Goal: Task Accomplishment & Management: Use online tool/utility

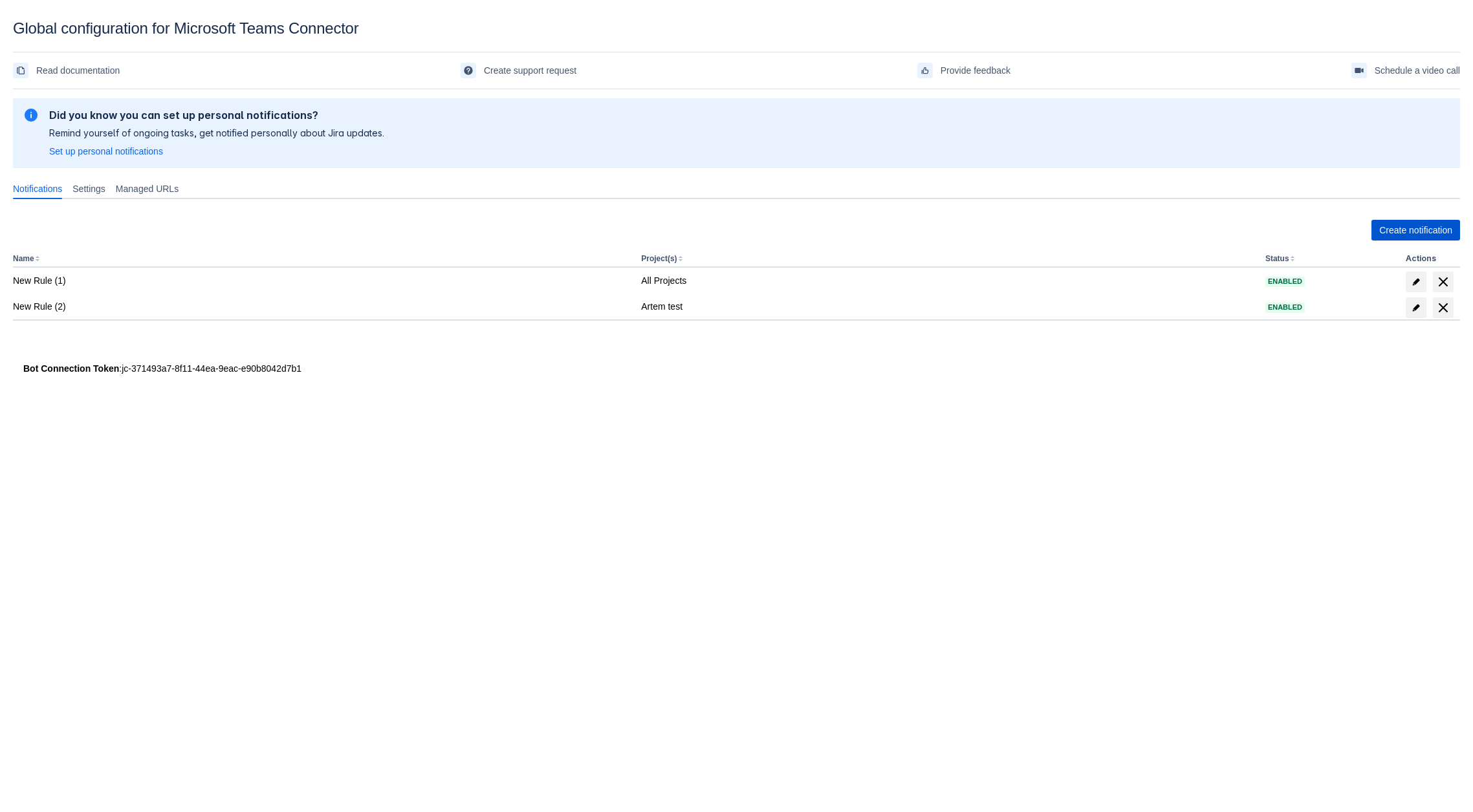
click at [1385, 239] on span "Create notification" at bounding box center [1416, 230] width 73 height 21
click at [1395, 232] on span "Create notification" at bounding box center [1416, 230] width 73 height 21
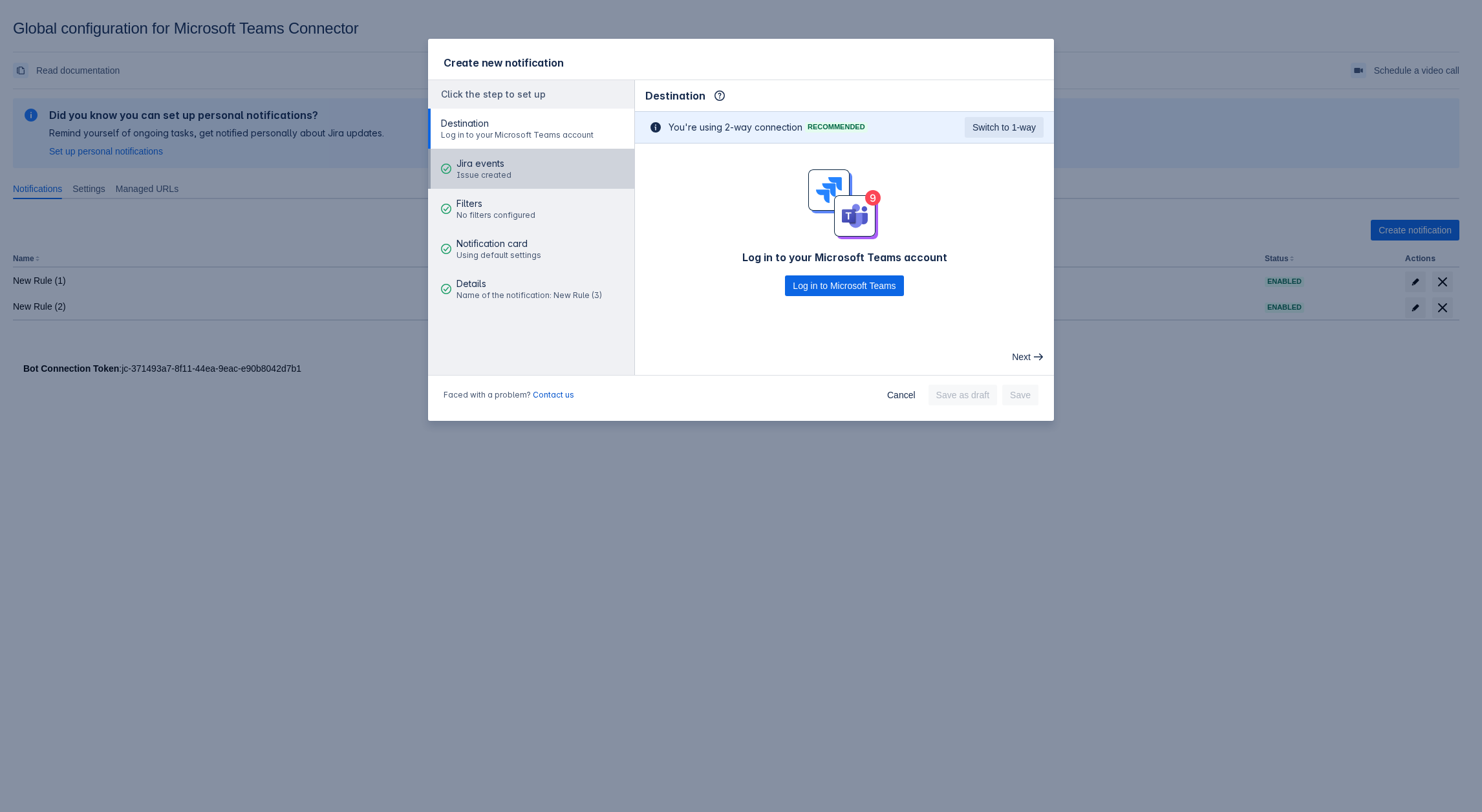
click at [483, 180] on span "Issue created" at bounding box center [484, 175] width 55 height 11
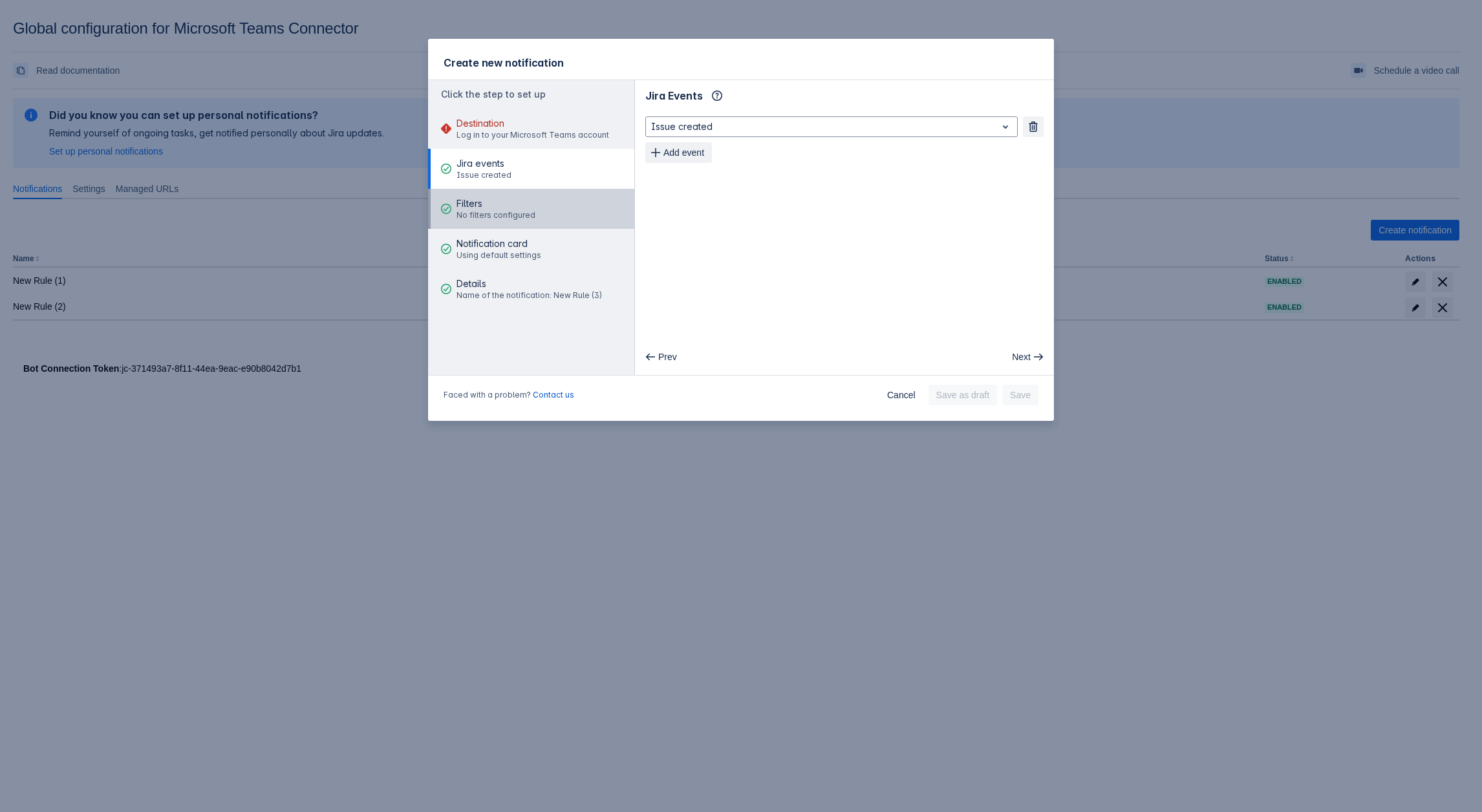
click at [511, 201] on span "Filters" at bounding box center [496, 203] width 79 height 13
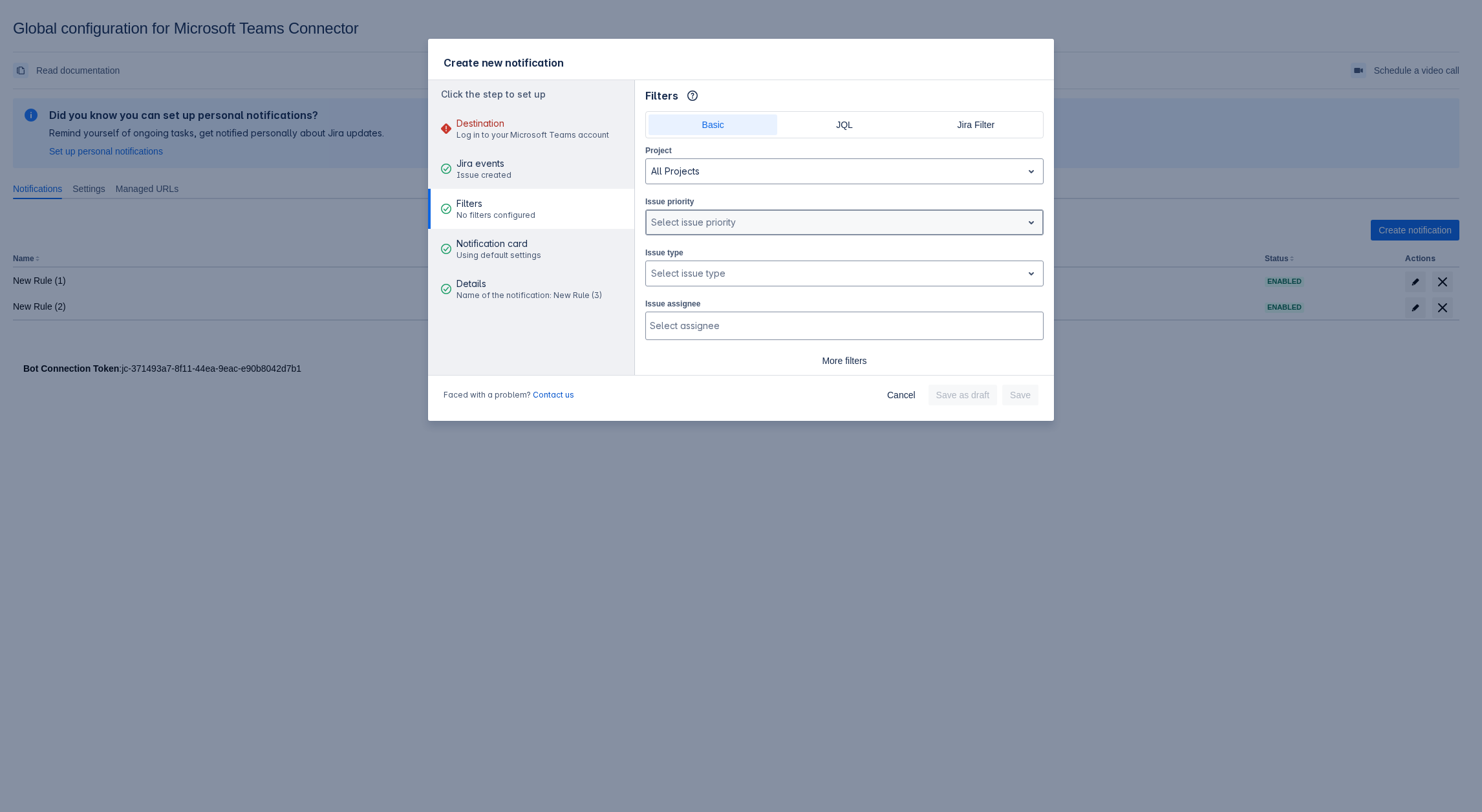
click at [722, 215] on div at bounding box center [834, 222] width 366 height 15
click at [710, 268] on div at bounding box center [834, 273] width 366 height 15
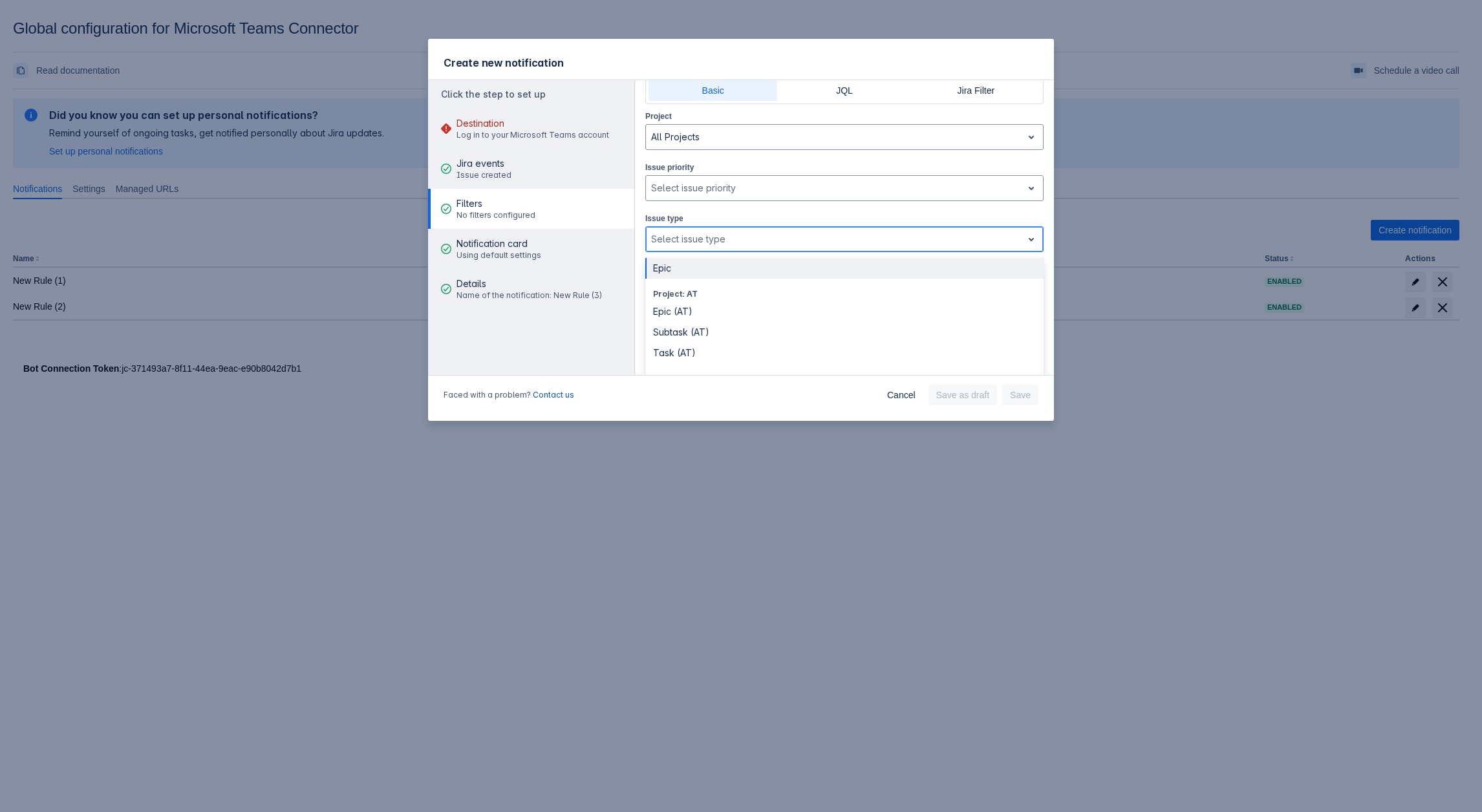
scroll to position [64, 0]
click at [706, 303] on div "Subtask (AT)" at bounding box center [845, 310] width 398 height 21
click at [730, 244] on div at bounding box center [863, 241] width 284 height 15
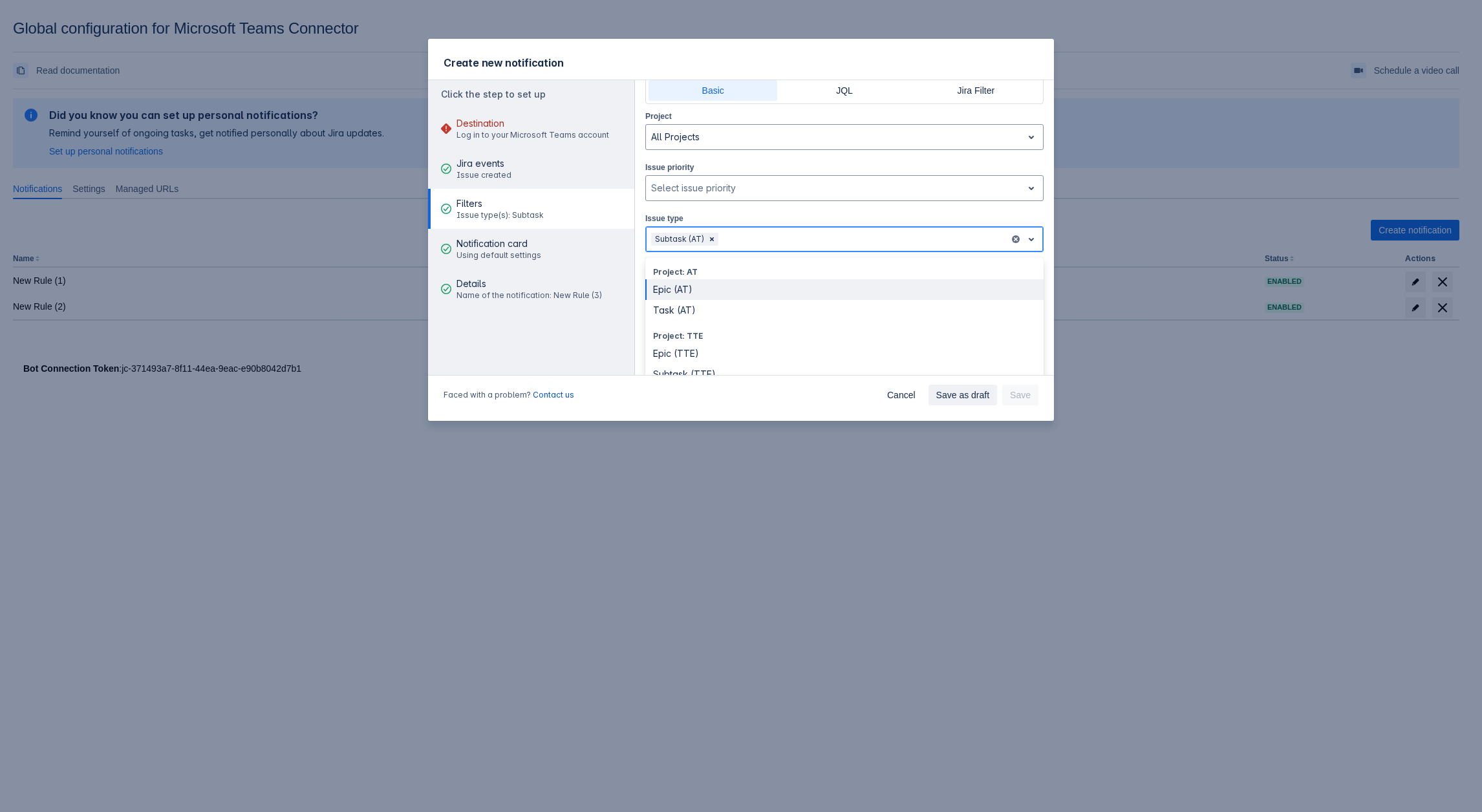
click at [718, 293] on div "Epic (AT)" at bounding box center [845, 289] width 398 height 21
drag, startPoint x: 835, startPoint y: 241, endPoint x: 811, endPoint y: 247, distance: 24.7
click at [832, 241] on div at bounding box center [890, 239] width 229 height 15
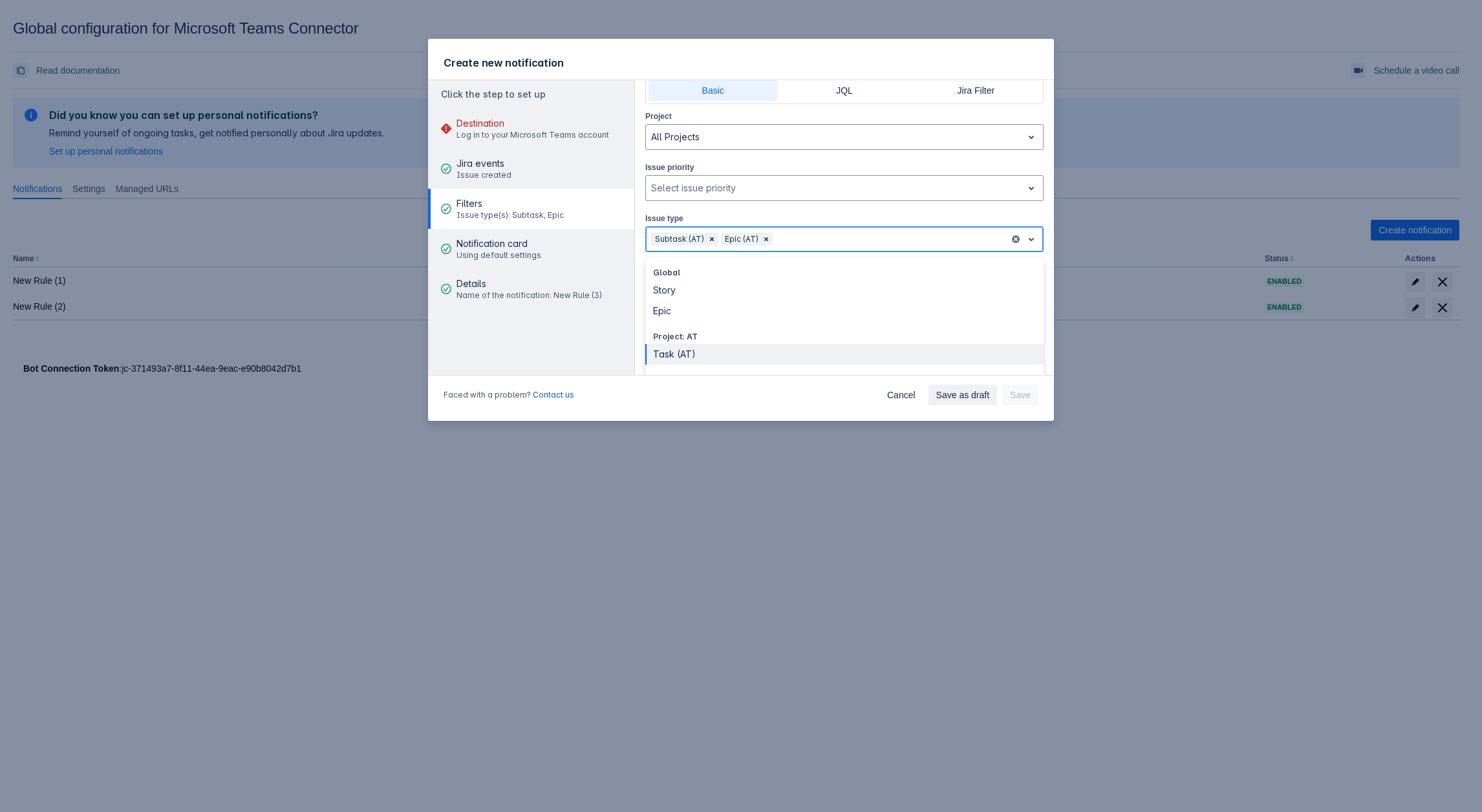
click at [685, 349] on div "Task (AT)" at bounding box center [845, 354] width 398 height 21
click at [846, 243] on div at bounding box center [919, 244] width 171 height 15
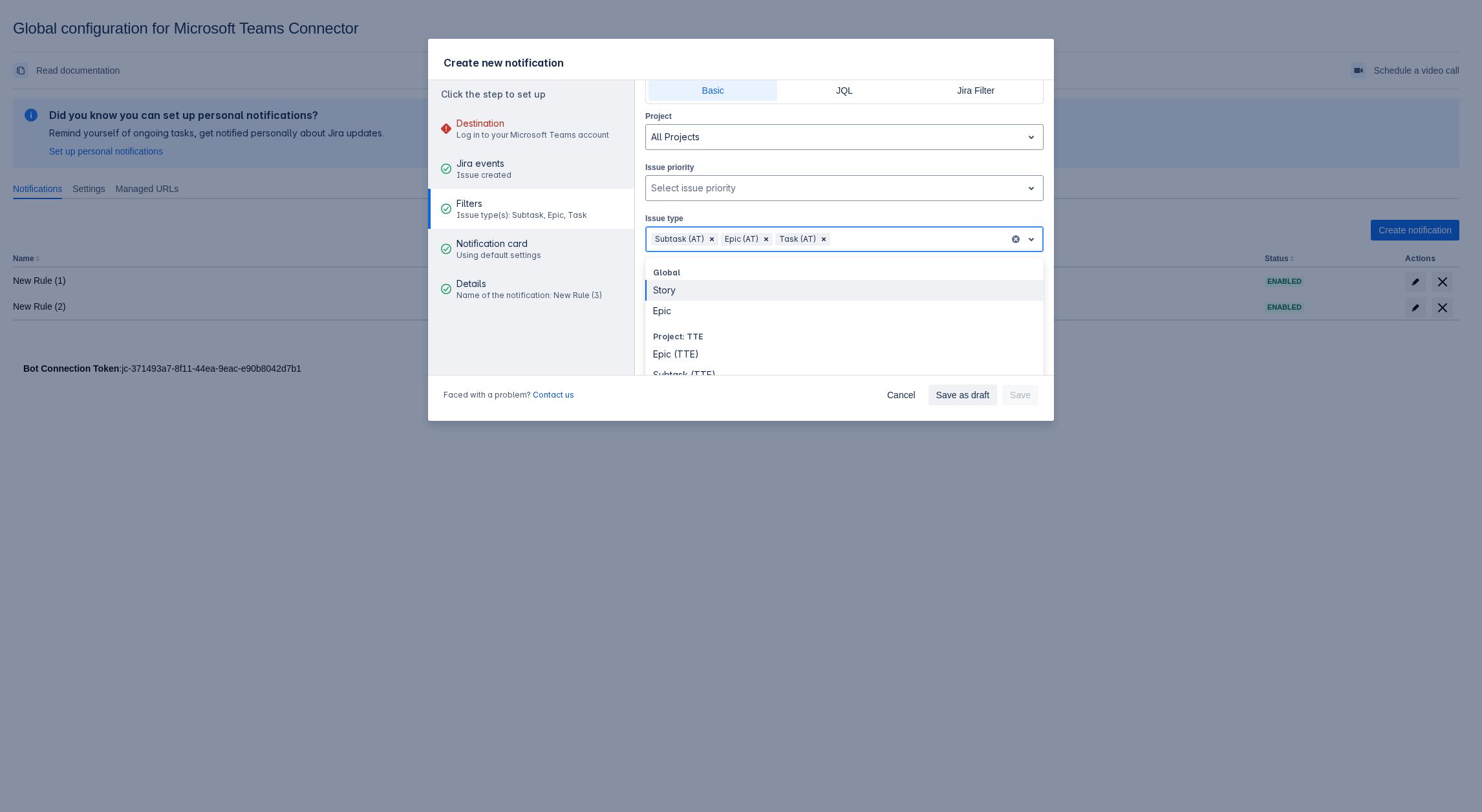
click at [702, 289] on div "Story" at bounding box center [845, 290] width 398 height 21
click at [919, 237] on div at bounding box center [939, 241] width 131 height 15
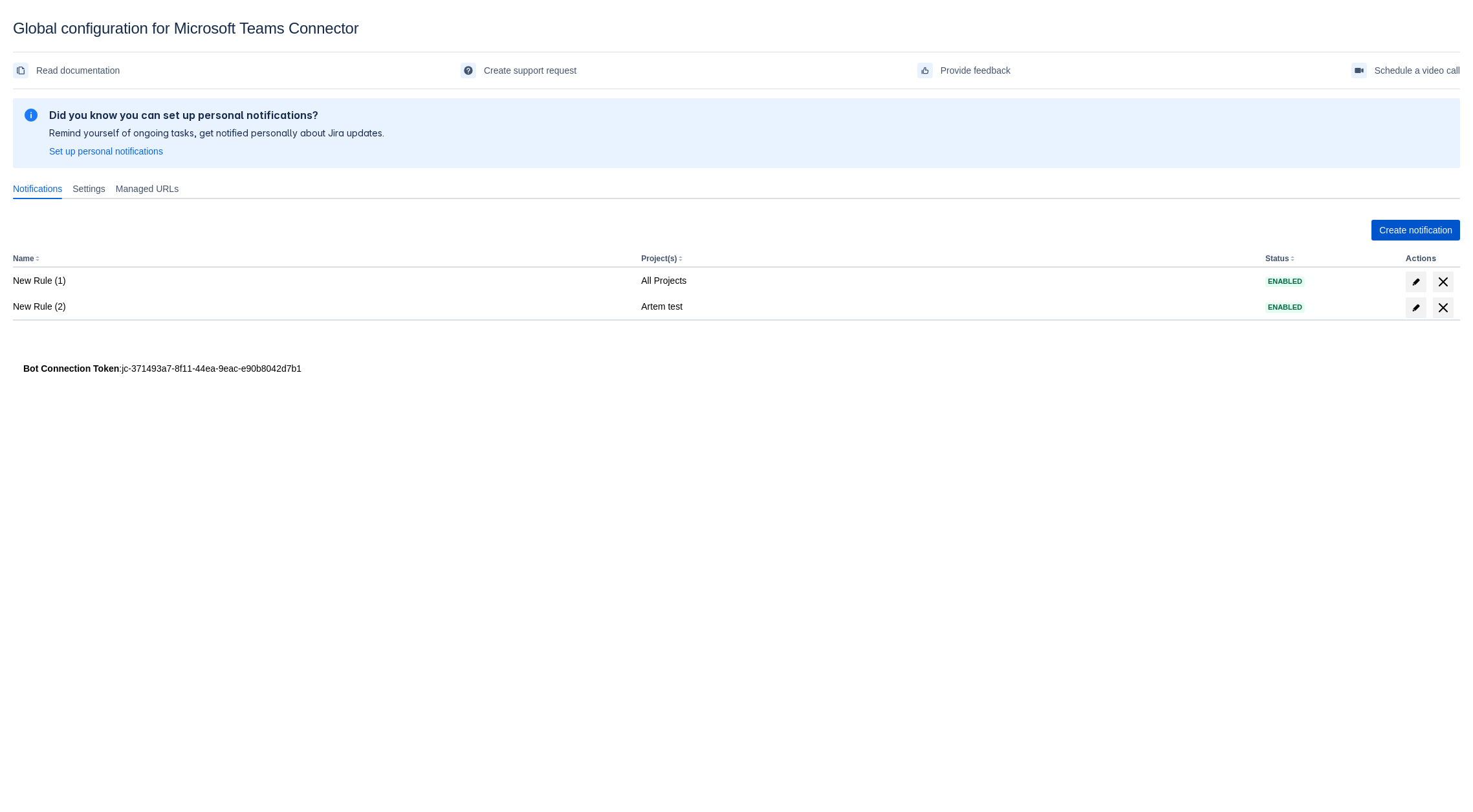
click at [1390, 230] on span "Create notification" at bounding box center [1416, 230] width 73 height 21
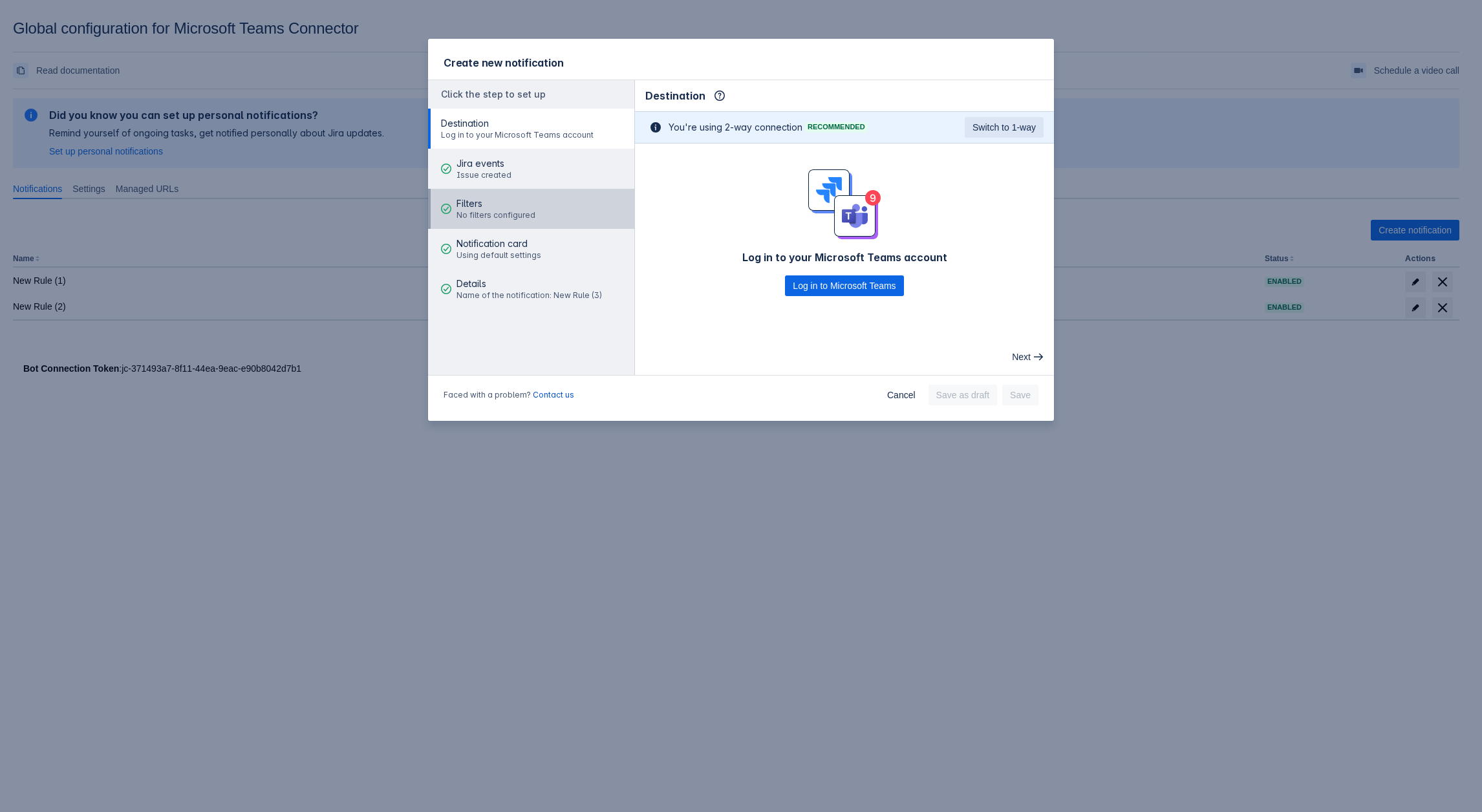
click at [481, 199] on span "Filters" at bounding box center [496, 203] width 79 height 13
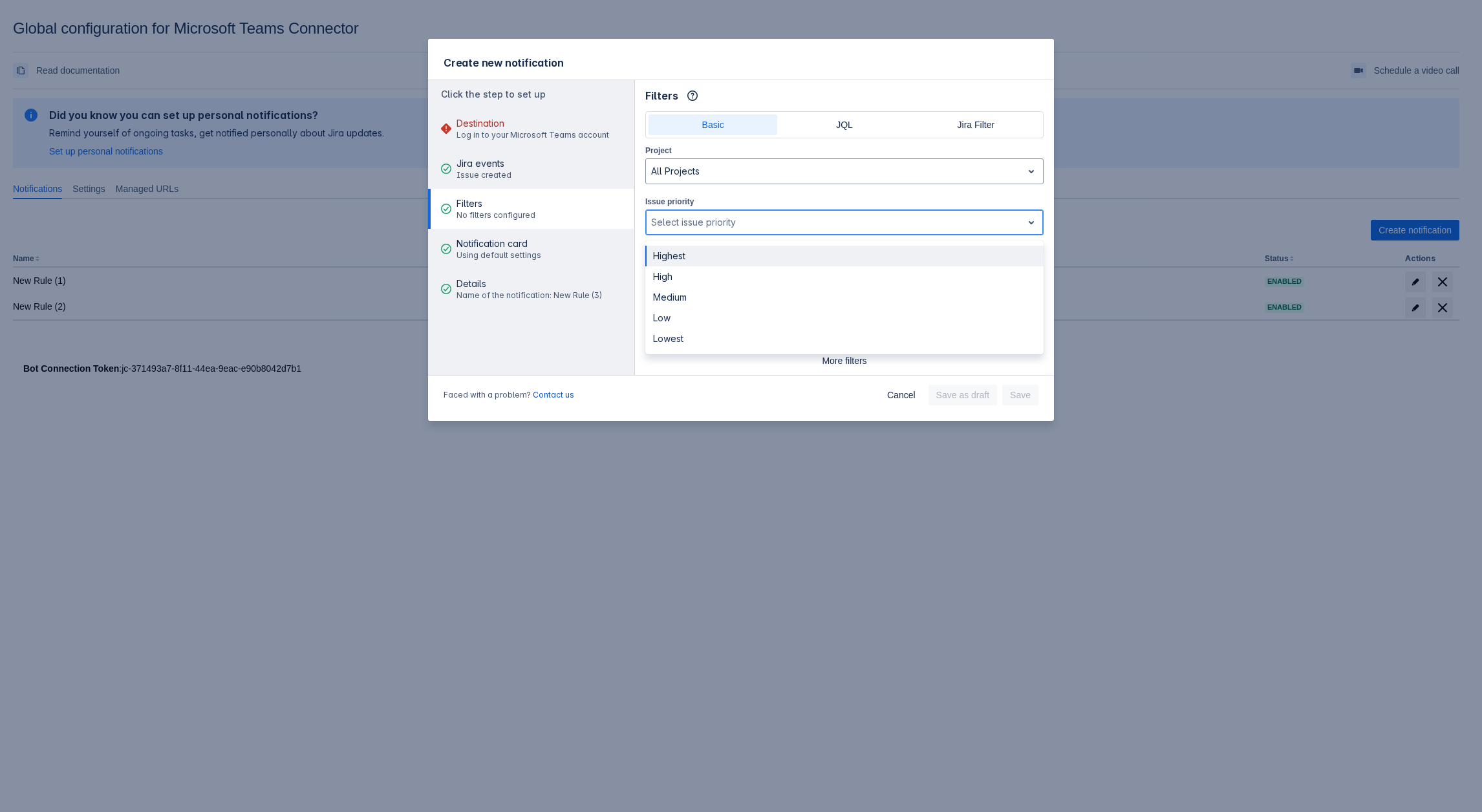
click at [718, 224] on div at bounding box center [834, 222] width 366 height 15
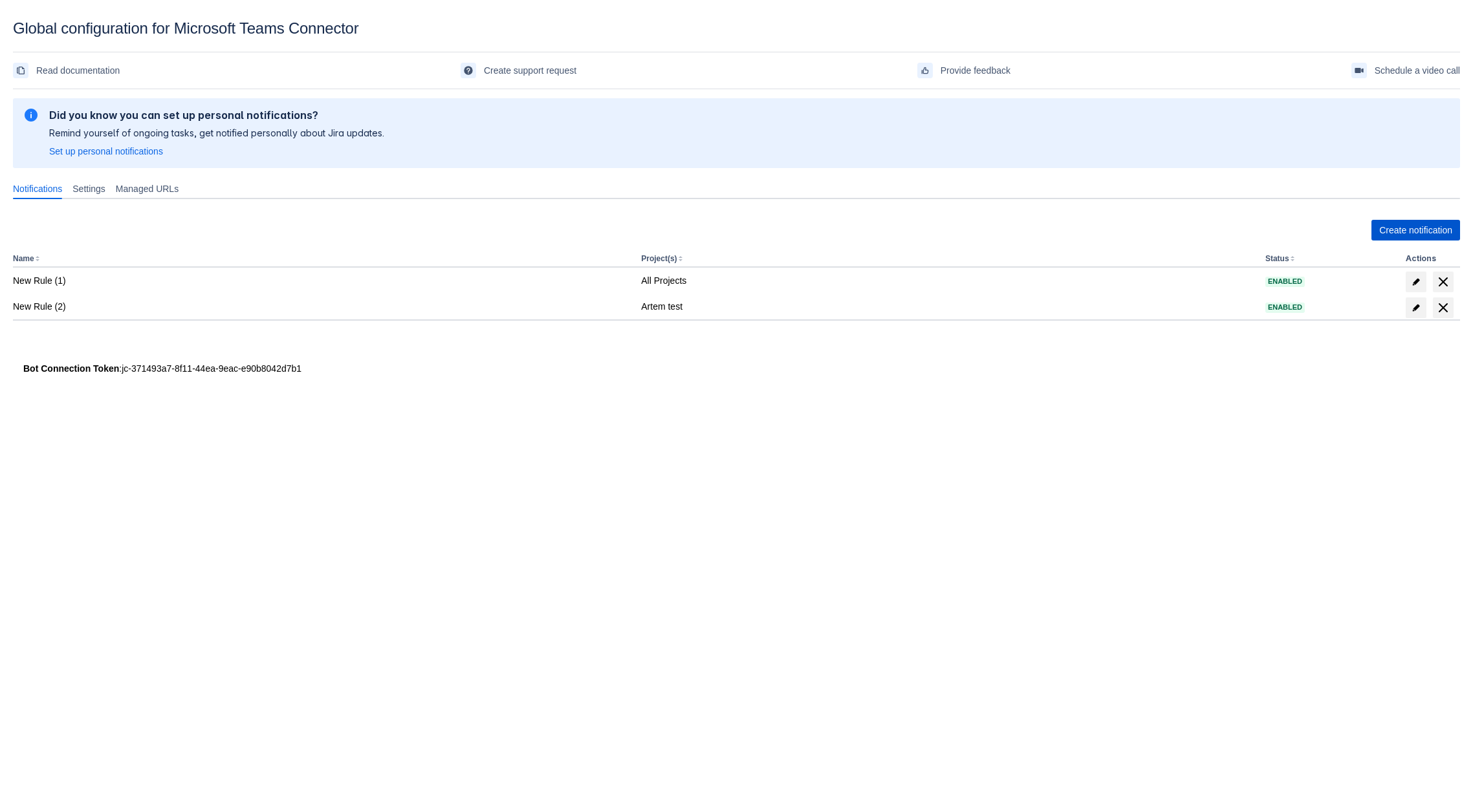
click at [1409, 229] on span "Create notification" at bounding box center [1416, 230] width 73 height 21
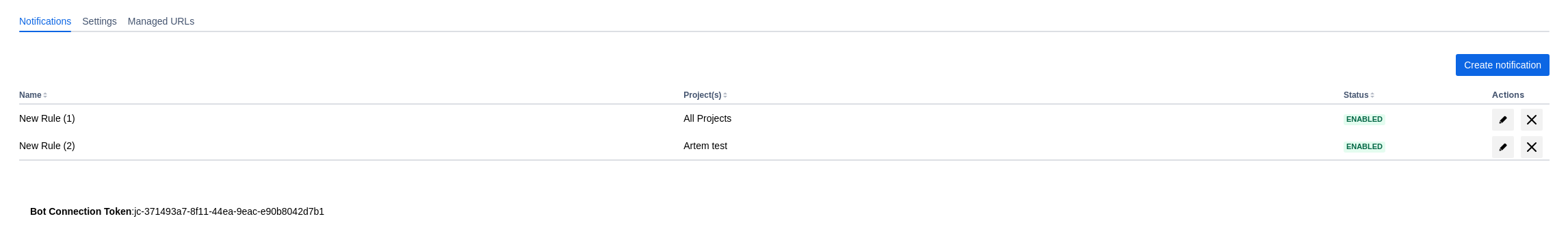
scroll to position [180, 0]
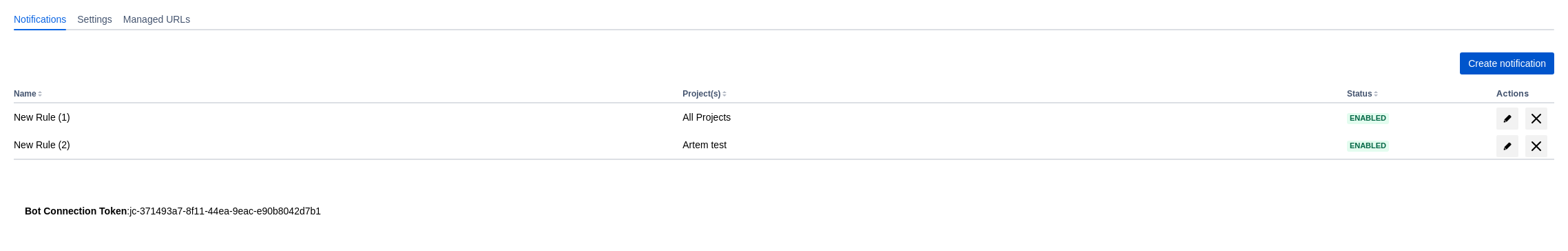
click at [1505, 62] on span "Create notification" at bounding box center [1507, 63] width 78 height 22
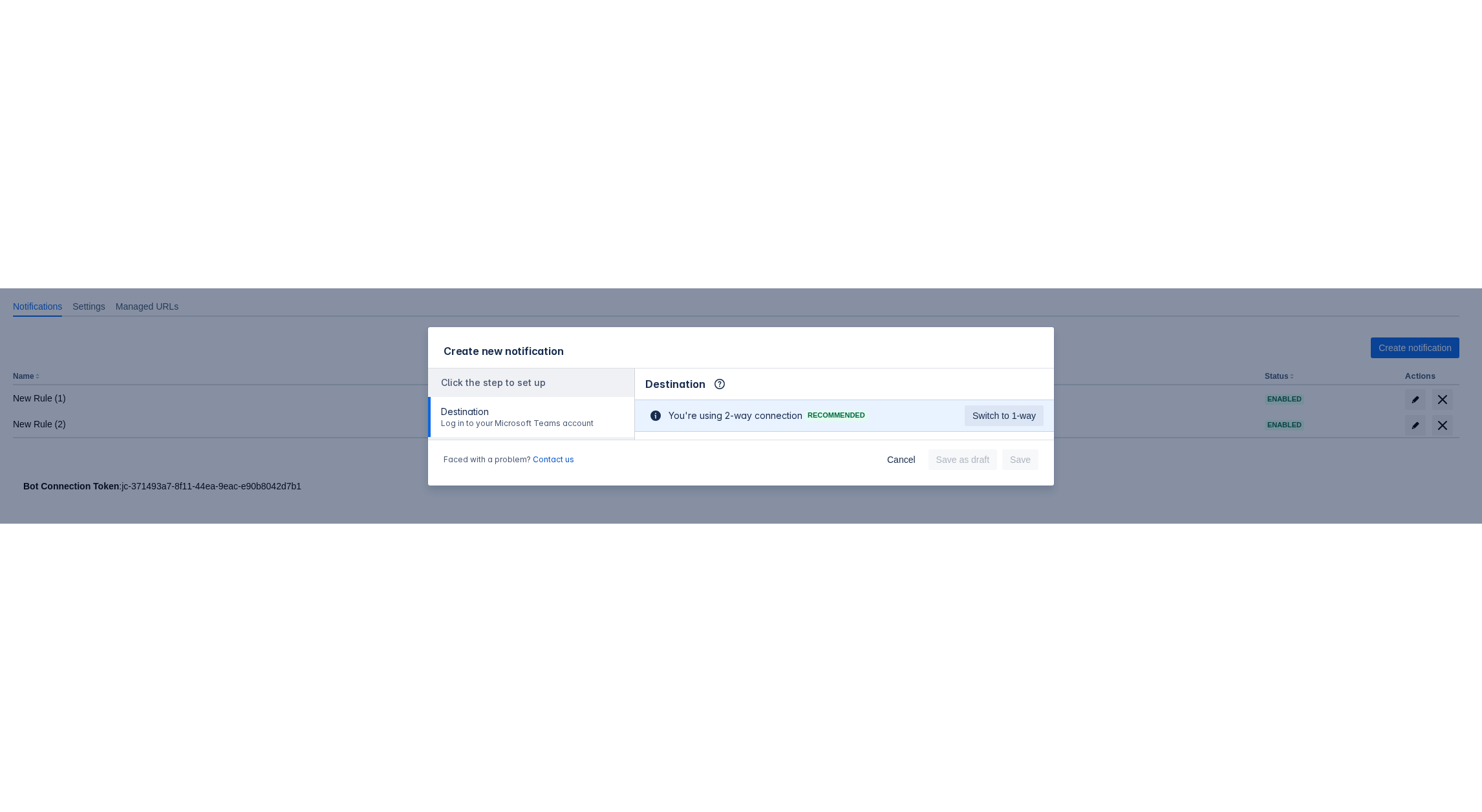
scroll to position [0, 0]
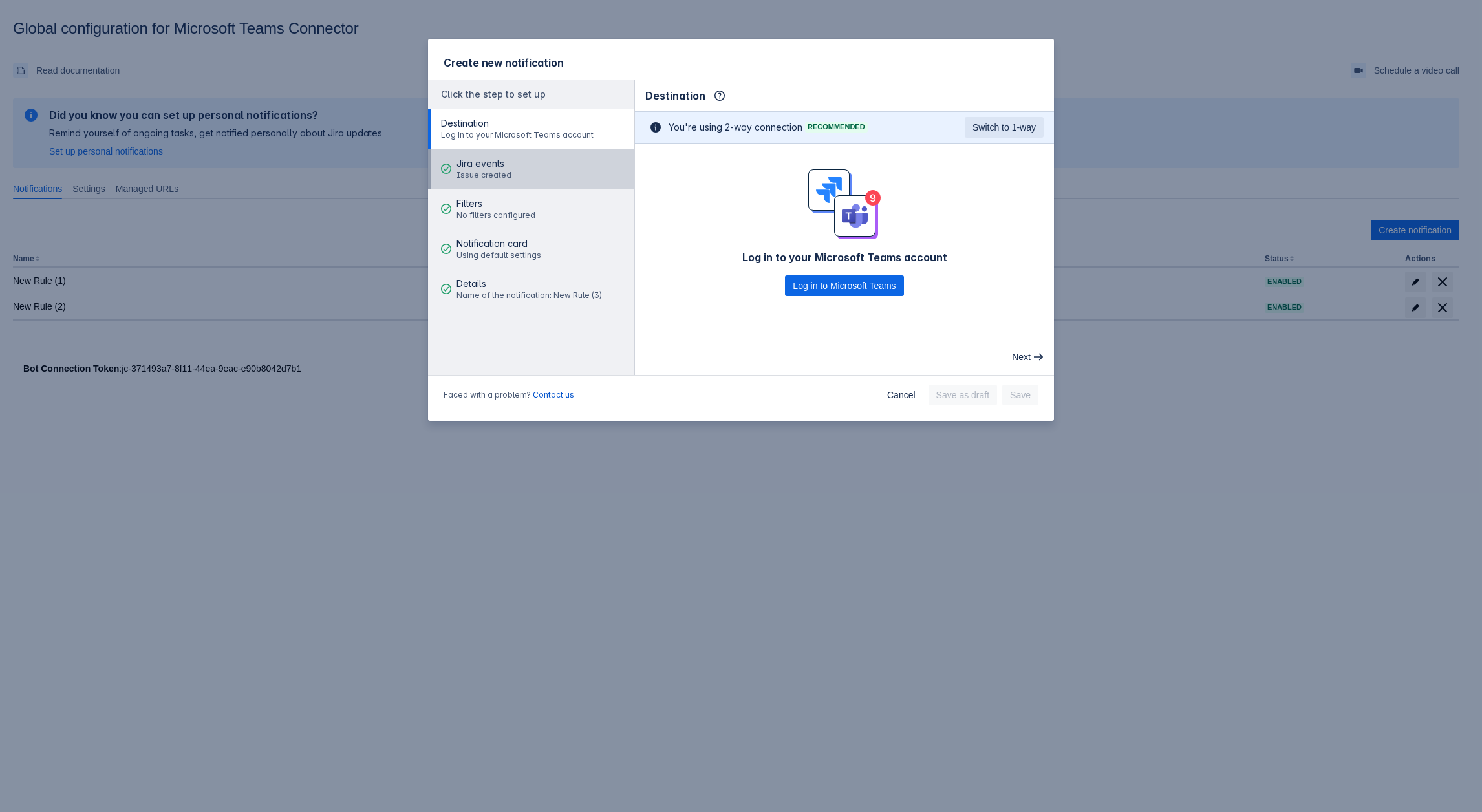
click at [450, 169] on span "good" at bounding box center [446, 169] width 11 height 11
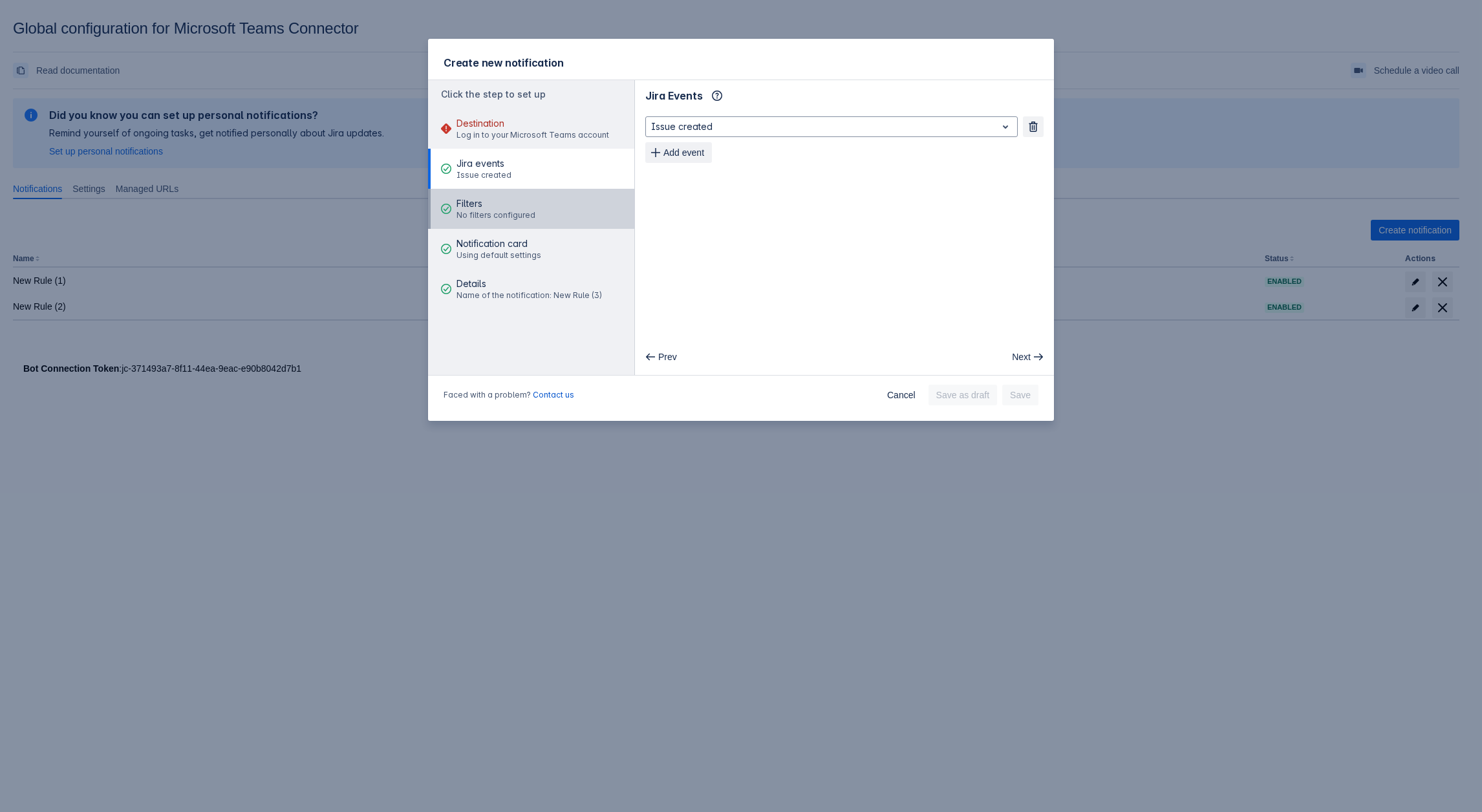
click at [496, 214] on span "No filters configured" at bounding box center [496, 216] width 79 height 11
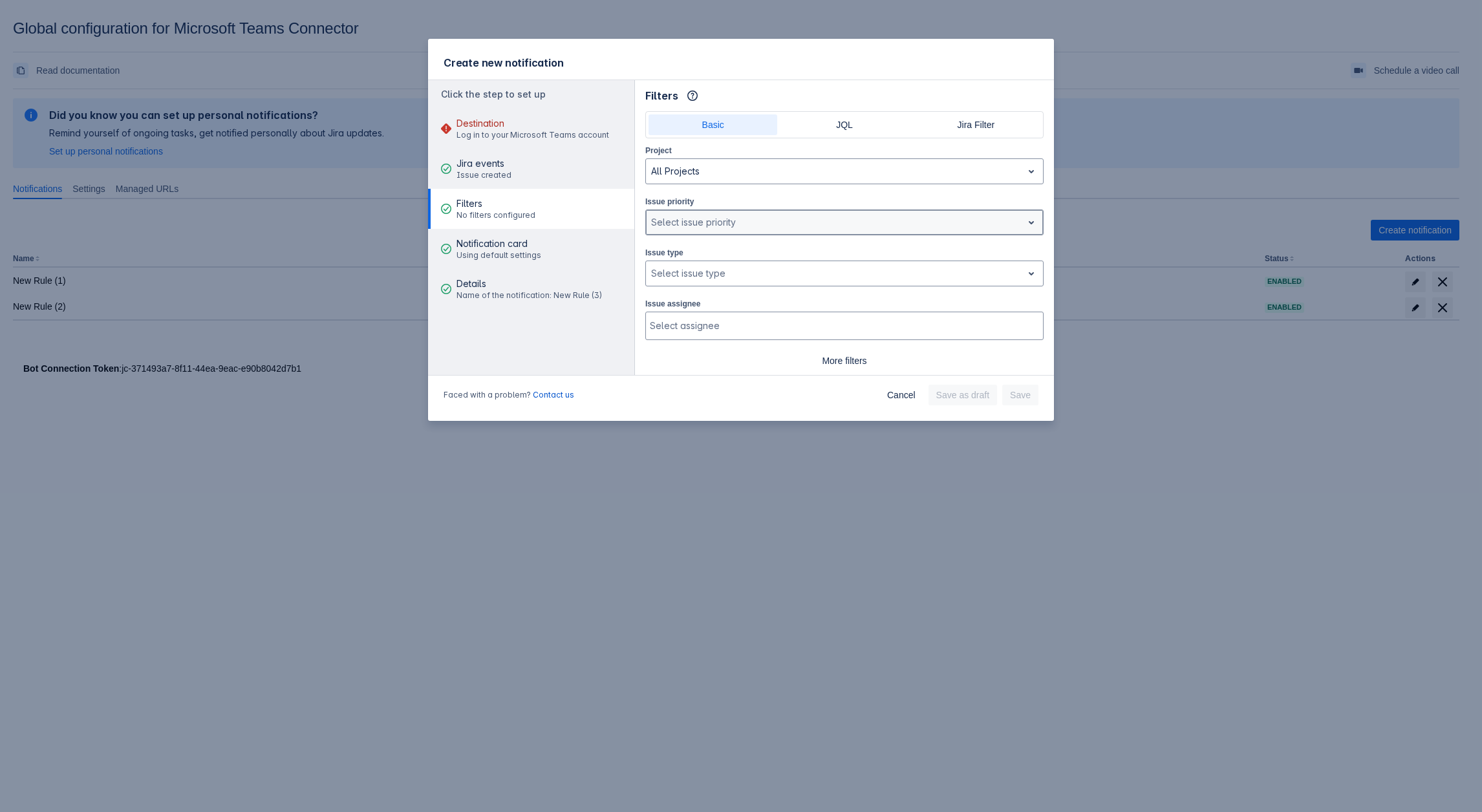
click at [718, 220] on div at bounding box center [834, 222] width 366 height 15
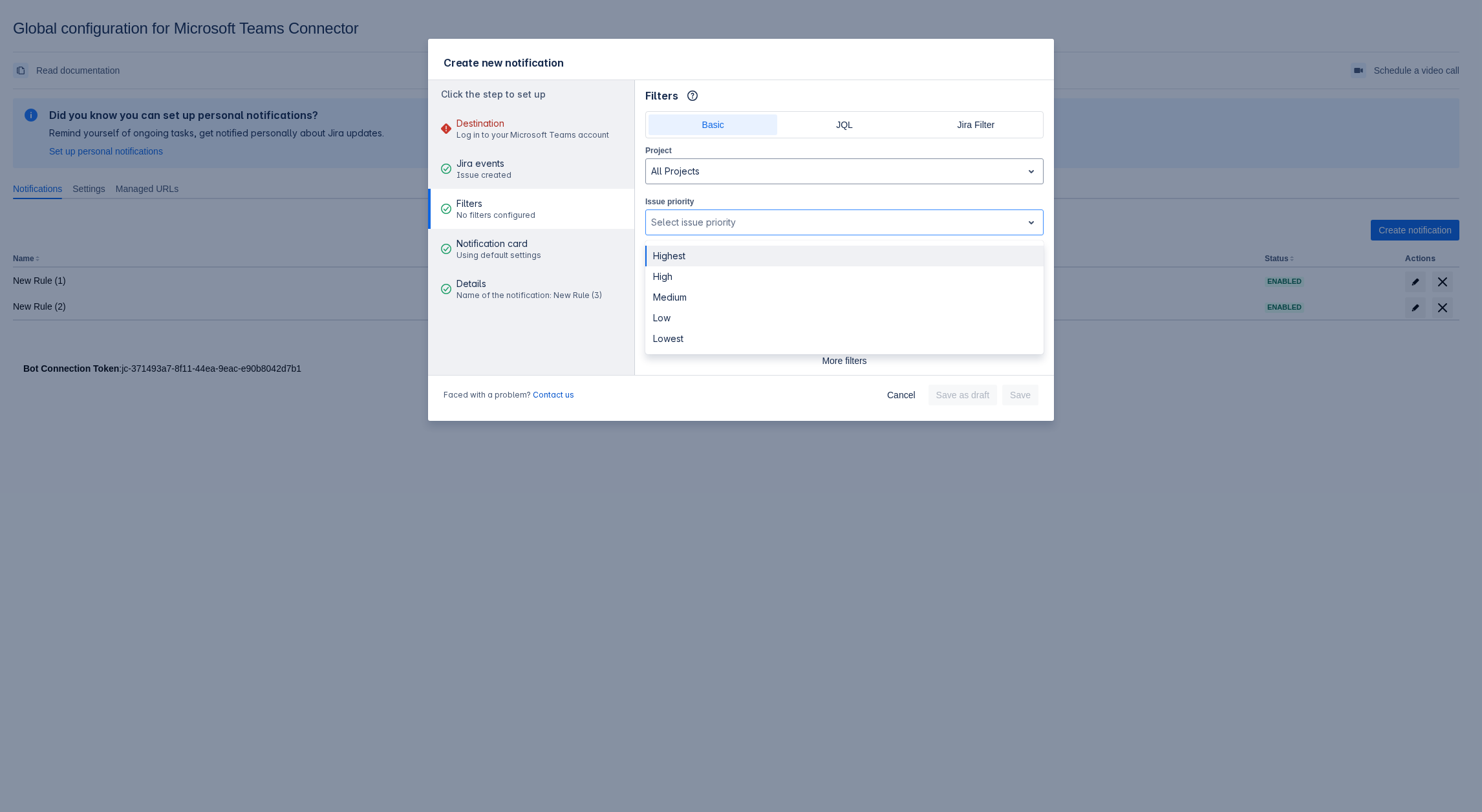
click at [767, 74] on div "Create new notification" at bounding box center [741, 59] width 626 height 42
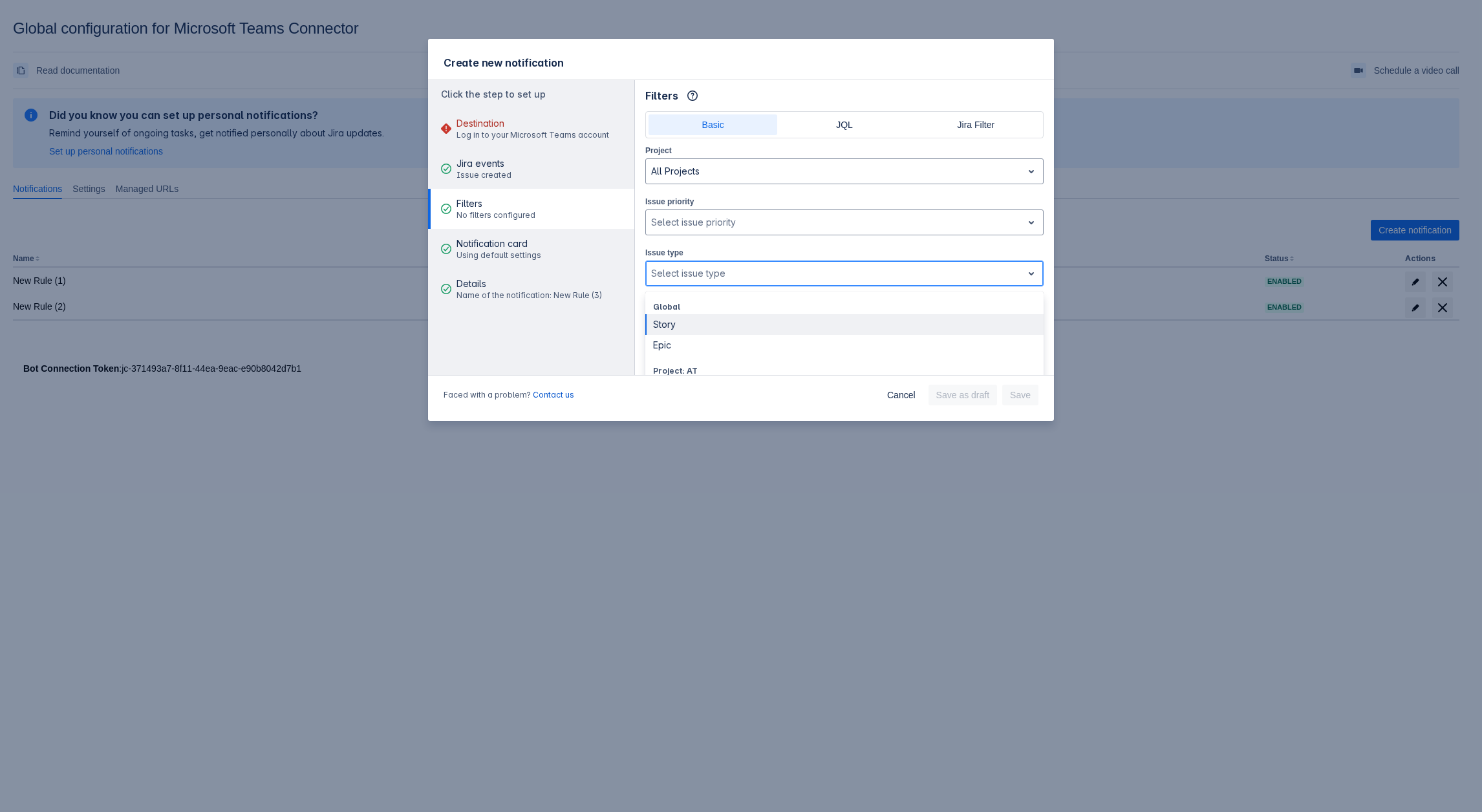
click at [676, 235] on div "Select issue type" at bounding box center [845, 274] width 398 height 26
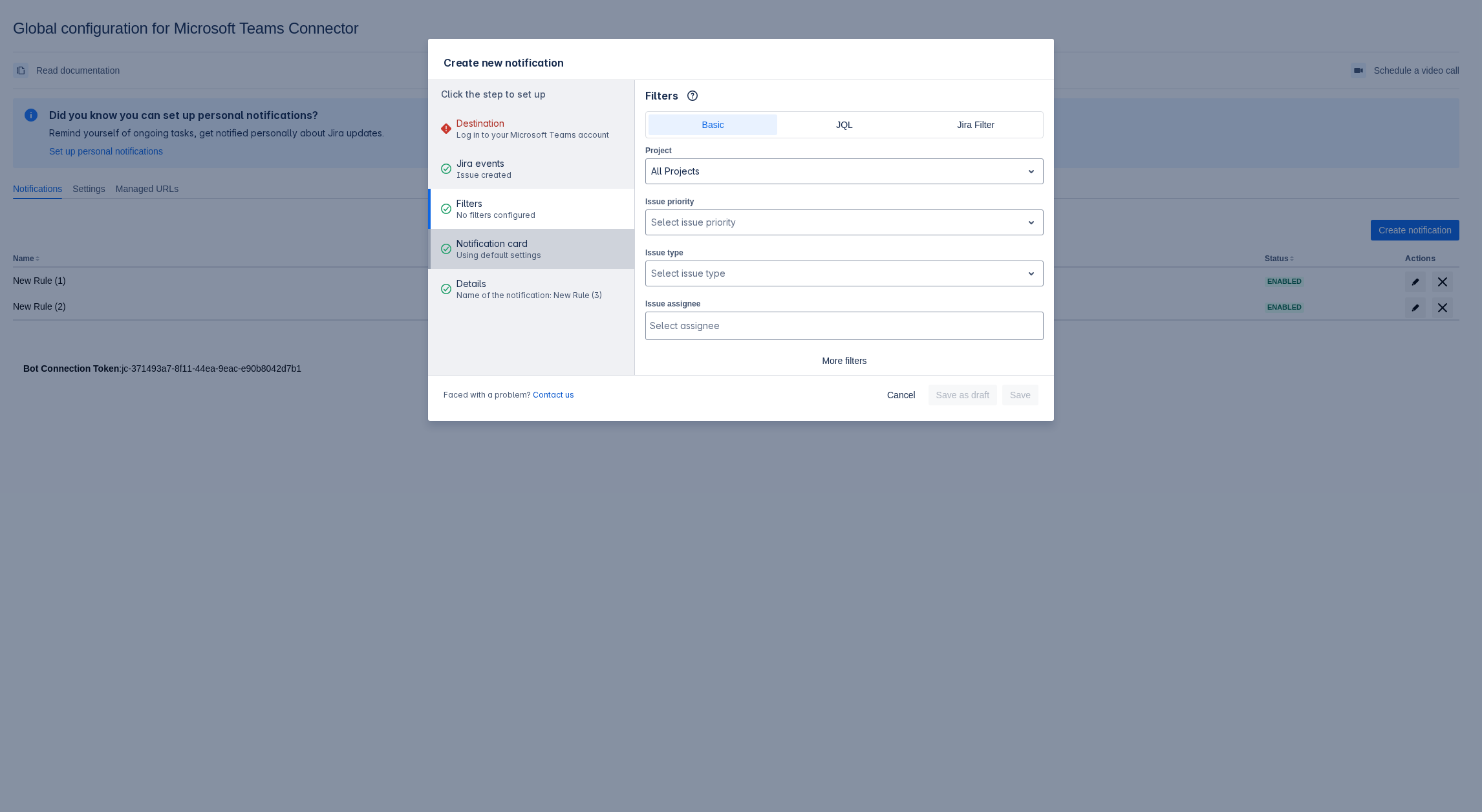
click at [629, 235] on button "Notification card Using default settings" at bounding box center [531, 249] width 206 height 40
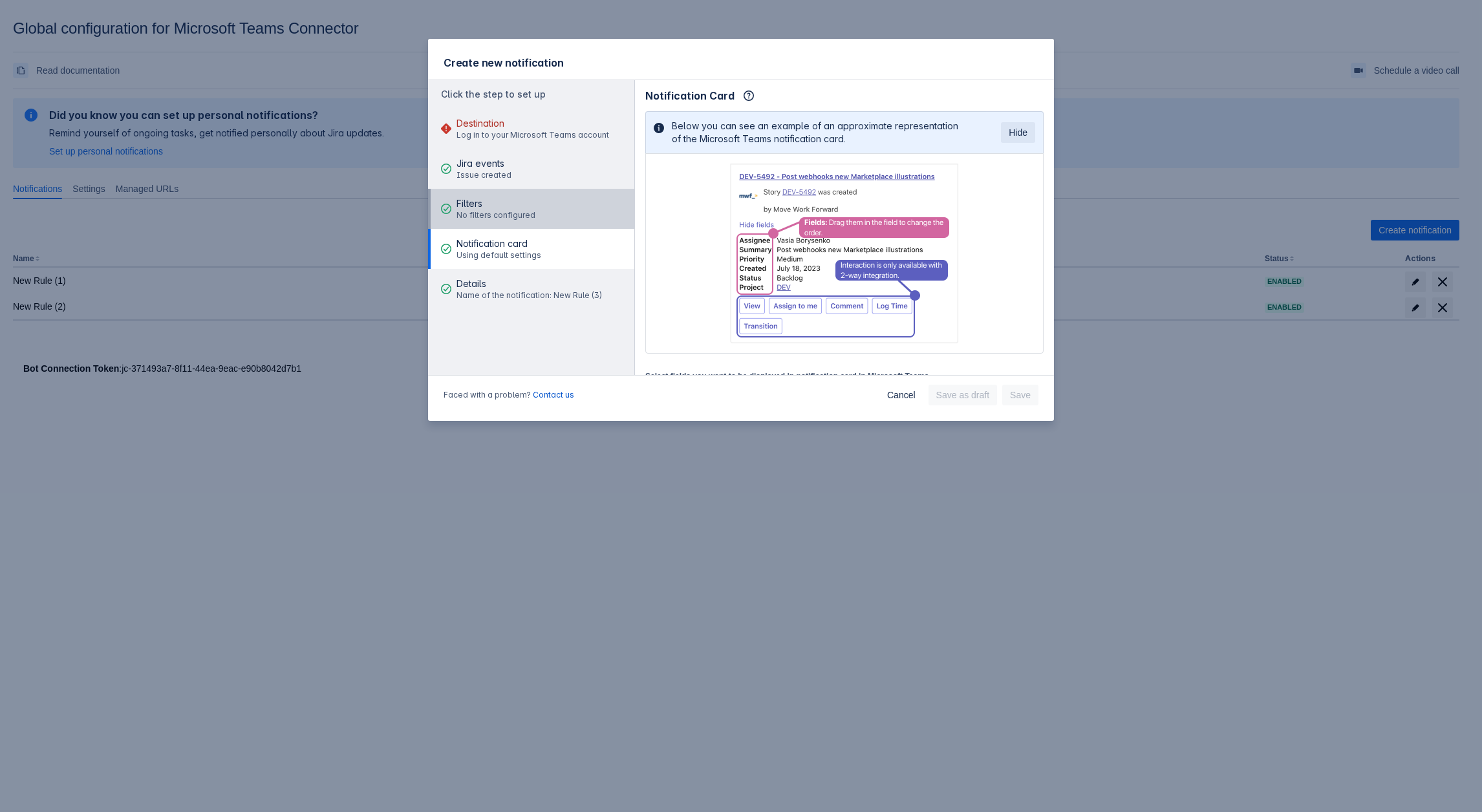
click at [476, 192] on div "Filters No filters configured" at bounding box center [496, 208] width 79 height 39
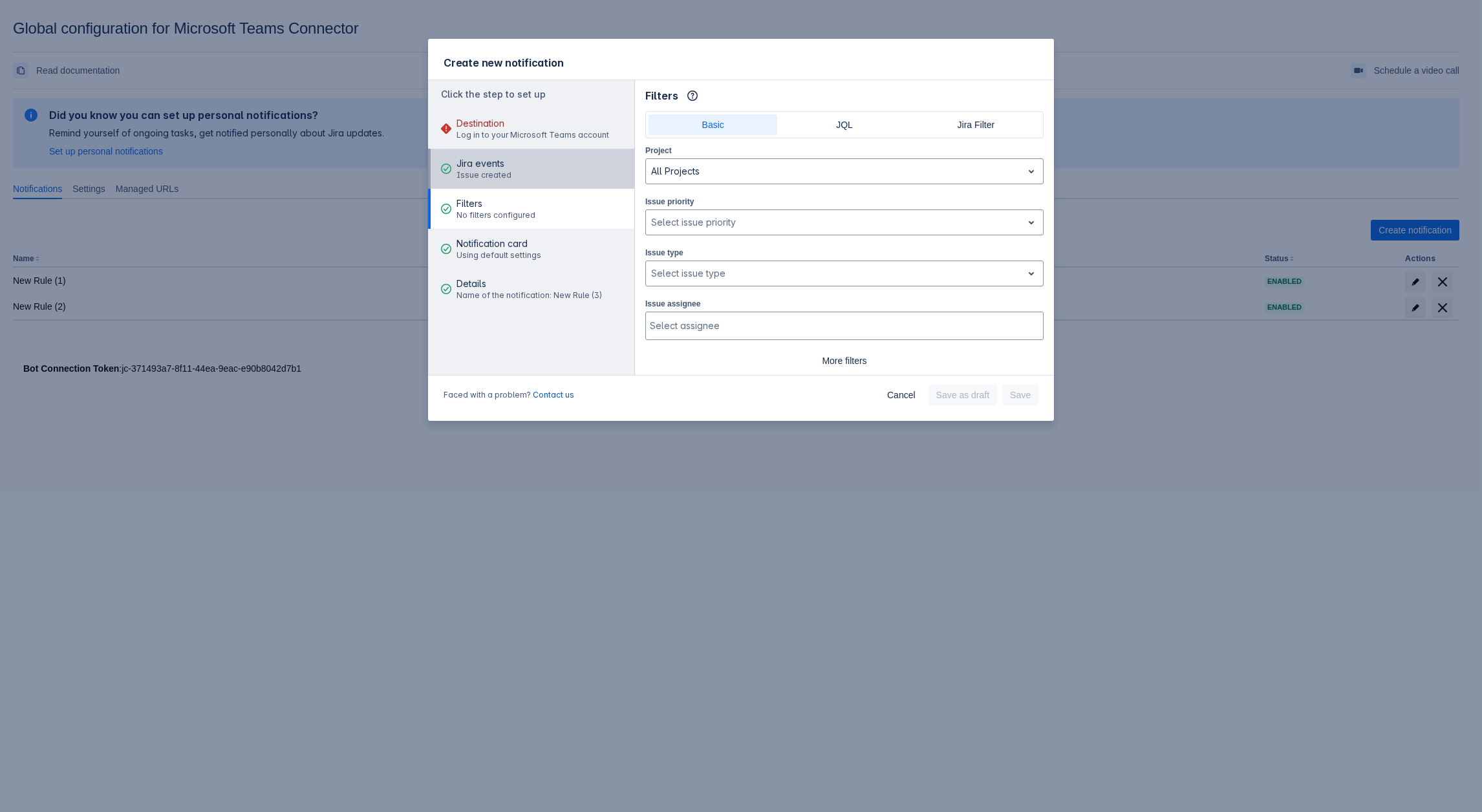
click at [523, 174] on button "Jira events Issue created" at bounding box center [531, 169] width 206 height 40
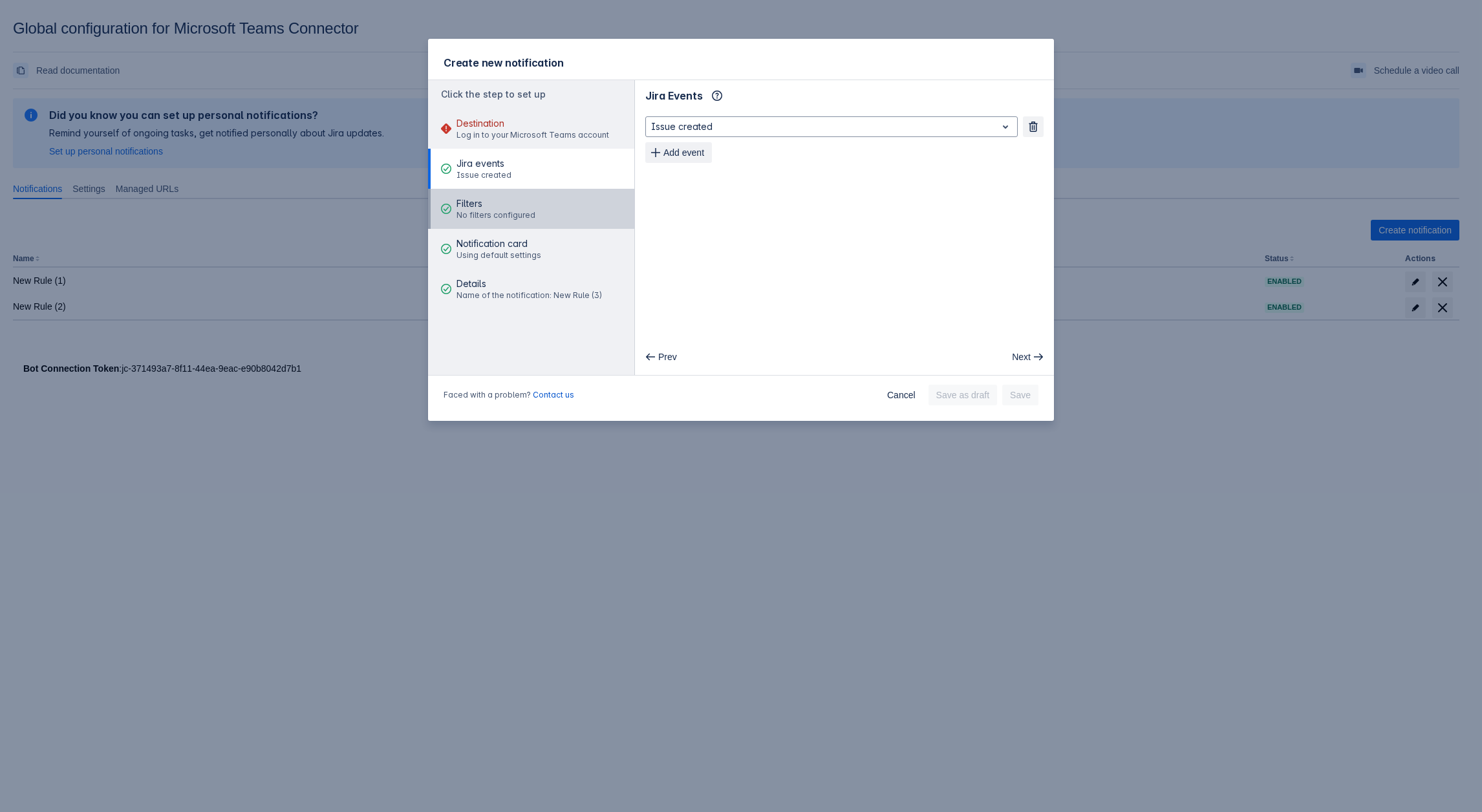
click at [488, 194] on div "Filters No filters configured" at bounding box center [496, 208] width 79 height 39
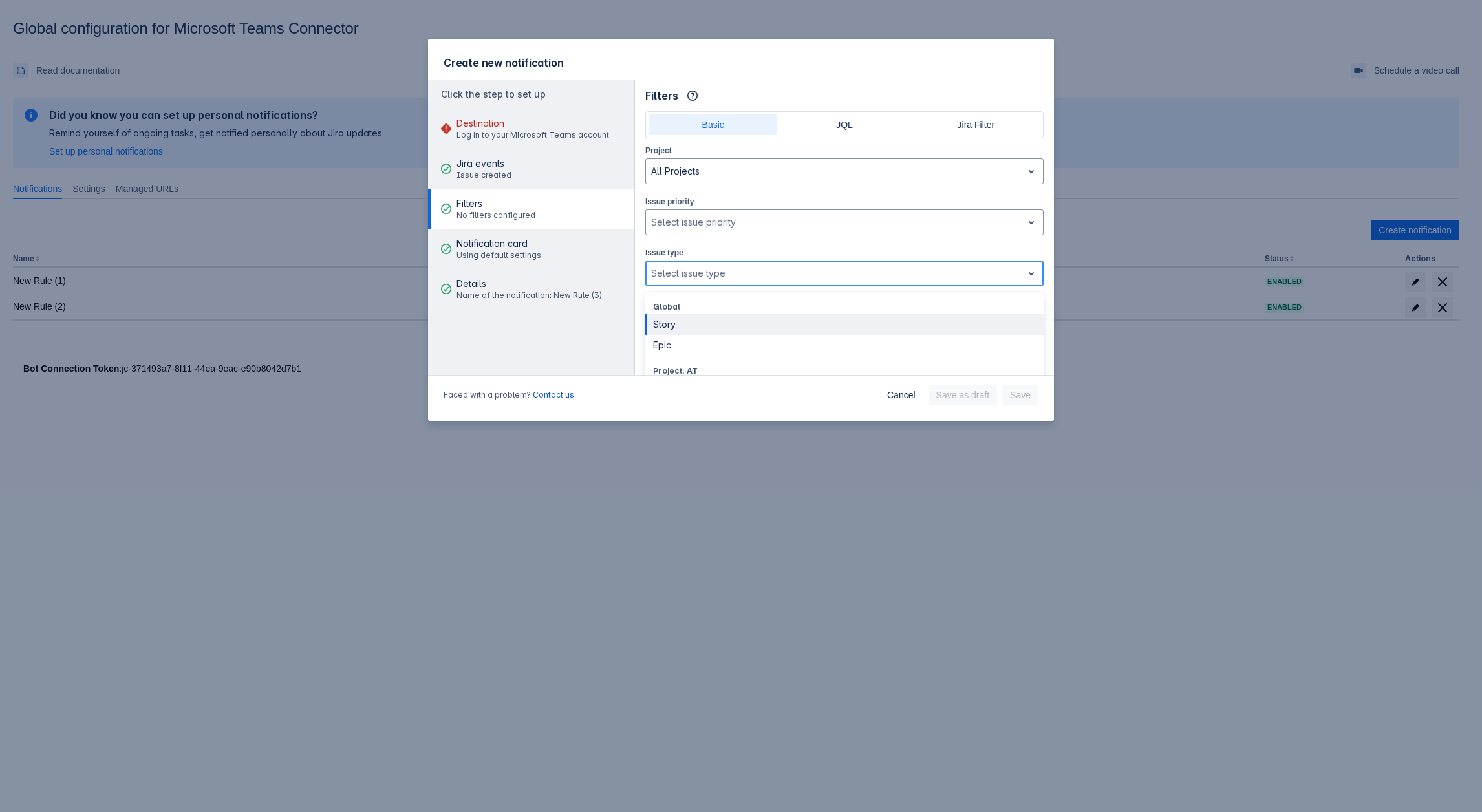
click at [793, 235] on div at bounding box center [834, 273] width 366 height 15
click at [632, 235] on button "Details Name of the notification: New Rule (3)" at bounding box center [531, 289] width 206 height 40
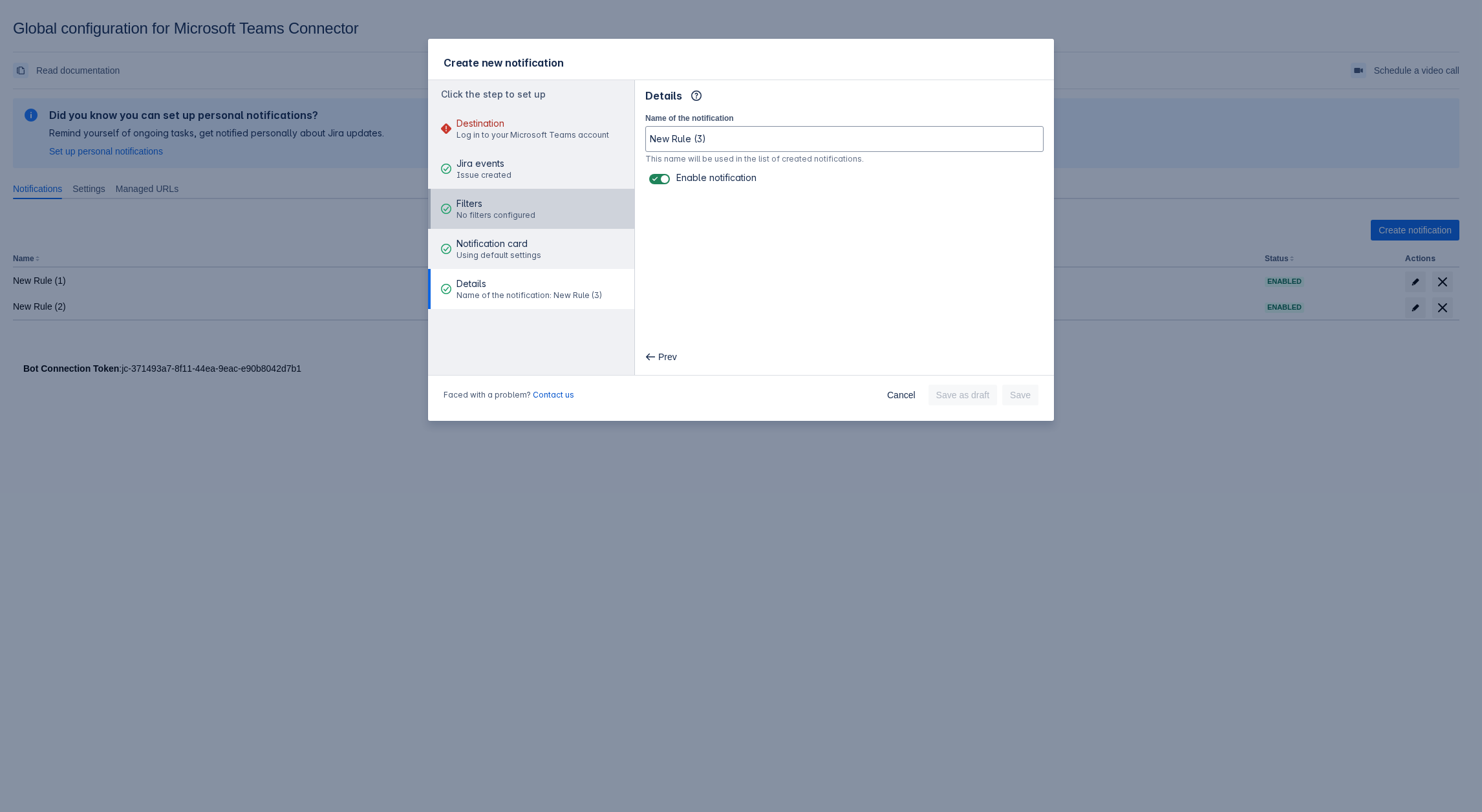
click at [505, 211] on span "No filters configured" at bounding box center [496, 216] width 79 height 11
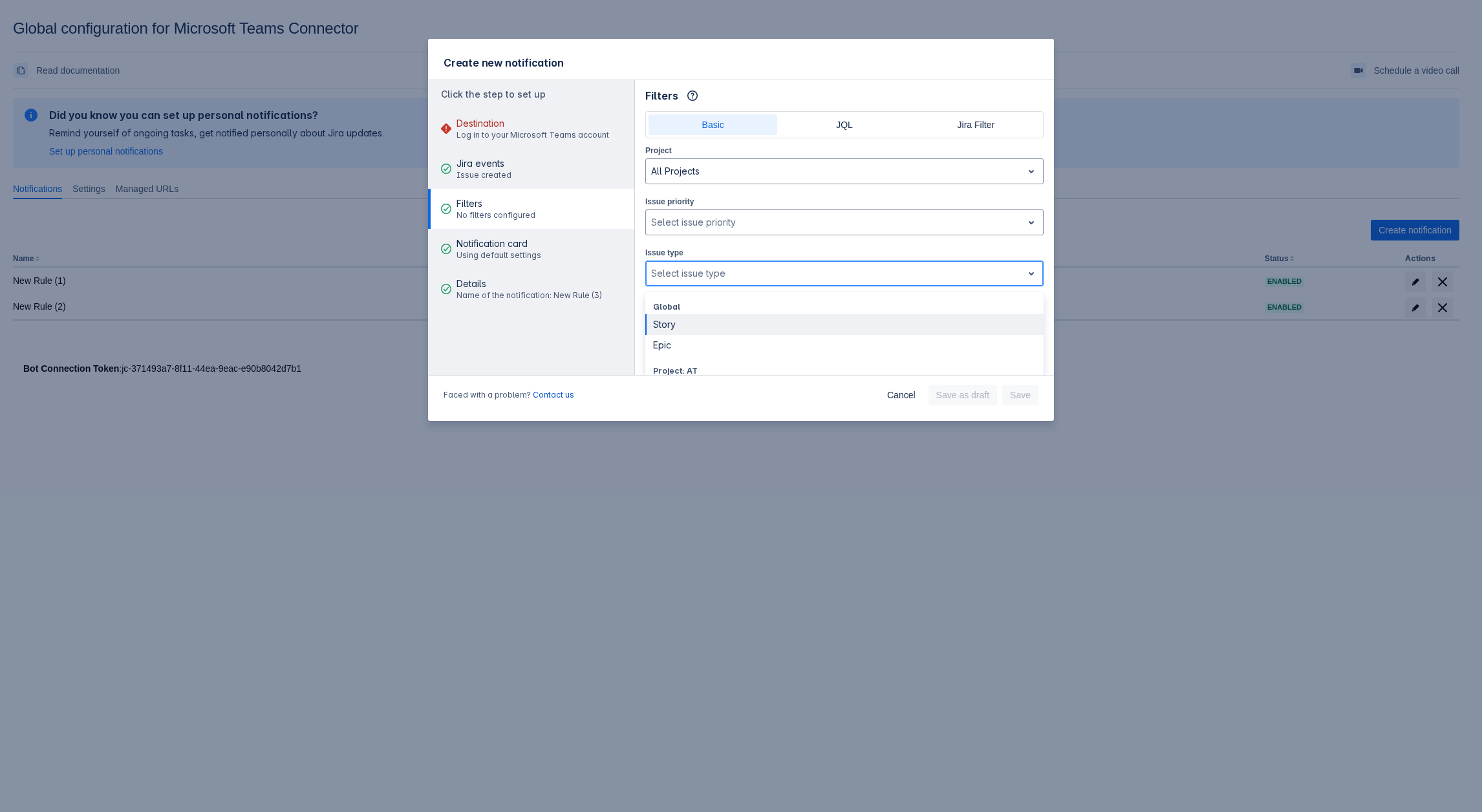
click at [801, 235] on div at bounding box center [834, 273] width 366 height 15
click at [789, 235] on div at bounding box center [834, 273] width 366 height 15
click at [682, 224] on div at bounding box center [834, 222] width 366 height 15
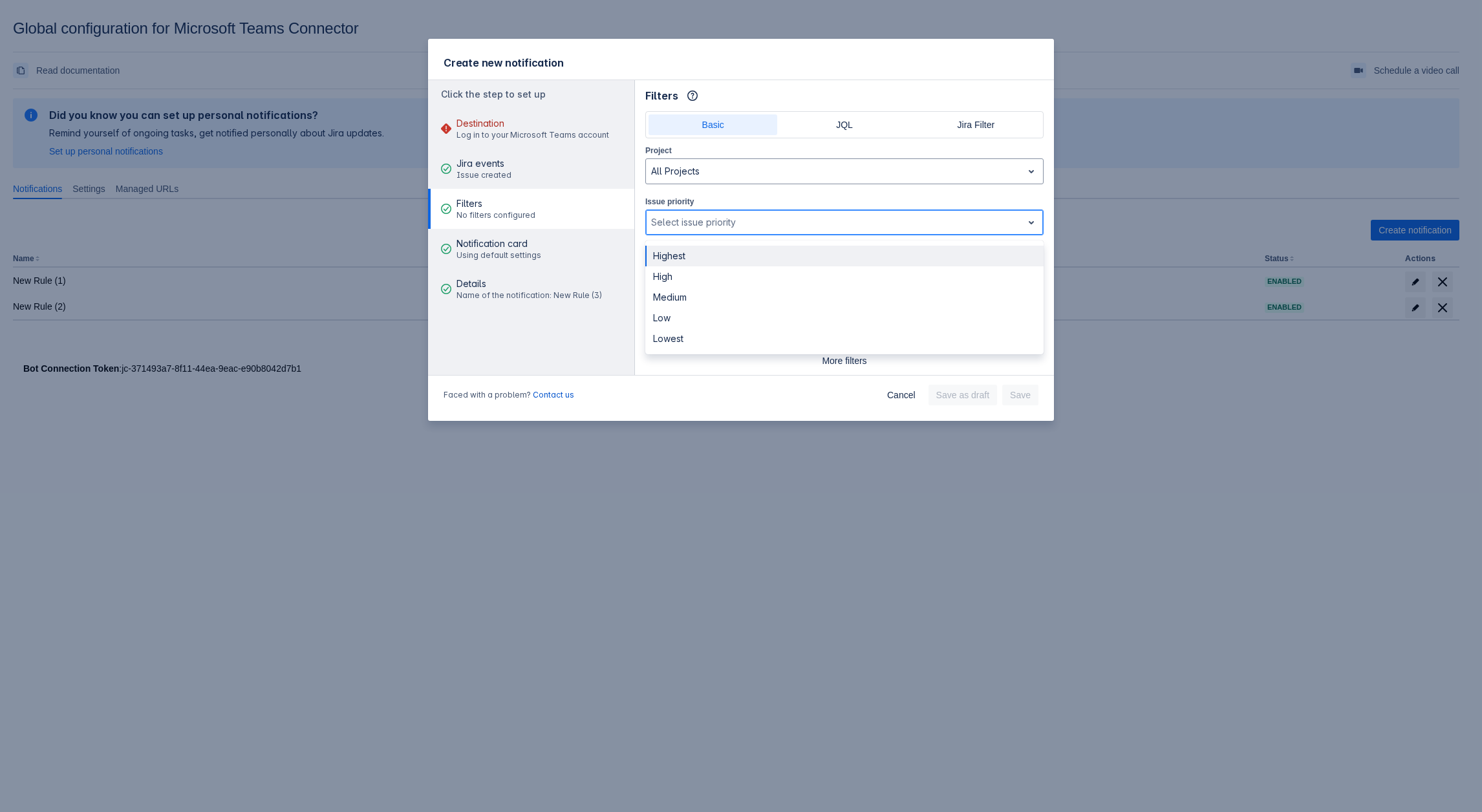
click at [726, 214] on div at bounding box center [834, 222] width 366 height 15
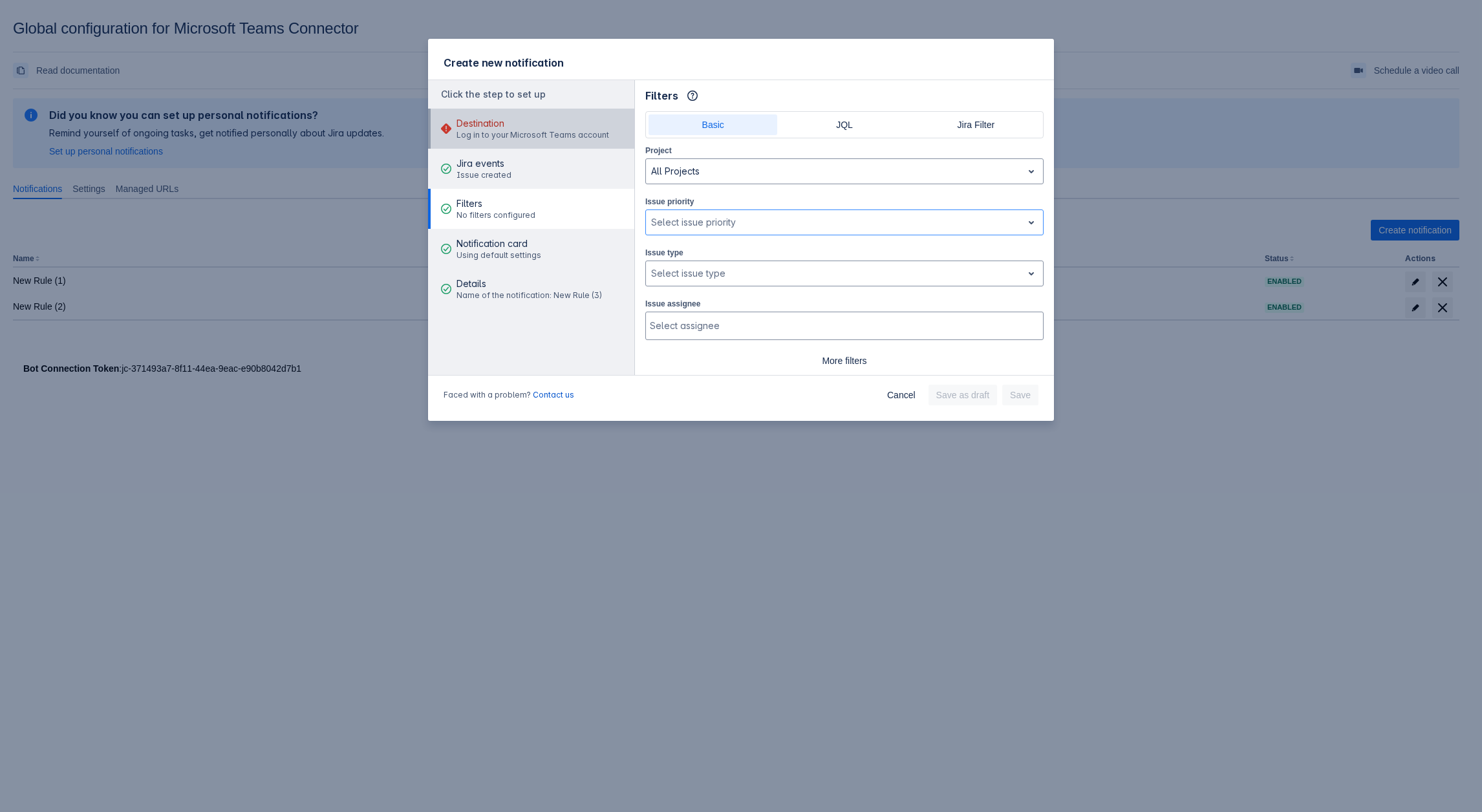
click at [493, 126] on span "Destination" at bounding box center [533, 123] width 153 height 13
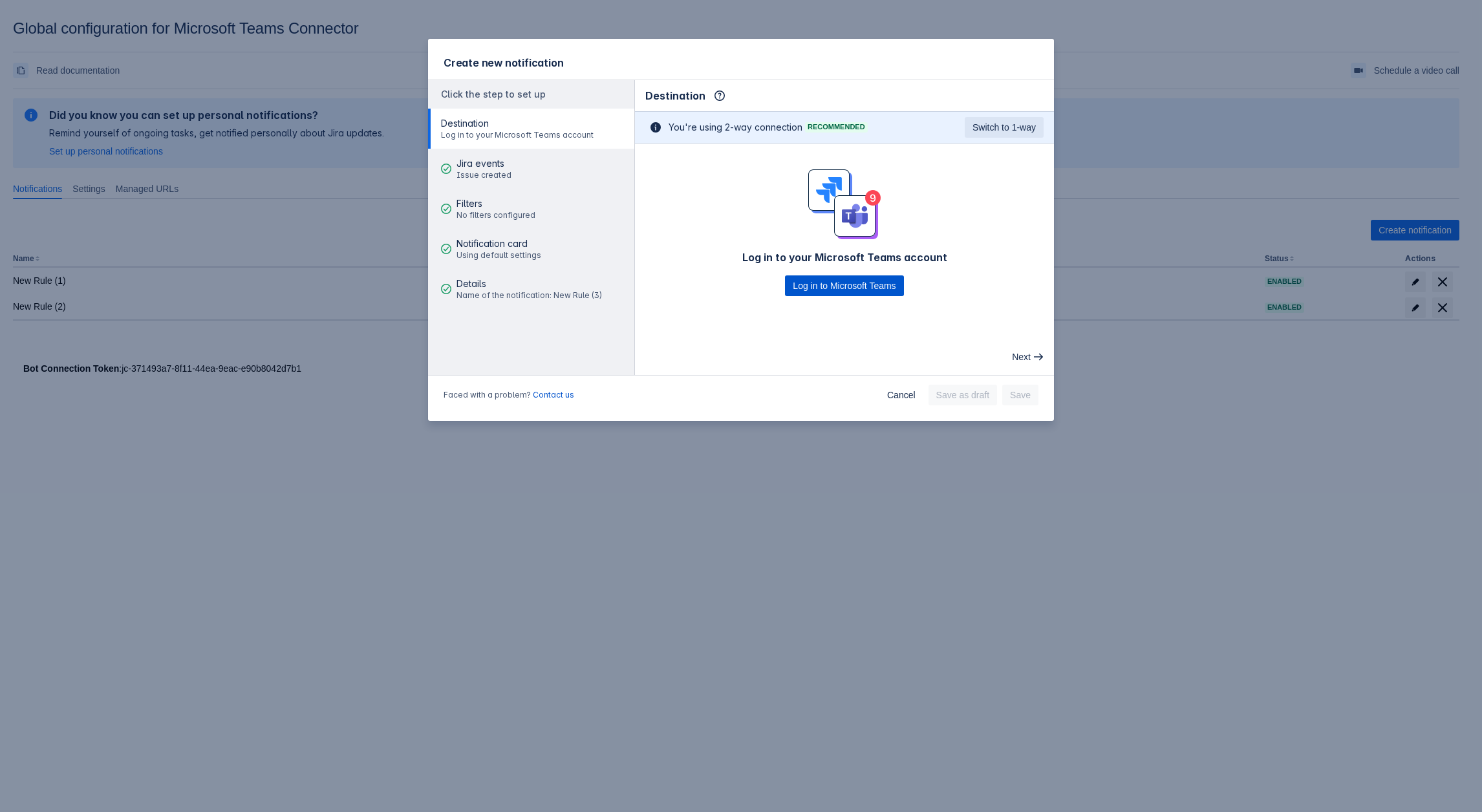
click at [830, 235] on span "Log in to Microsoft Teams" at bounding box center [844, 285] width 103 height 21
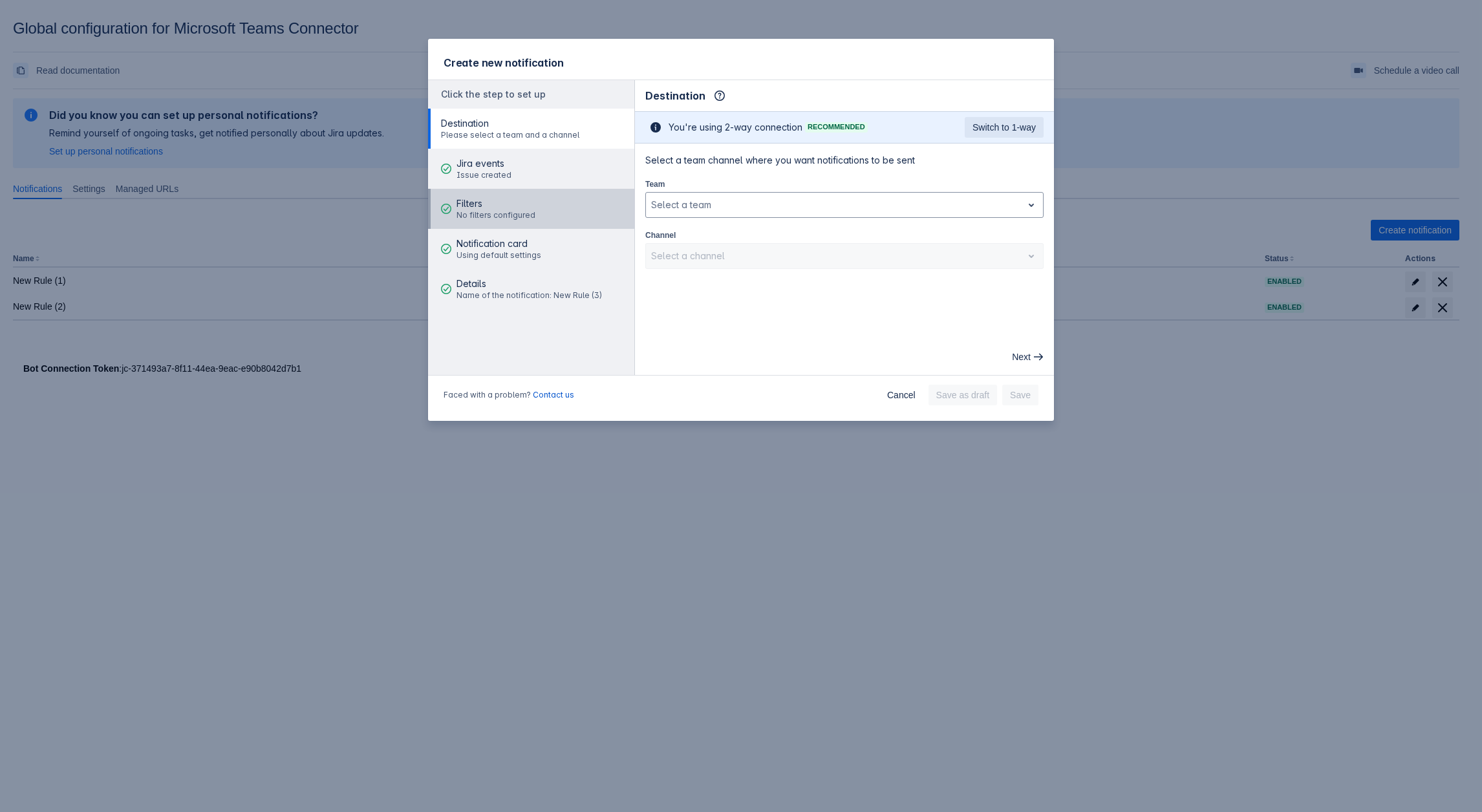
click at [489, 216] on span "No filters configured" at bounding box center [496, 216] width 79 height 11
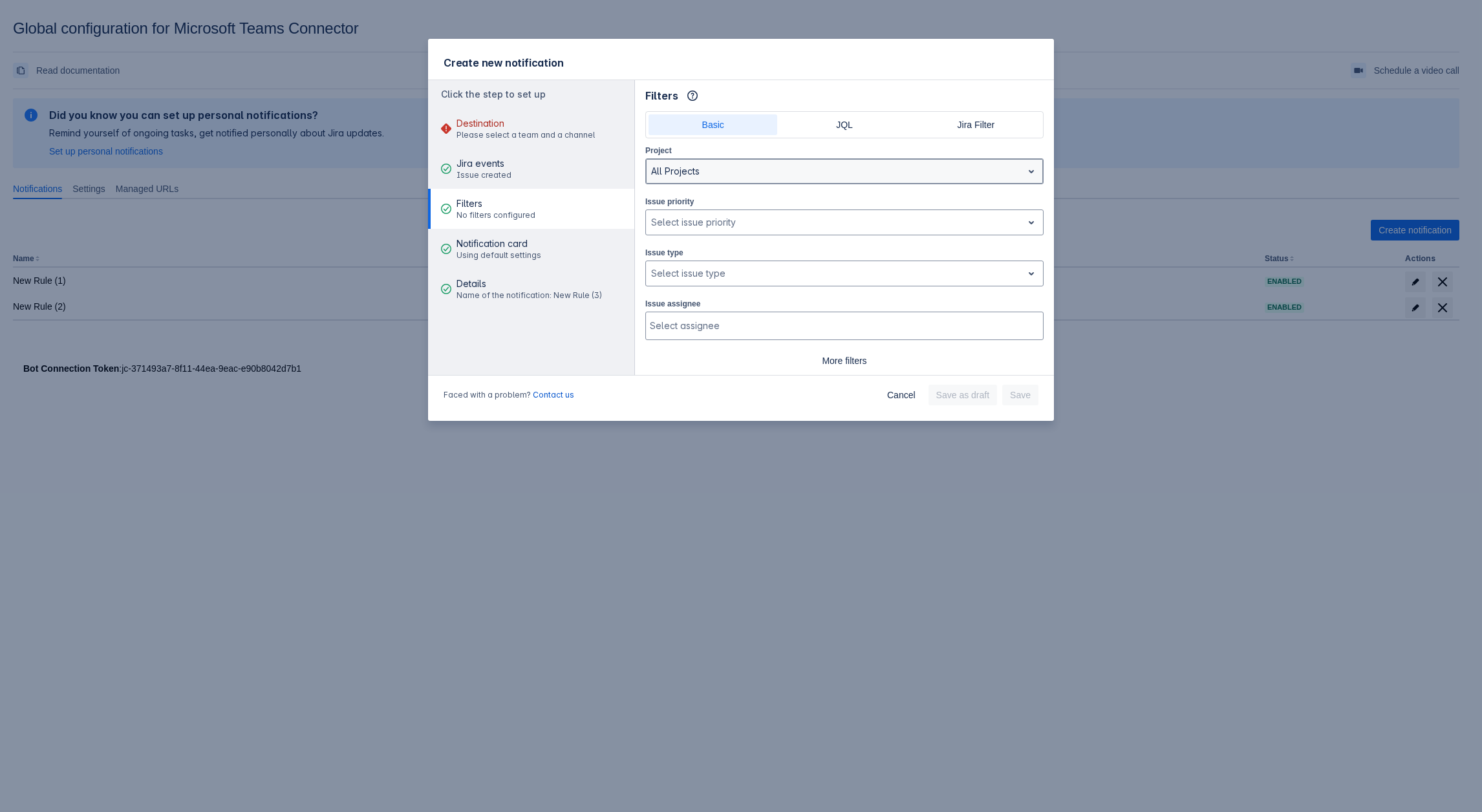
click at [698, 172] on div at bounding box center [834, 171] width 366 height 15
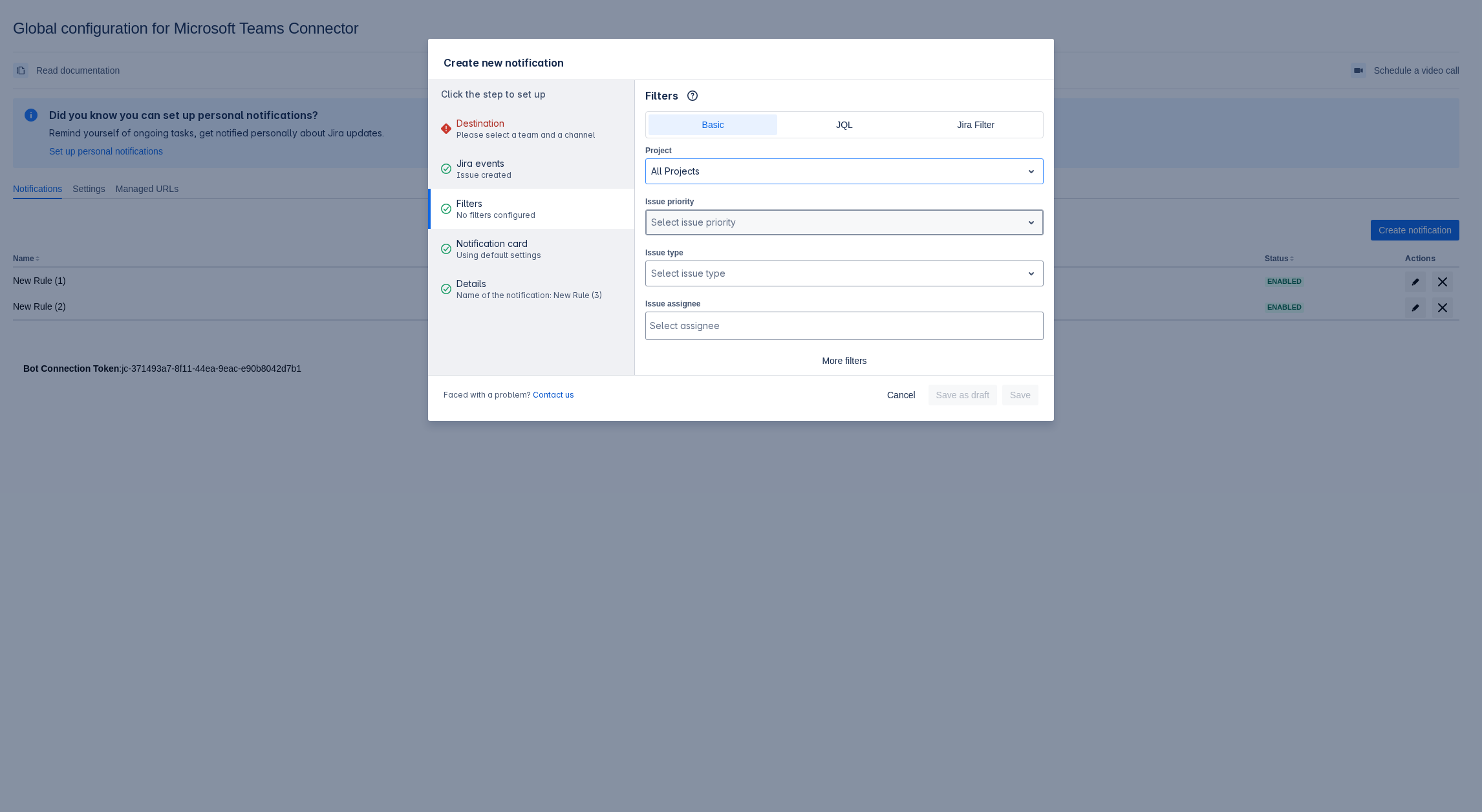
click at [708, 218] on div at bounding box center [834, 222] width 366 height 15
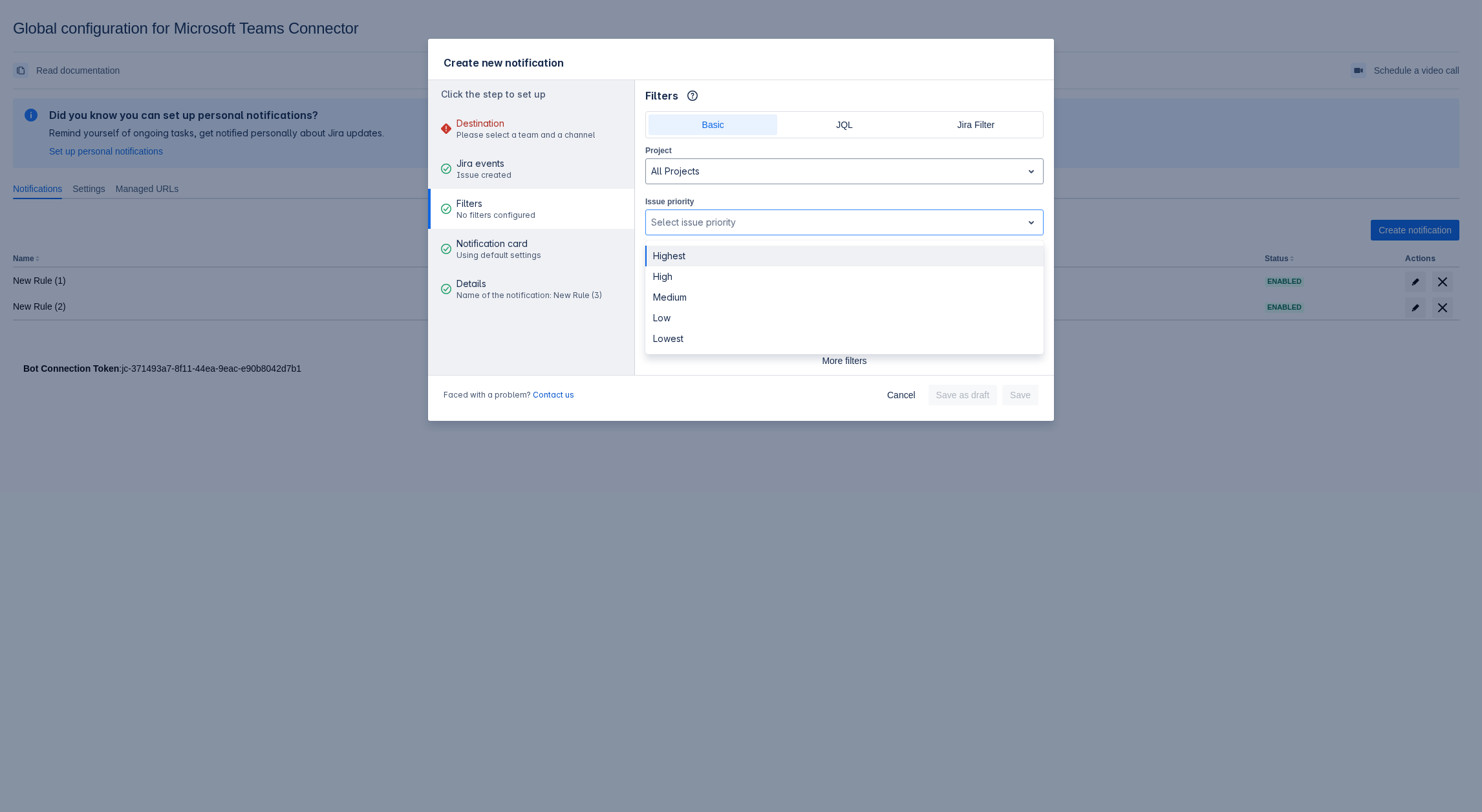
click at [595, 69] on div "Create new notification" at bounding box center [741, 59] width 626 height 42
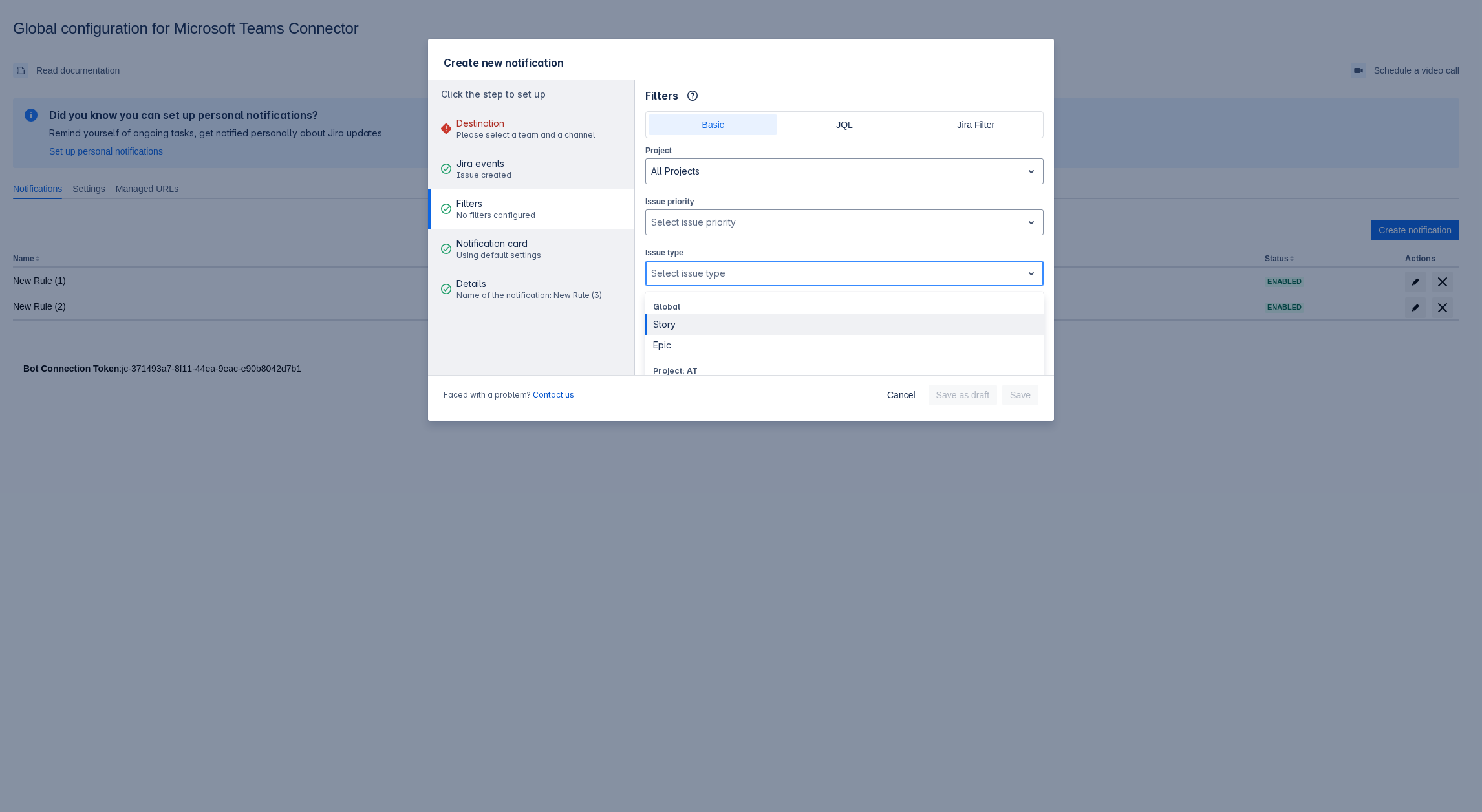
click at [685, 235] on div at bounding box center [834, 273] width 366 height 15
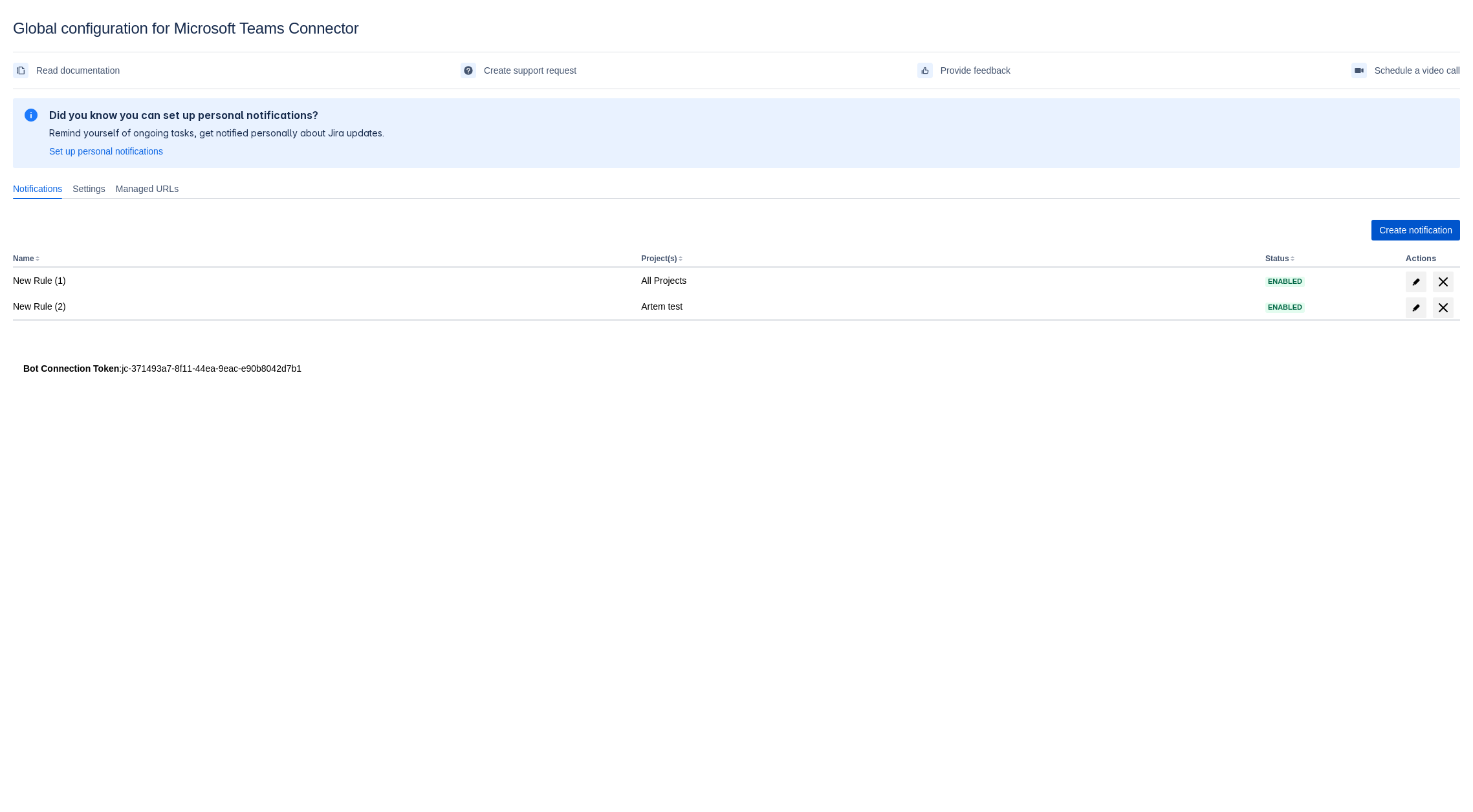
click at [1391, 228] on span "Create notification" at bounding box center [1416, 230] width 73 height 21
click at [1397, 222] on span "Create notification" at bounding box center [1416, 230] width 73 height 21
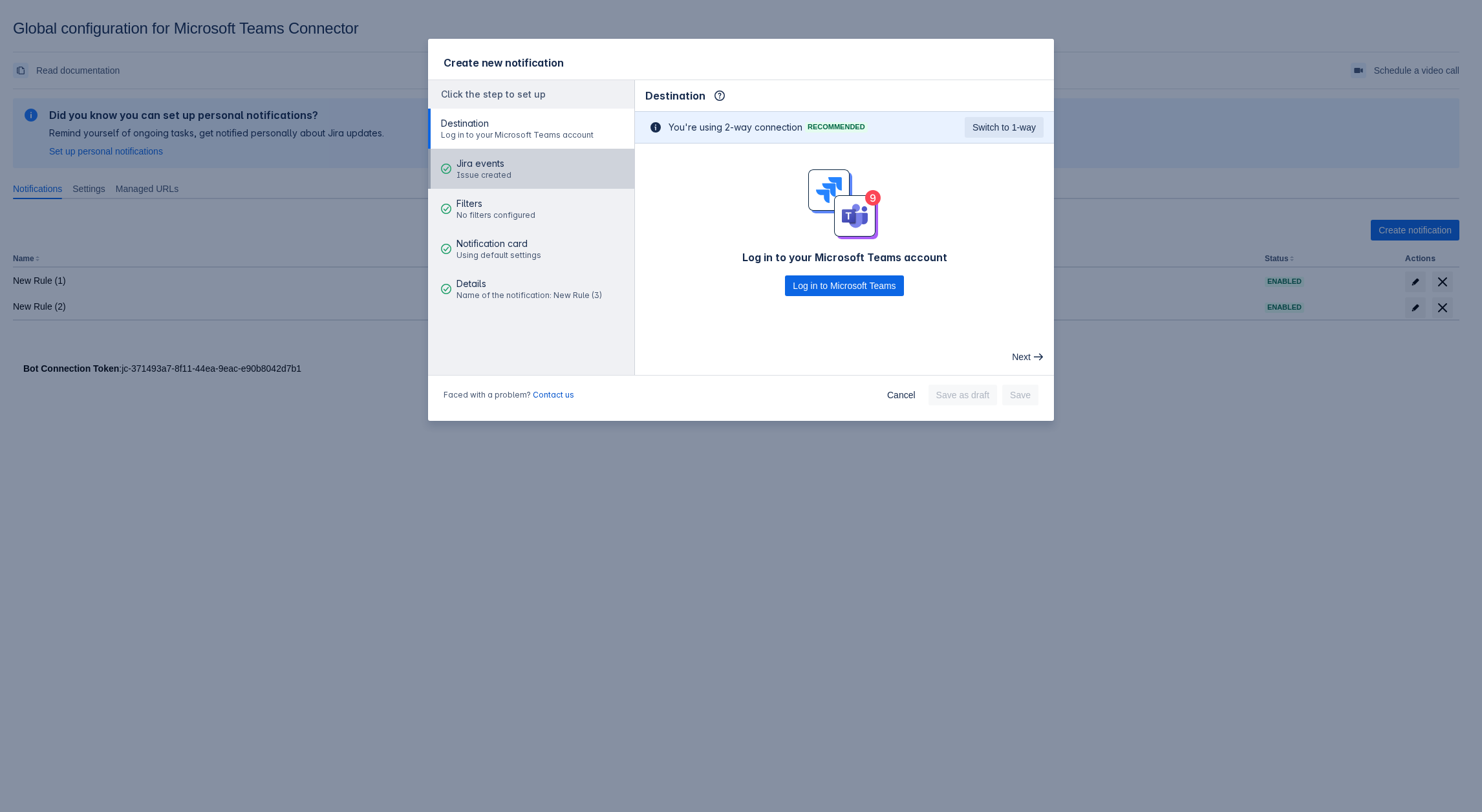
click at [491, 168] on span "Jira events" at bounding box center [484, 163] width 55 height 13
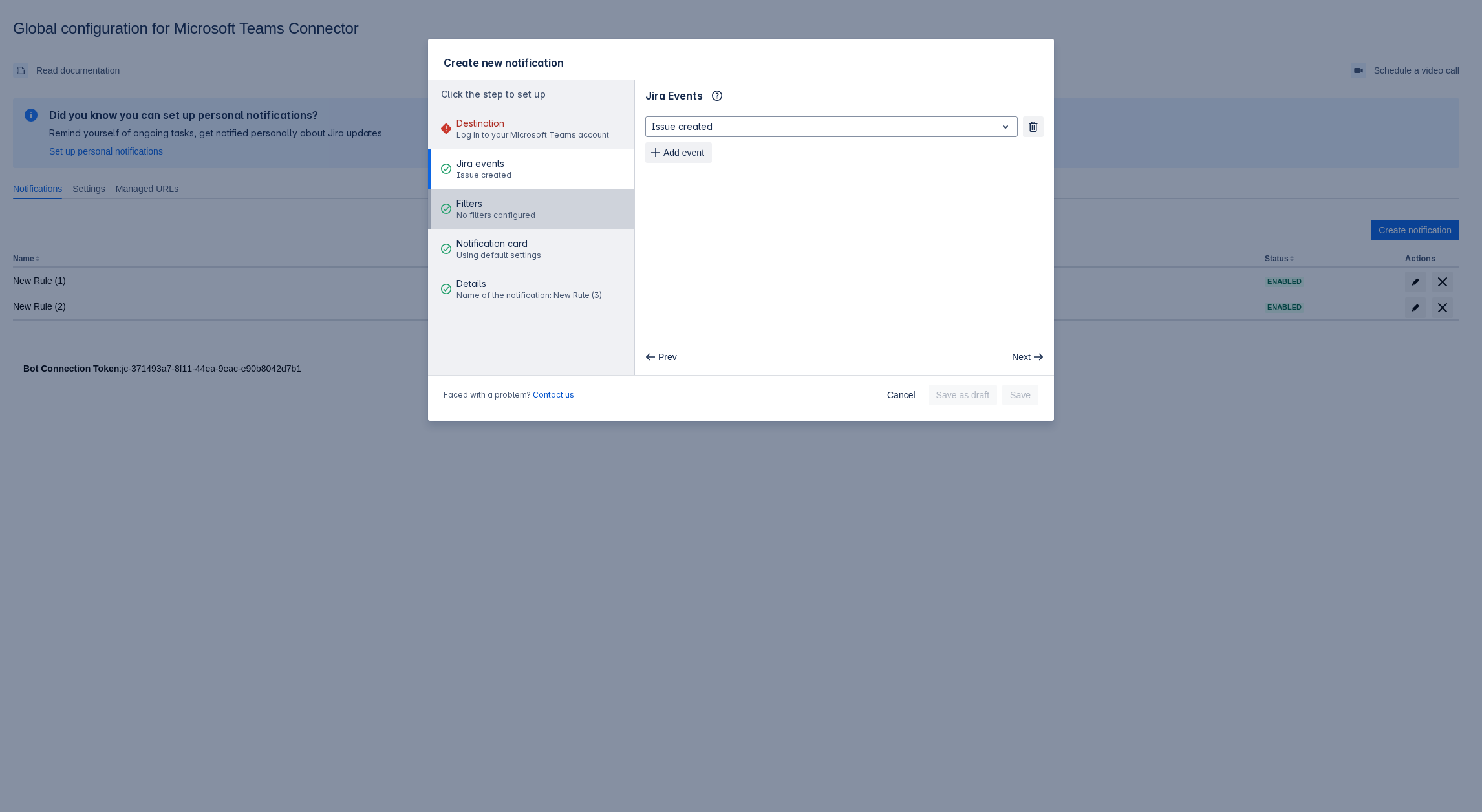
click at [491, 207] on span "Filters" at bounding box center [496, 203] width 79 height 13
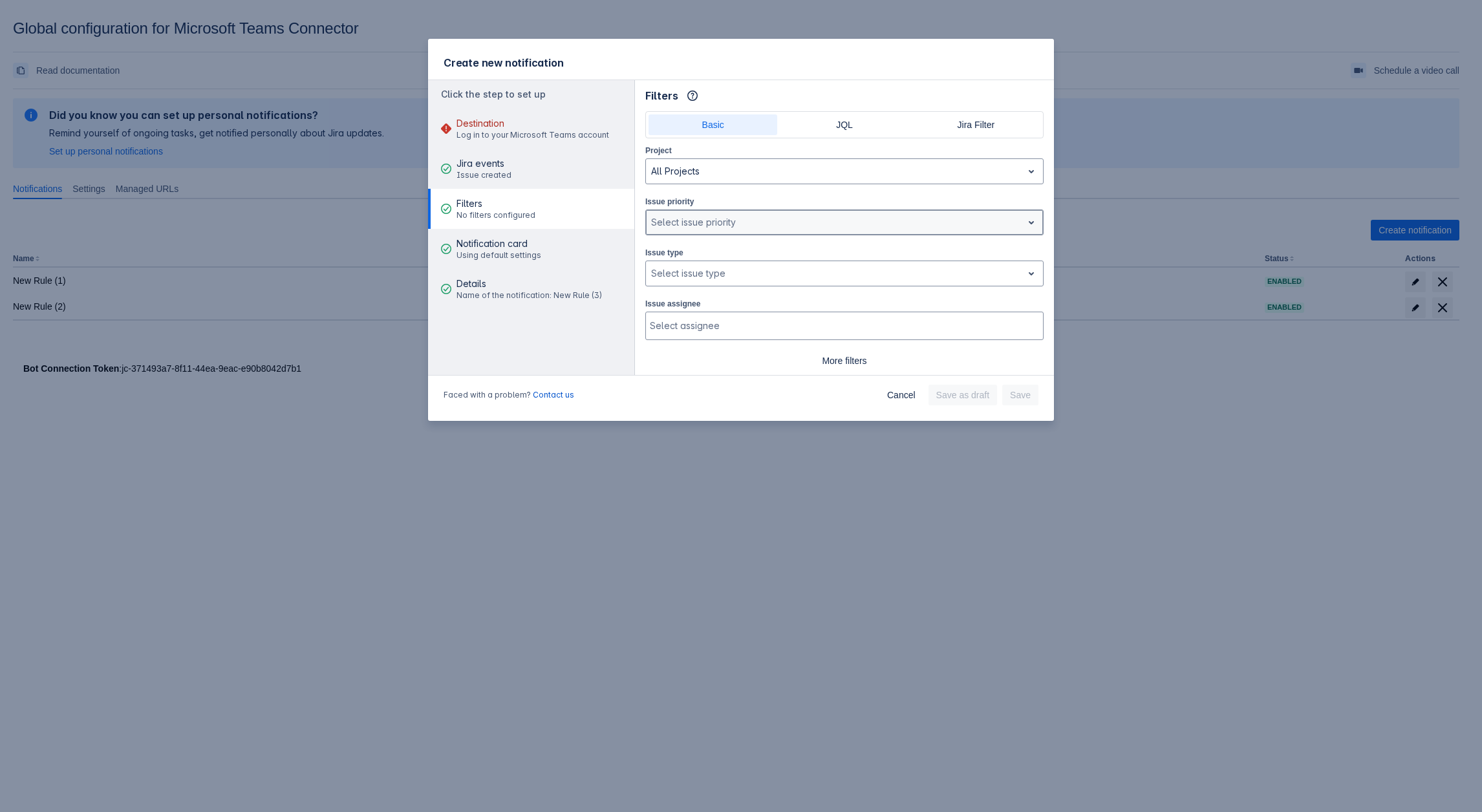
click at [748, 228] on div at bounding box center [834, 222] width 366 height 15
click at [706, 219] on div at bounding box center [834, 222] width 366 height 15
click at [672, 268] on div at bounding box center [834, 273] width 366 height 15
click at [681, 322] on div "Epic (AT)" at bounding box center [845, 323] width 398 height 21
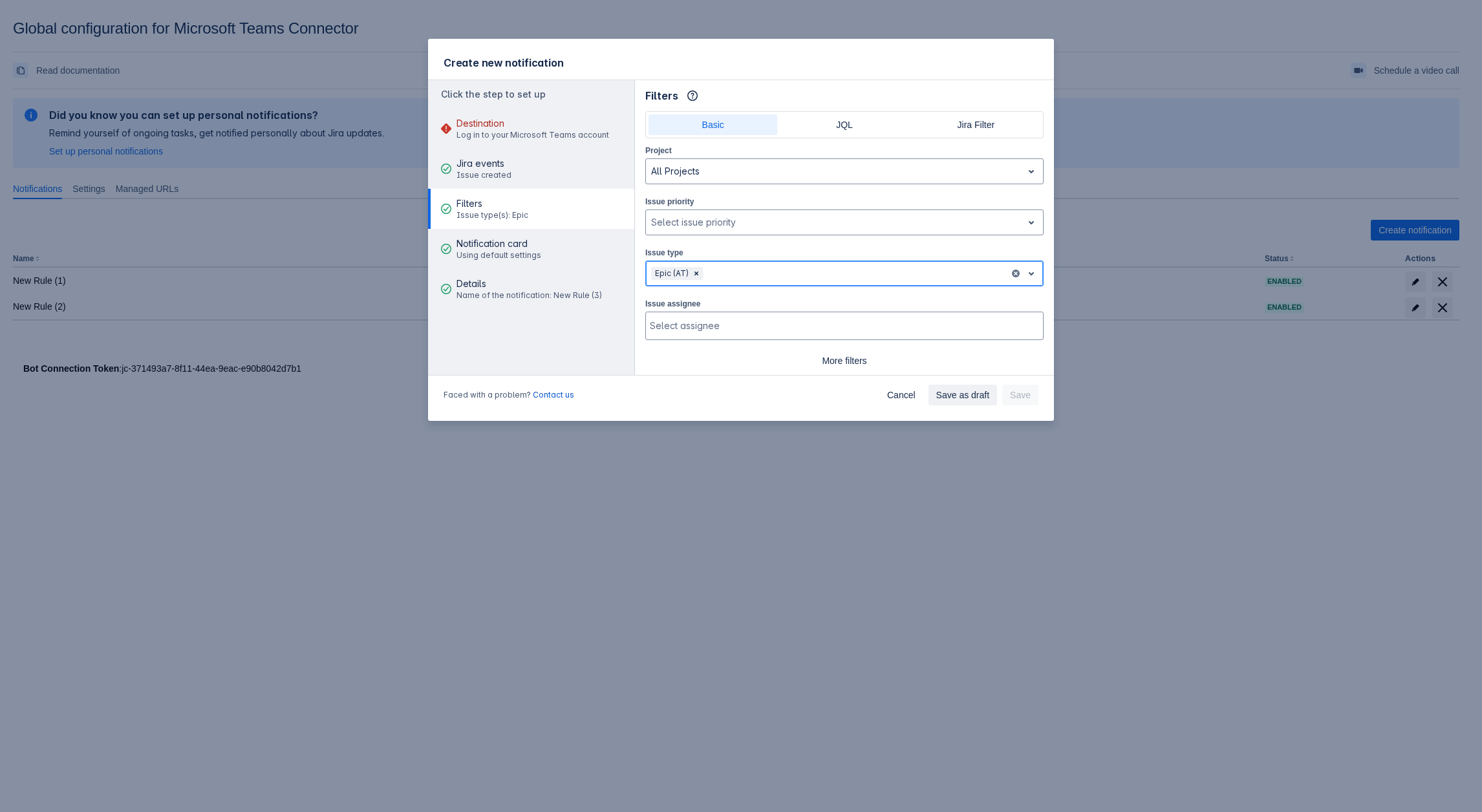
click at [746, 274] on div at bounding box center [855, 273] width 299 height 15
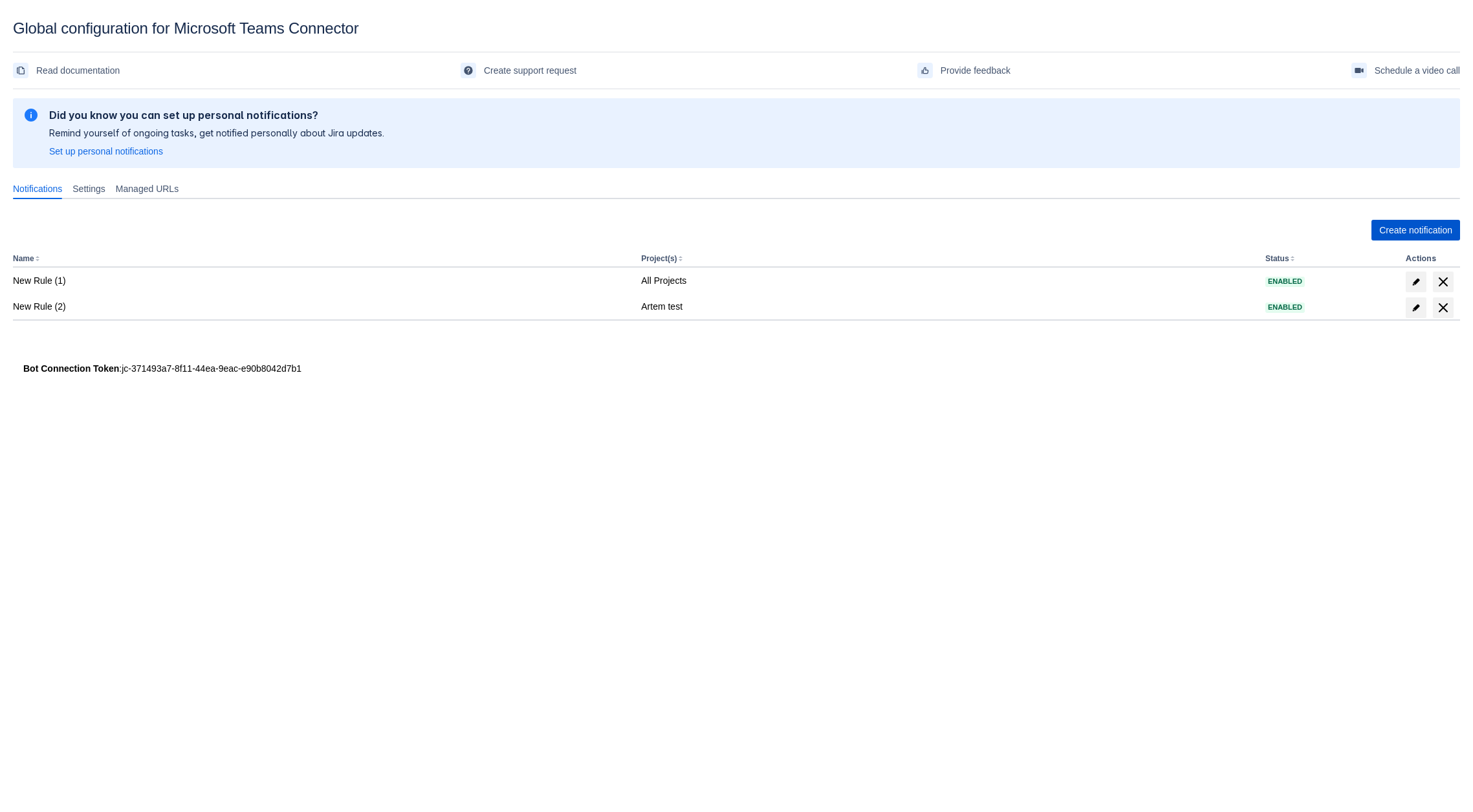
click at [1418, 225] on span "Create notification" at bounding box center [1416, 230] width 73 height 21
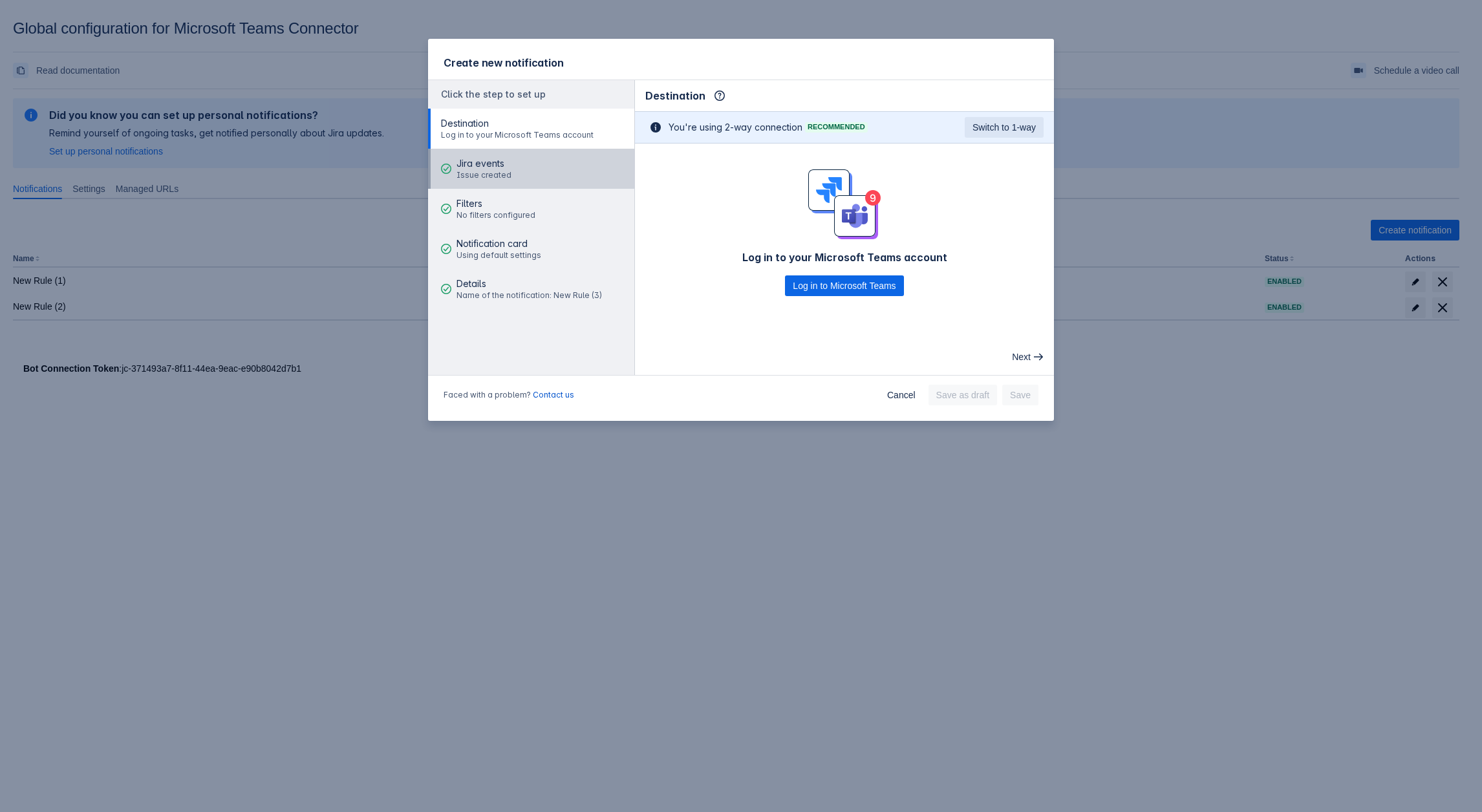
click at [504, 177] on span "Issue created" at bounding box center [484, 175] width 55 height 11
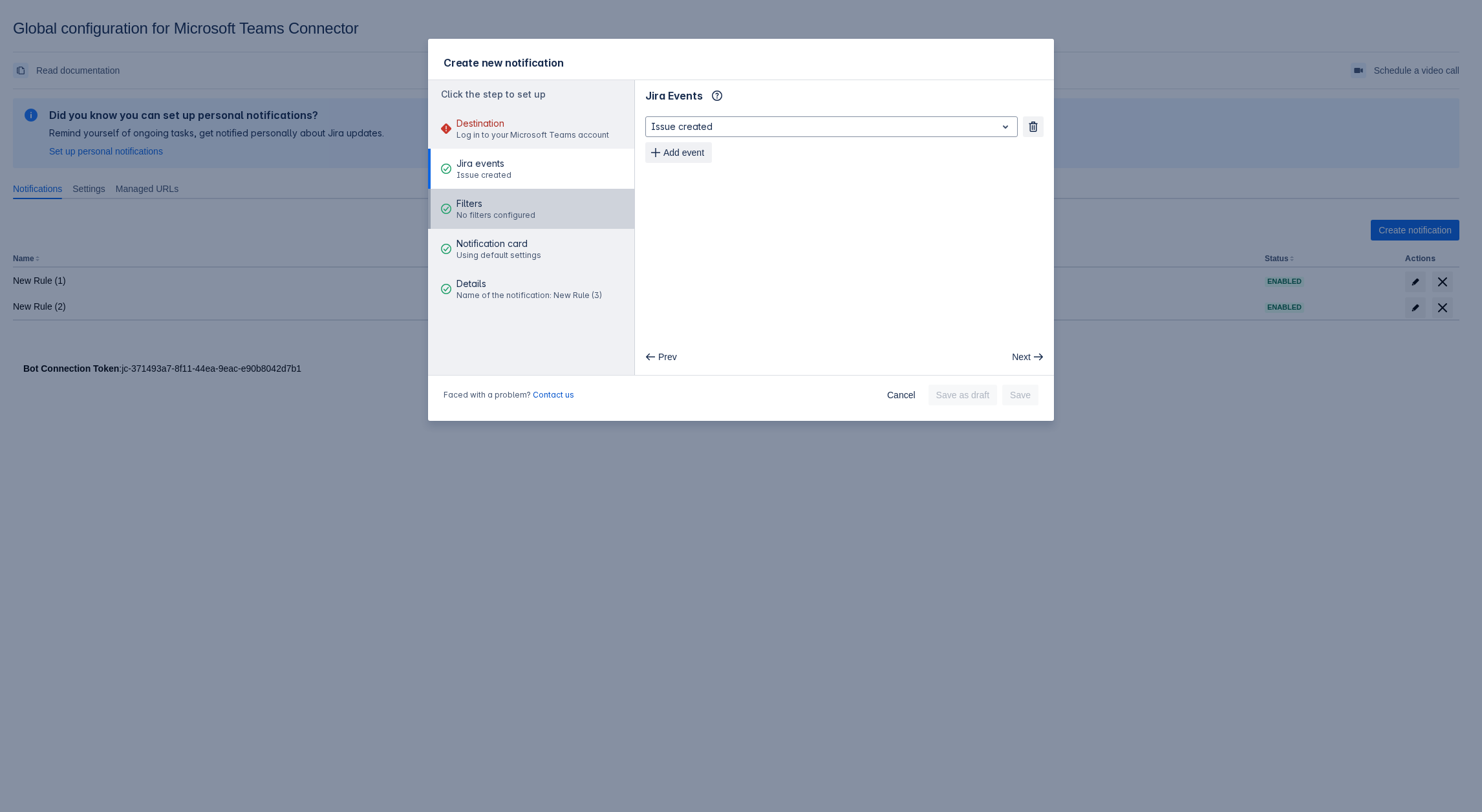
click at [505, 210] on span "No filters configured" at bounding box center [496, 216] width 79 height 11
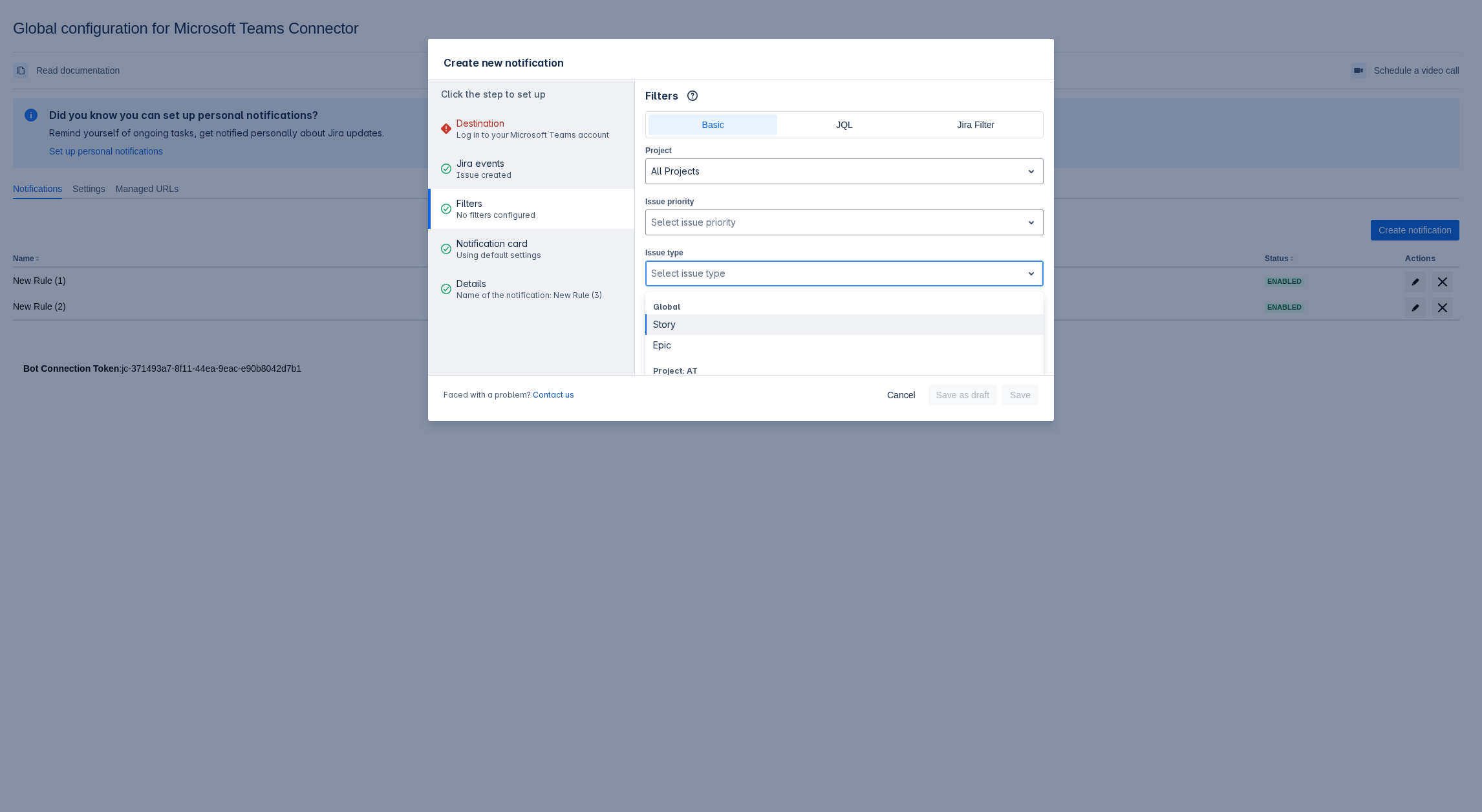
click at [716, 279] on div at bounding box center [834, 273] width 366 height 15
click at [695, 319] on div "Epic (AT)" at bounding box center [845, 323] width 398 height 21
click at [728, 272] on div at bounding box center [855, 273] width 299 height 15
click at [708, 326] on div "Subtask (AT)" at bounding box center [845, 323] width 398 height 21
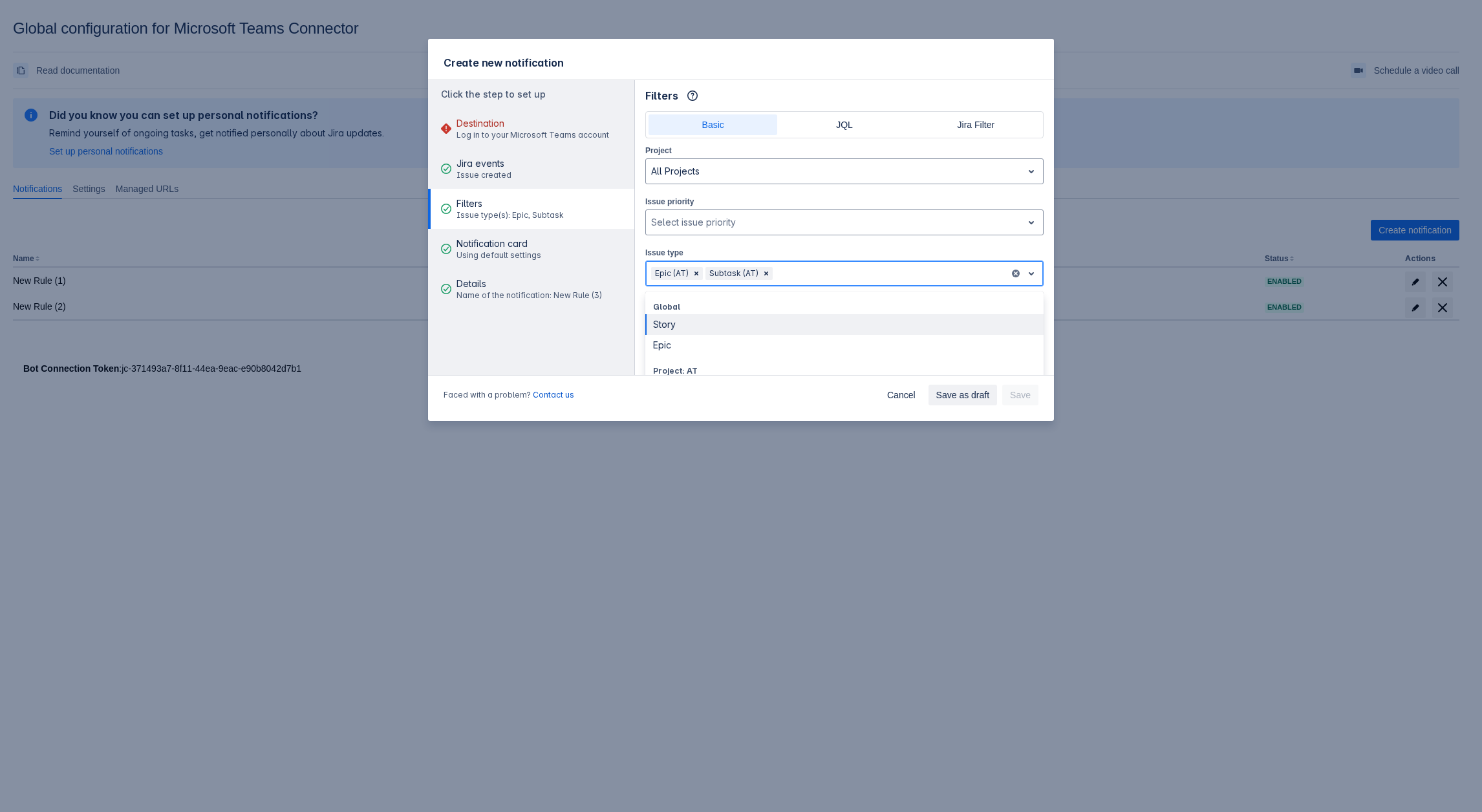
click at [895, 274] on div at bounding box center [890, 273] width 229 height 15
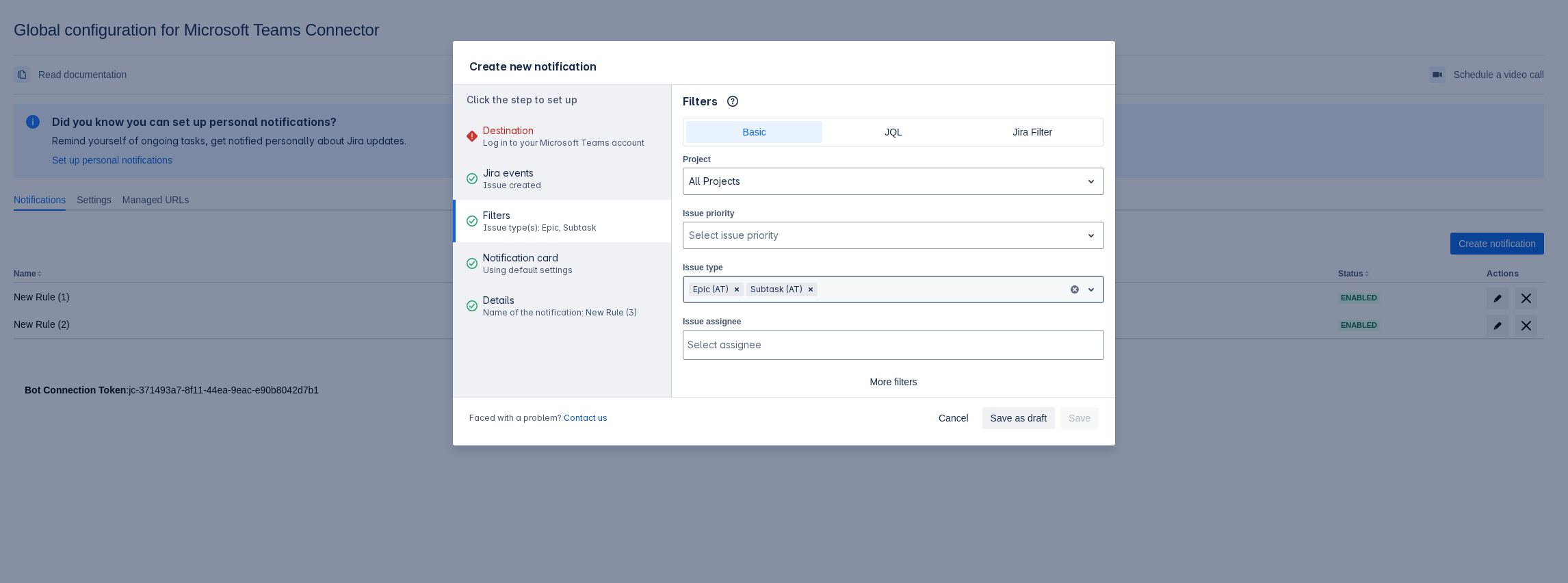
click at [917, 283] on div at bounding box center [941, 289] width 242 height 16
click at [844, 281] on div at bounding box center [941, 289] width 242 height 16
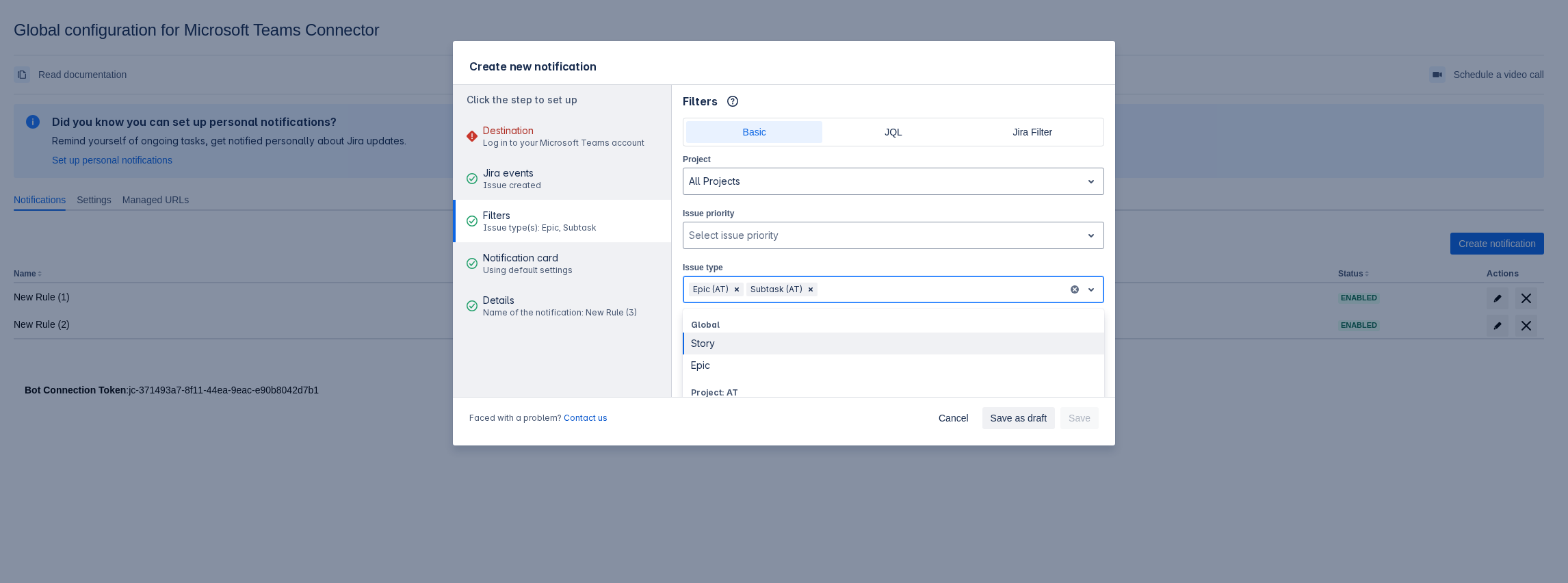
click at [848, 286] on div at bounding box center [941, 289] width 242 height 16
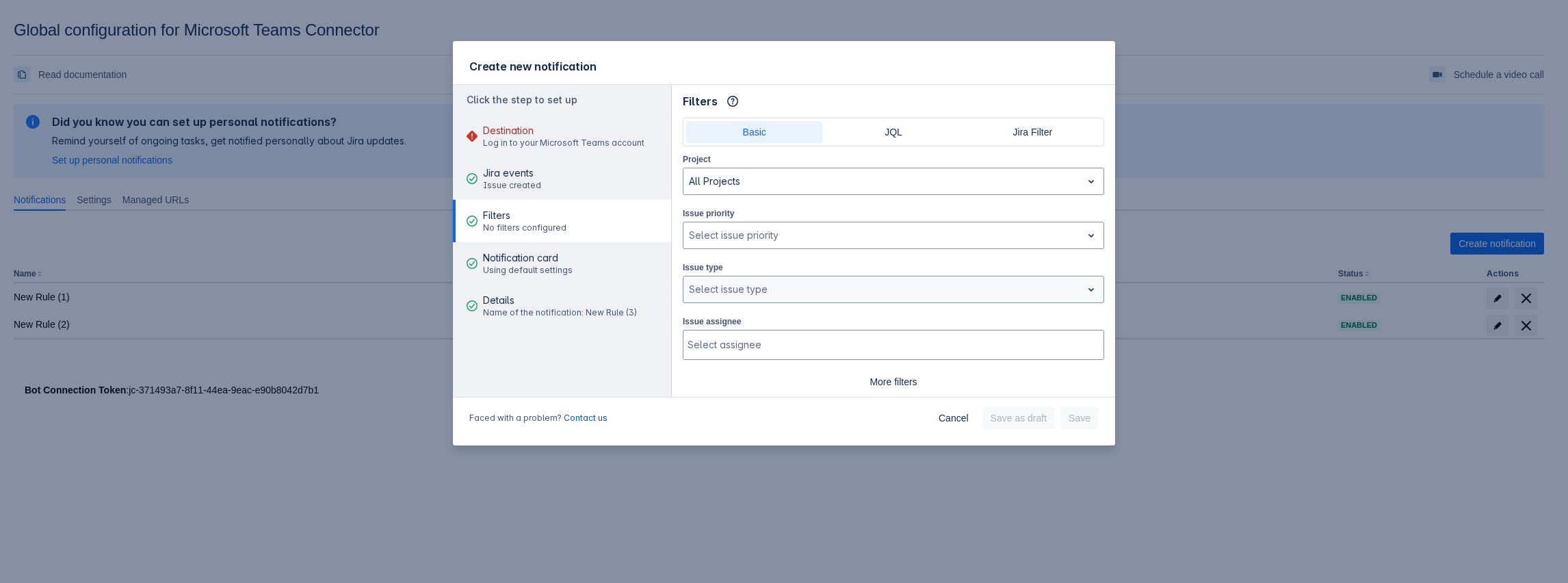
click at [619, 355] on aside "Click the step to set up Destination Log in to your Microsoft Teams account Jir…" at bounding box center [563, 241] width 219 height 312
click at [570, 145] on span "Log in to your Microsoft Teams account" at bounding box center [564, 143] width 162 height 11
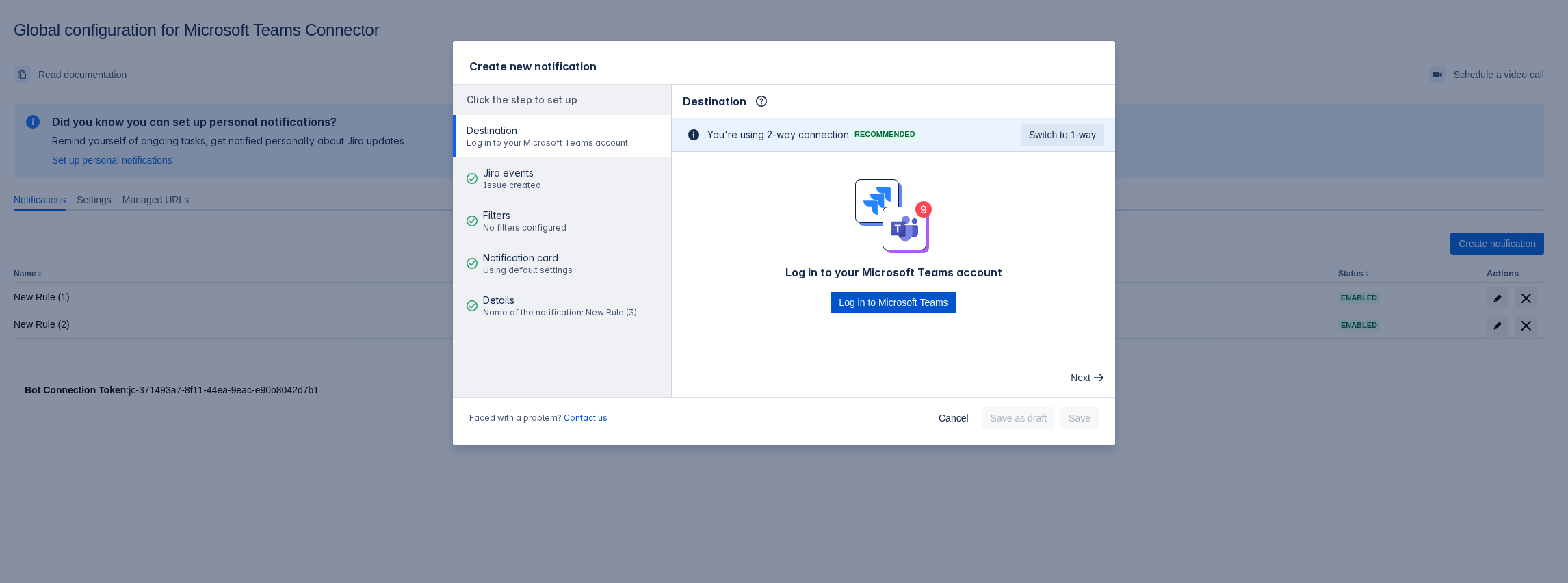
click at [910, 293] on span "Log in to Microsoft Teams" at bounding box center [893, 302] width 109 height 22
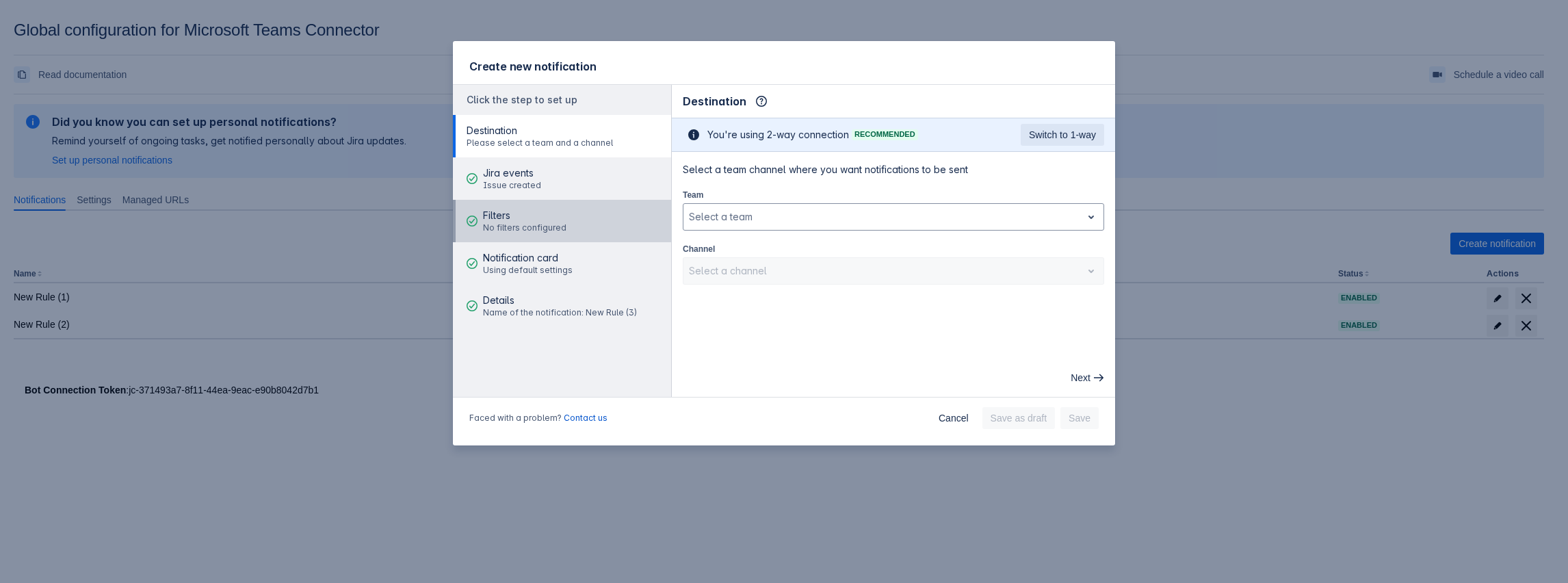
click at [547, 223] on span "No filters configured" at bounding box center [525, 228] width 84 height 11
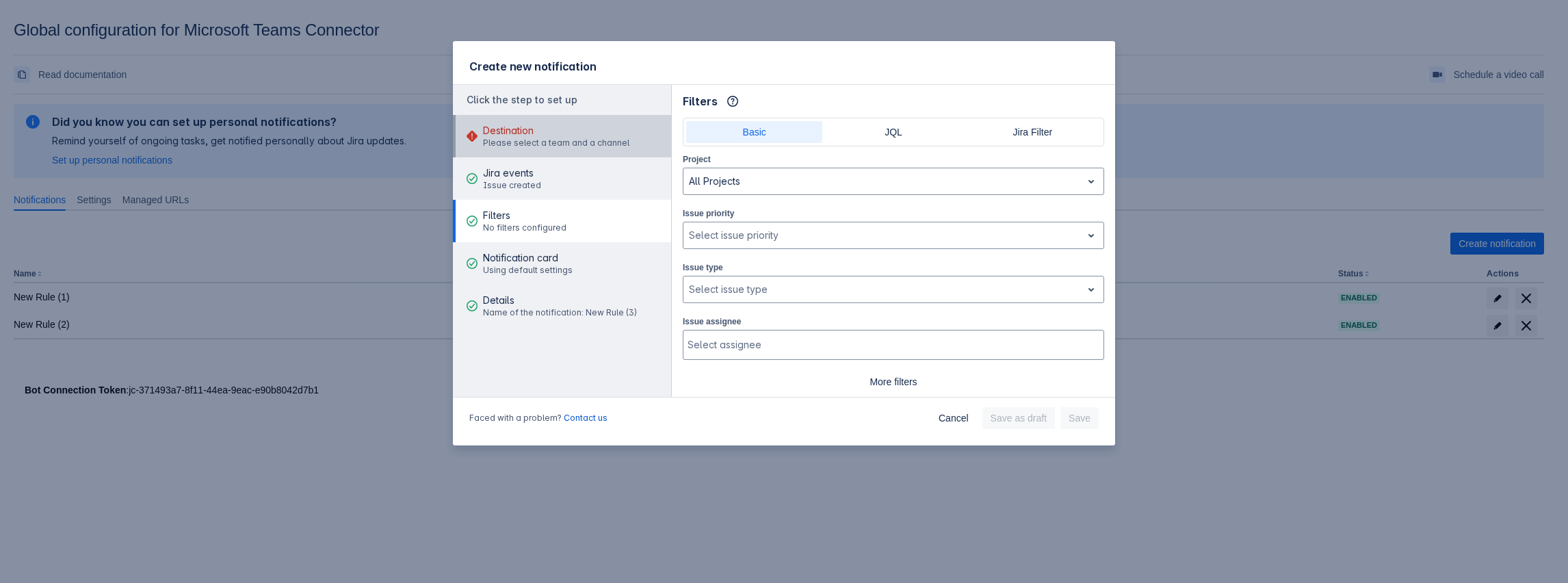
click at [573, 139] on span "Please select a team and a channel" at bounding box center [556, 143] width 146 height 11
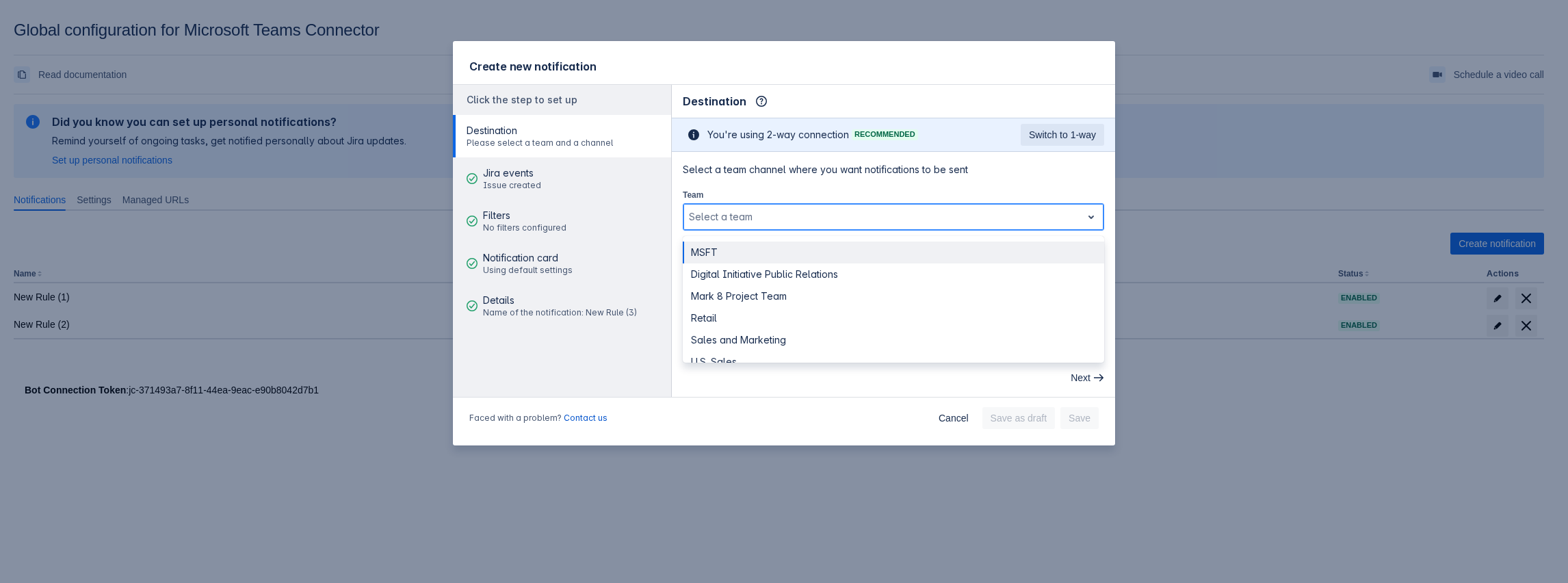
click at [857, 209] on div at bounding box center [882, 216] width 387 height 16
click at [735, 282] on div "Digital Initiative Public Relations" at bounding box center [894, 274] width 422 height 22
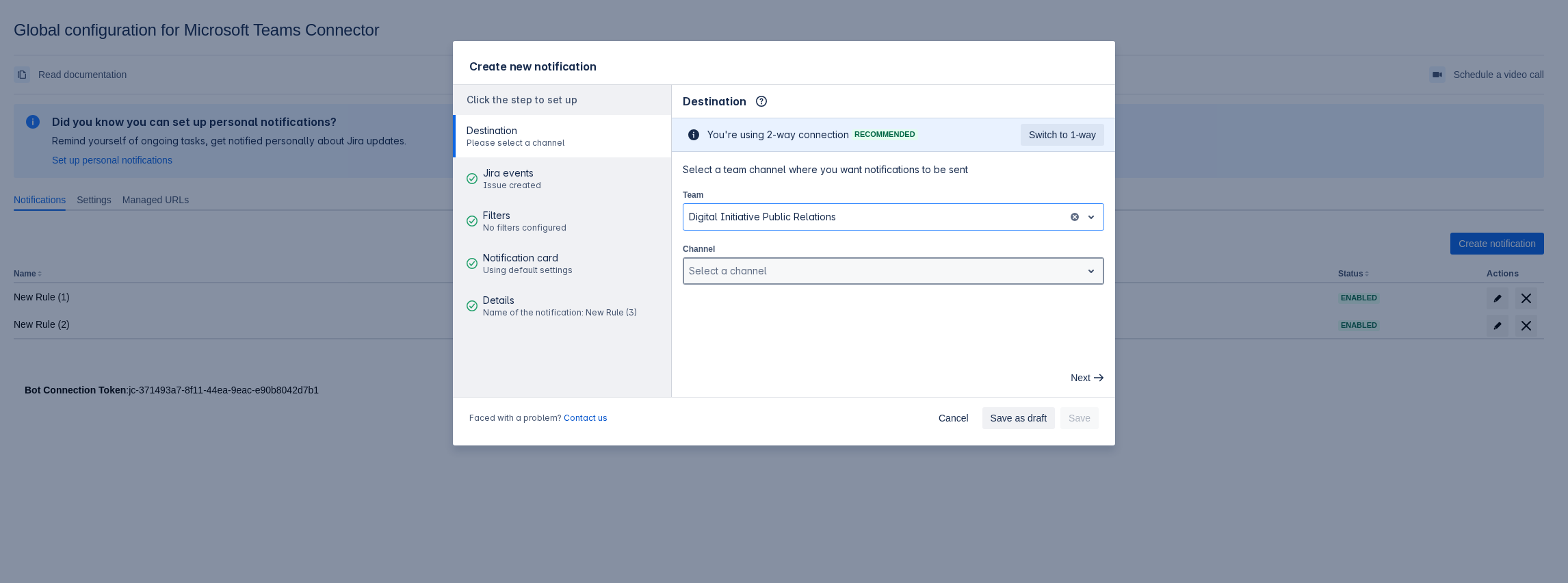
click at [806, 280] on div "Select a channel" at bounding box center [882, 270] width 398 height 22
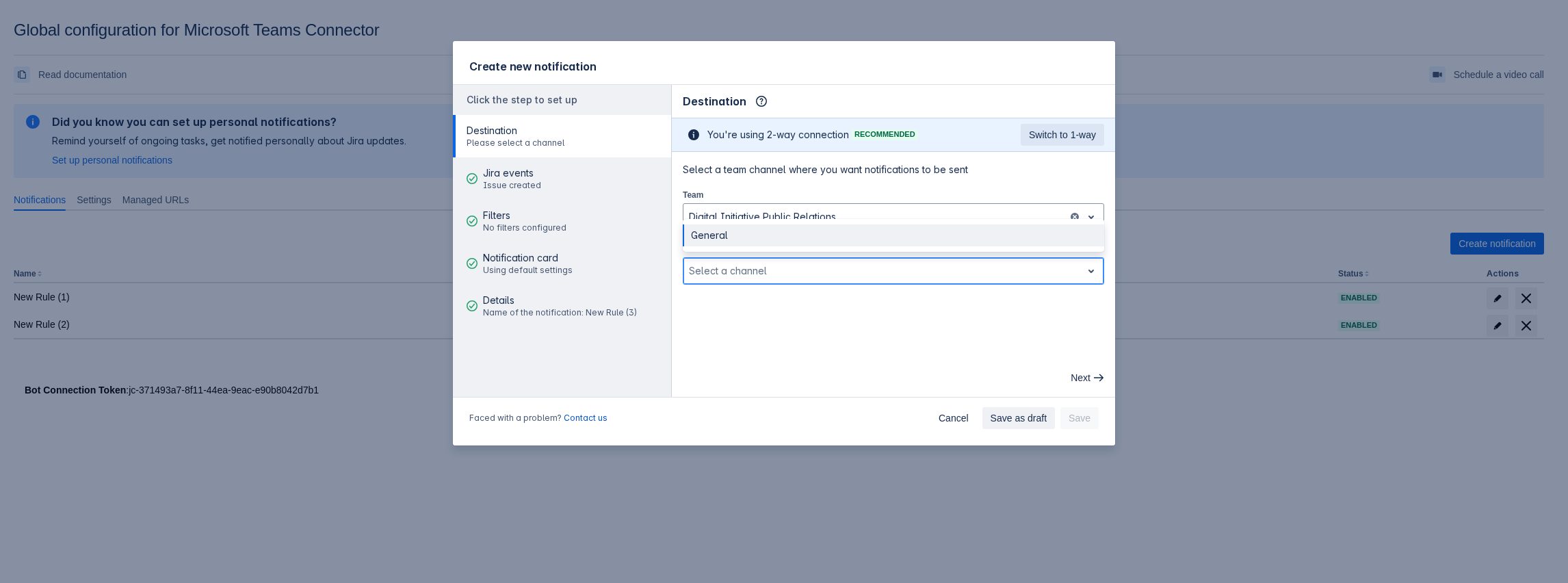
click at [727, 227] on div "General" at bounding box center [894, 235] width 422 height 22
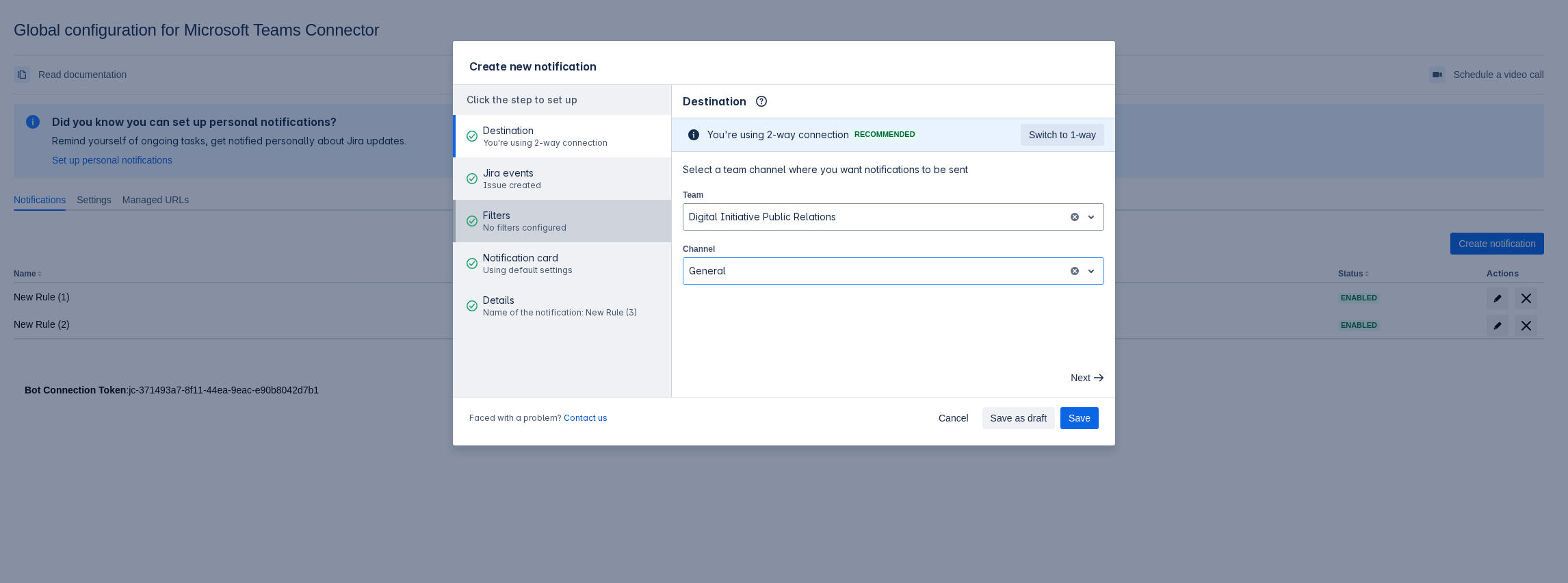
click at [550, 225] on span "No filters configured" at bounding box center [525, 228] width 84 height 11
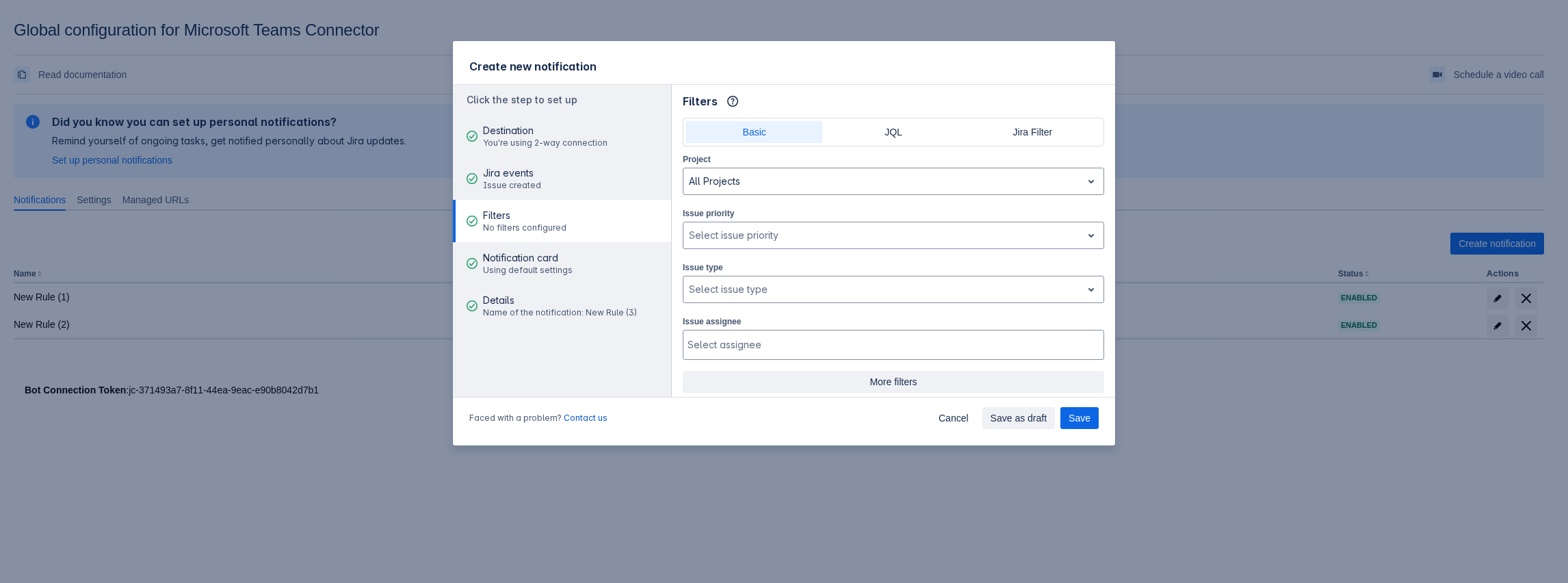
click at [891, 380] on span "More filters" at bounding box center [894, 381] width 405 height 22
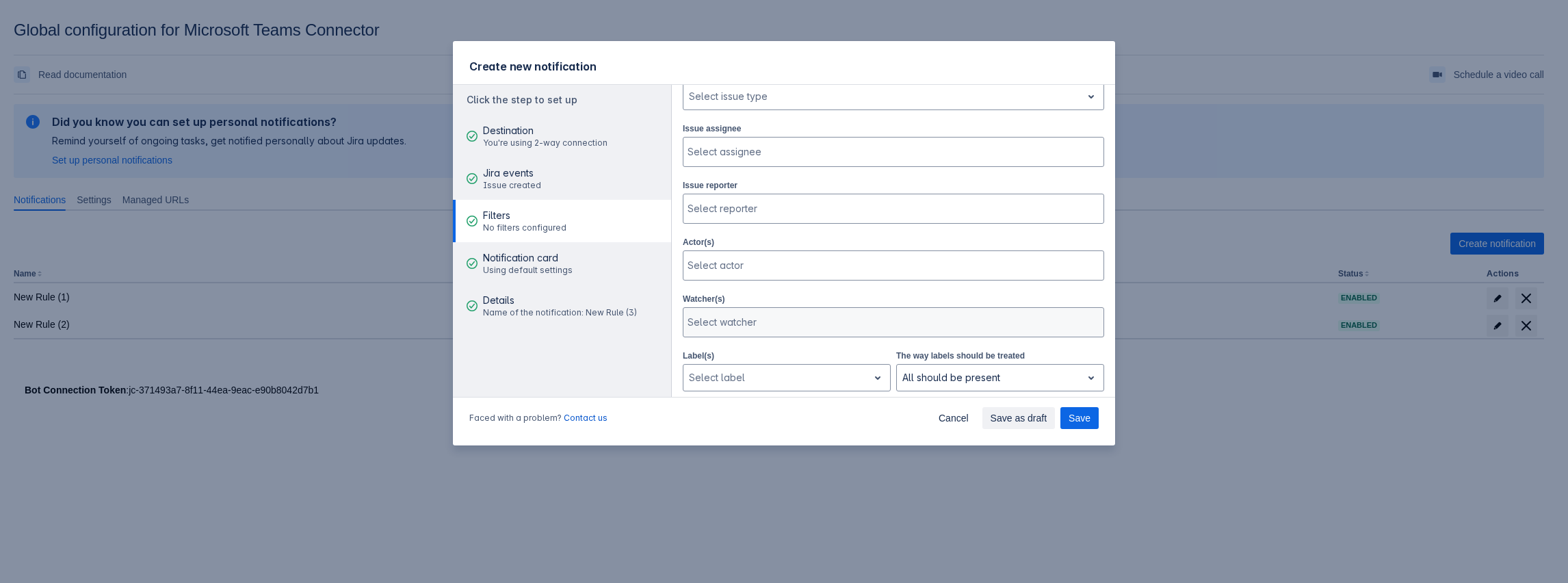
scroll to position [0, 0]
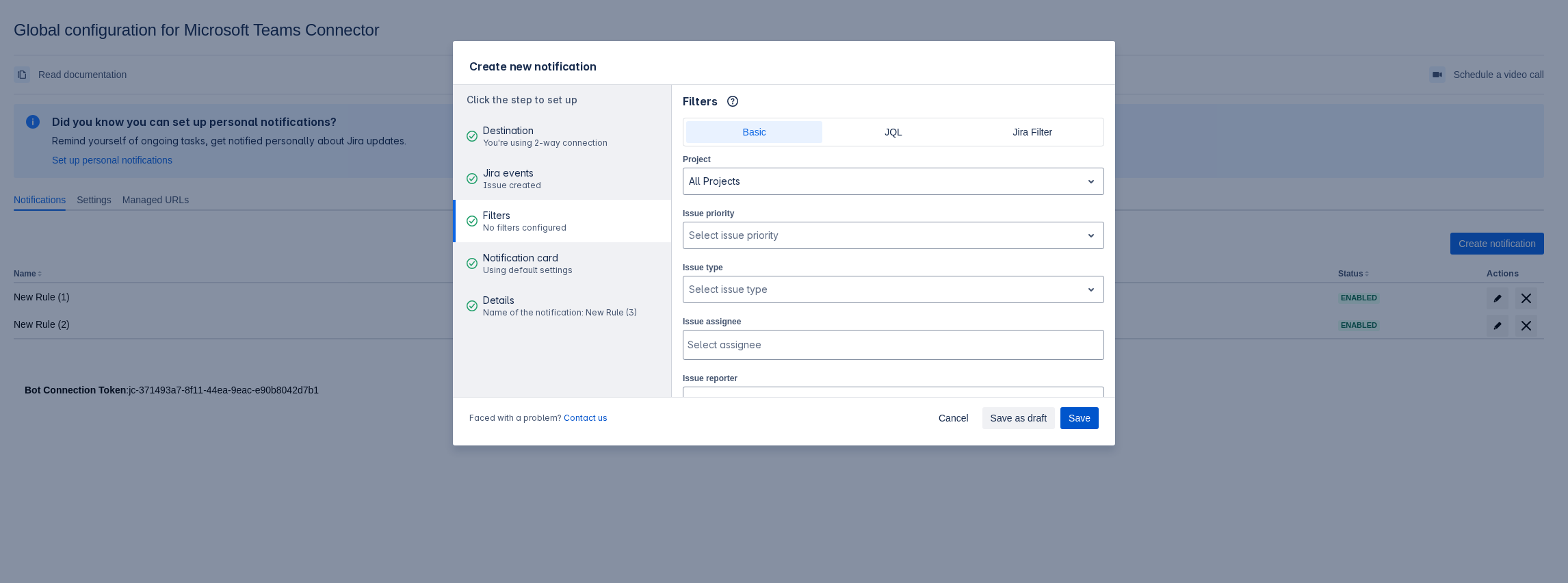
click at [1093, 422] on button "Save" at bounding box center [1080, 418] width 39 height 22
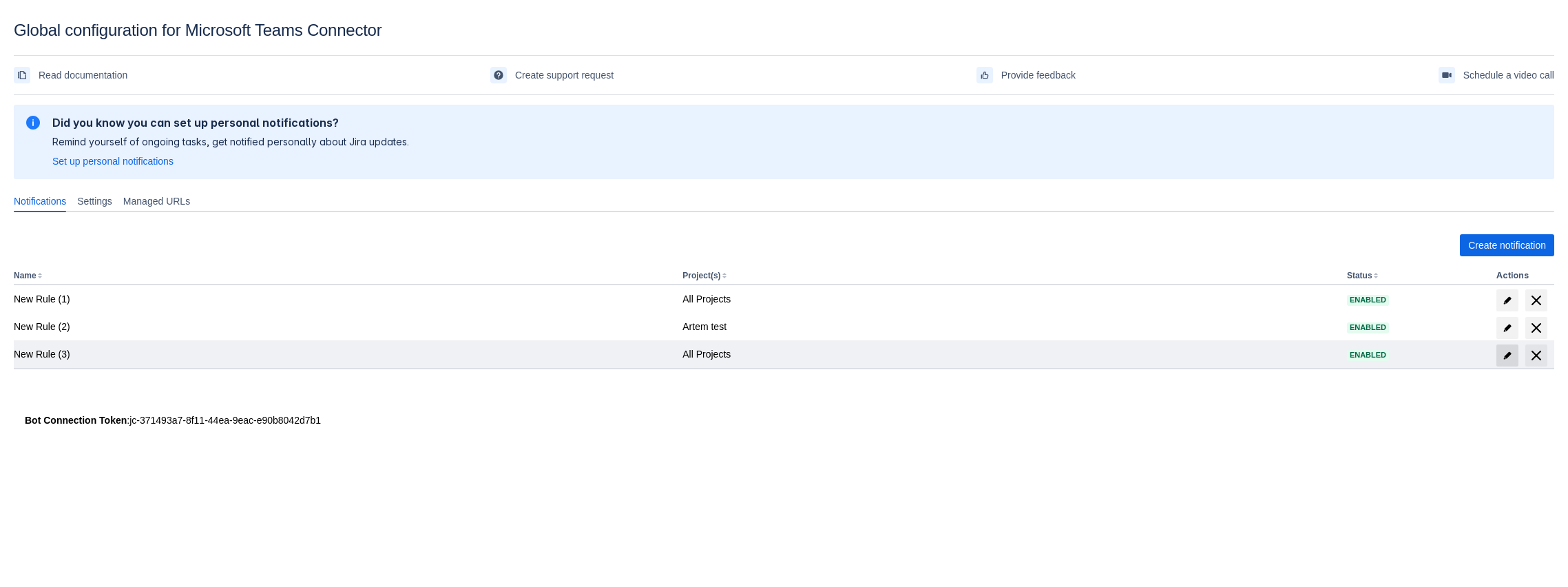
click at [1506, 359] on span "edit" at bounding box center [1507, 356] width 11 height 11
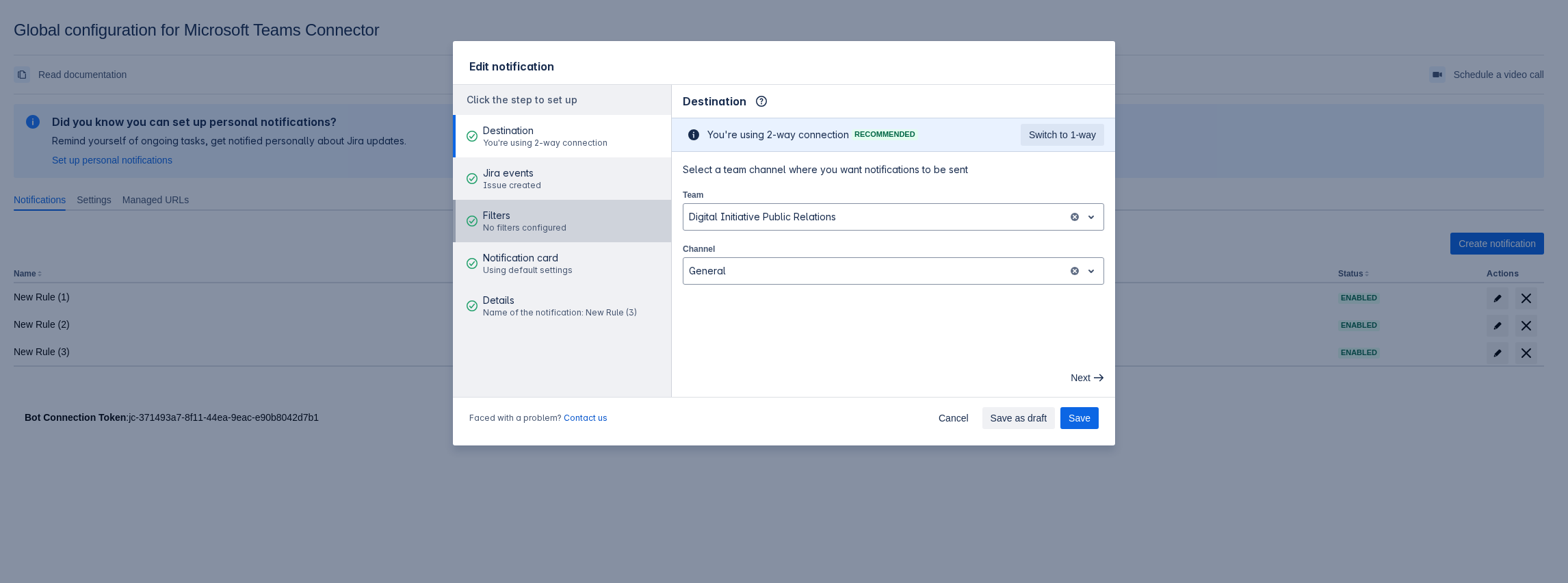
click at [537, 226] on span "No filters configured" at bounding box center [525, 228] width 84 height 11
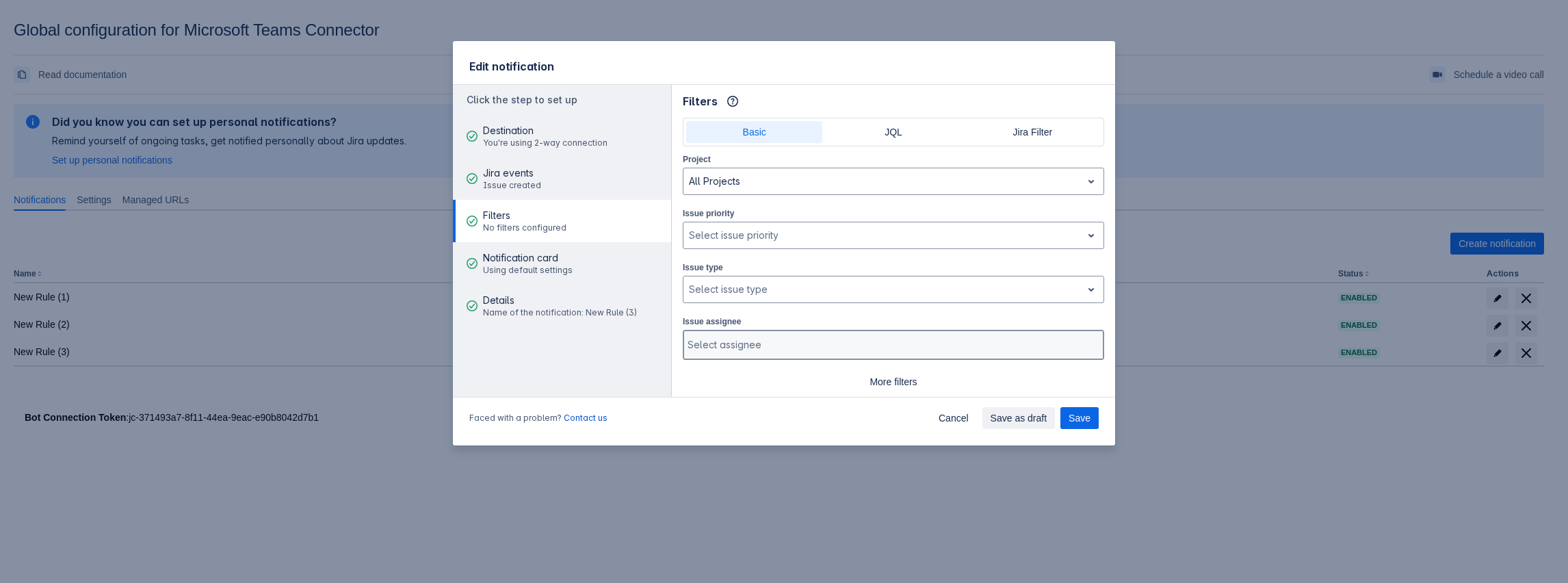
click at [747, 350] on div "Select assignee" at bounding box center [892, 344] width 417 height 27
click at [799, 338] on div at bounding box center [892, 344] width 409 height 13
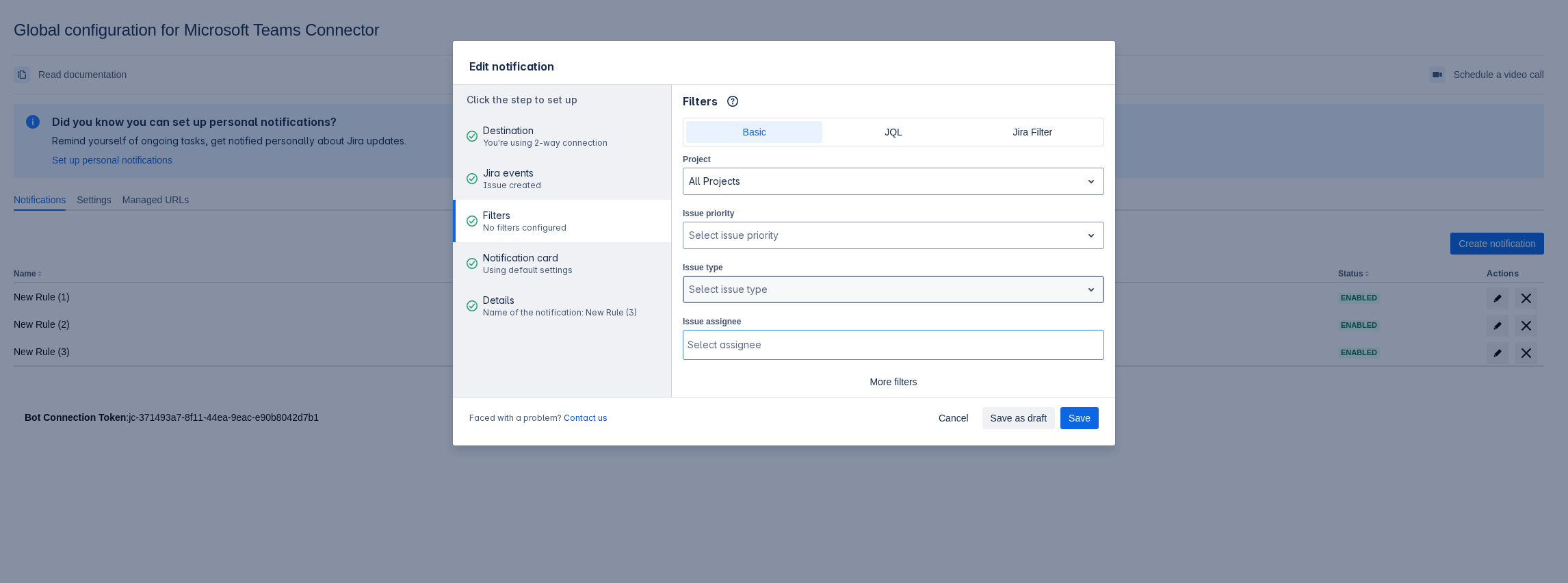
click at [740, 278] on div "Select issue type" at bounding box center [882, 289] width 398 height 22
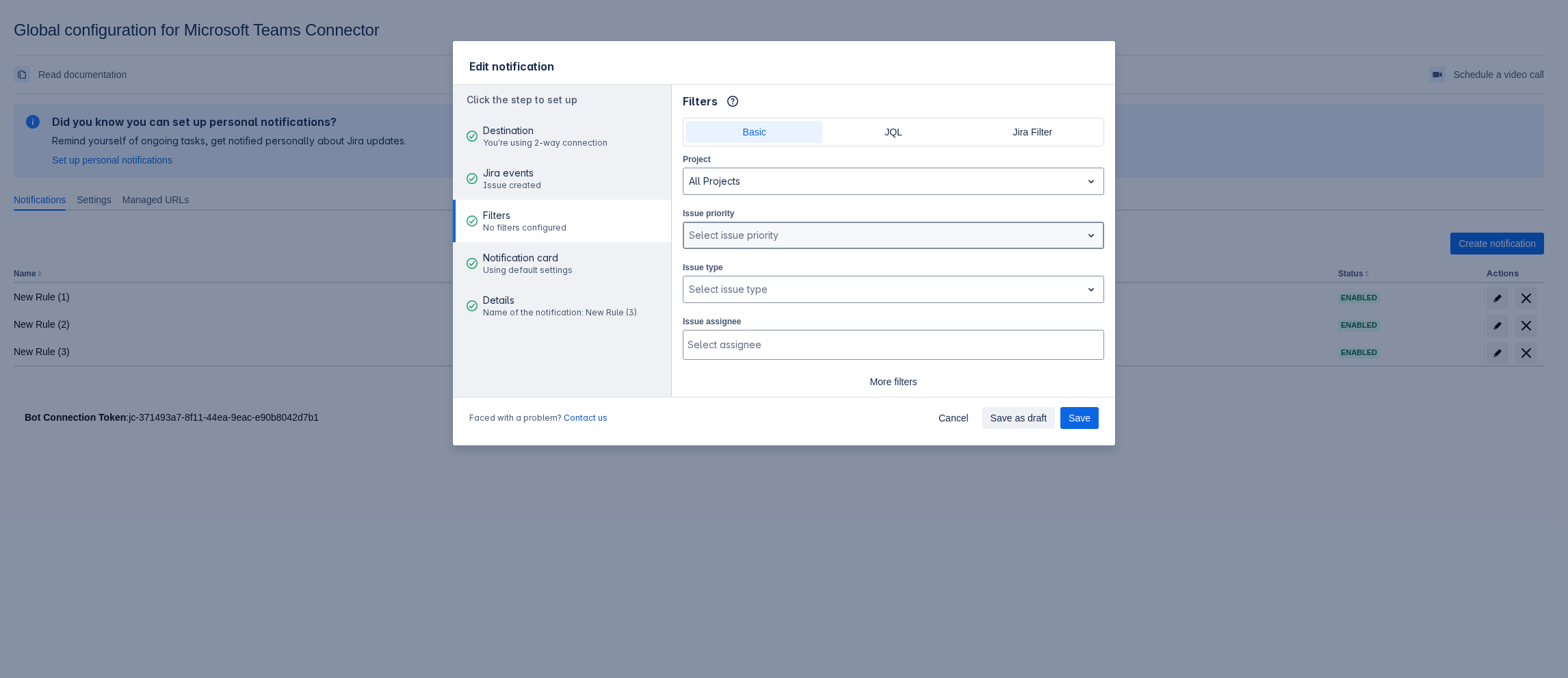
click at [774, 233] on div at bounding box center [882, 235] width 387 height 16
click at [757, 231] on div at bounding box center [882, 235] width 387 height 16
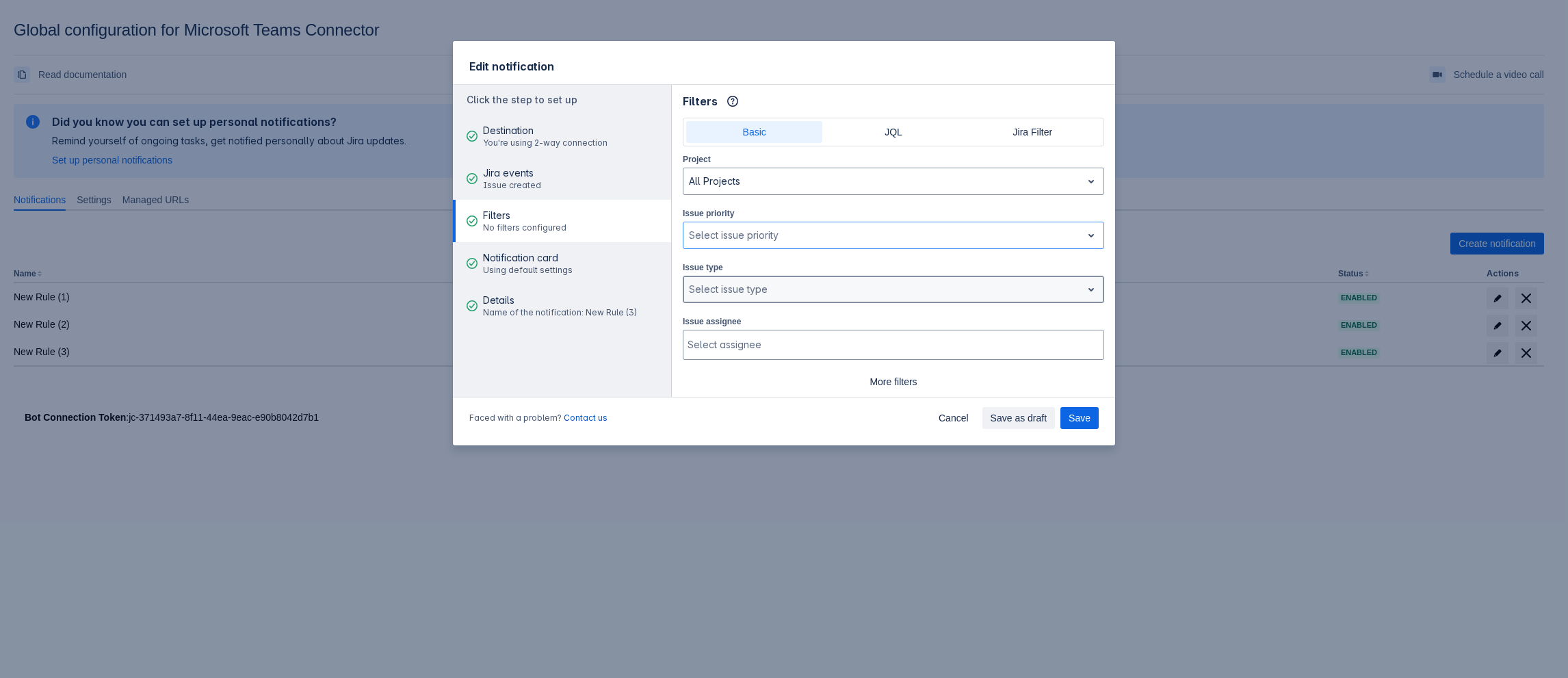
click at [740, 293] on div at bounding box center [882, 289] width 387 height 16
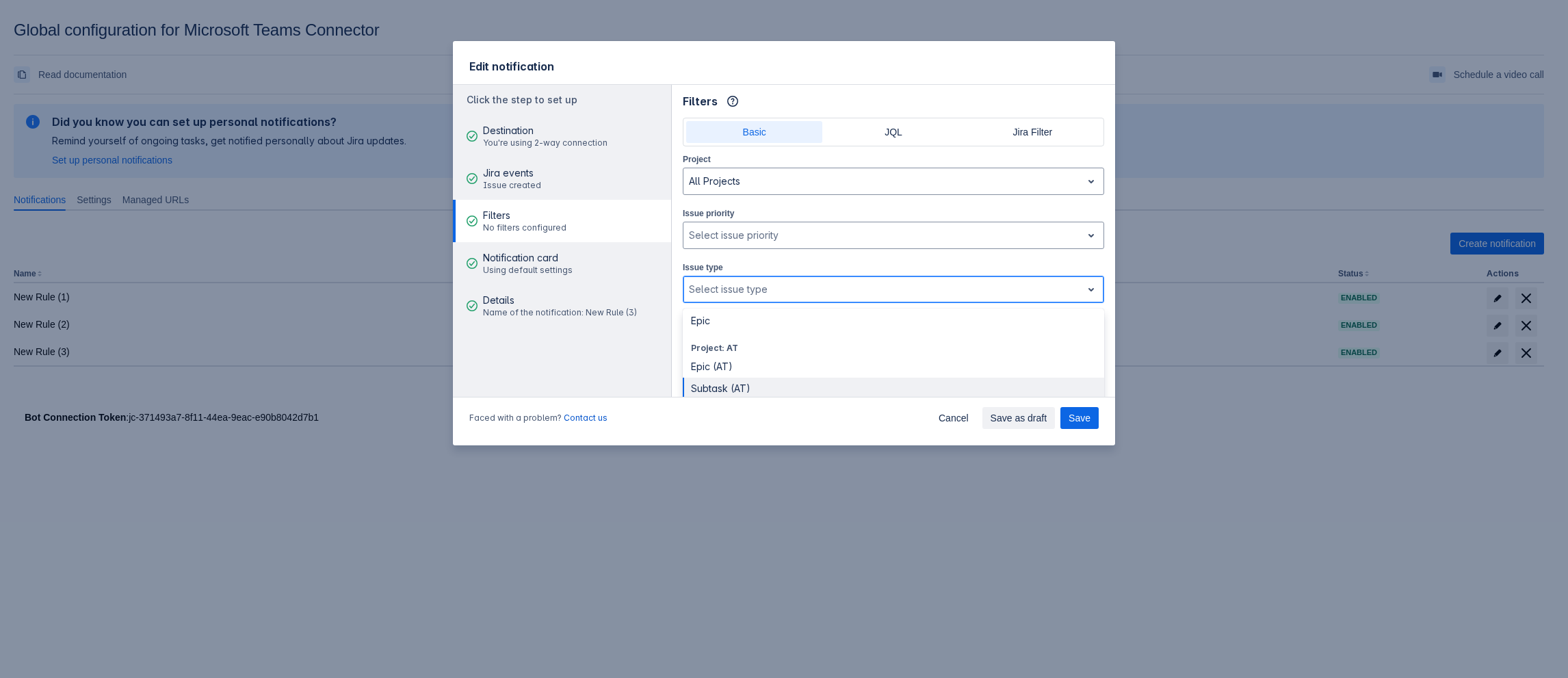
scroll to position [68, 0]
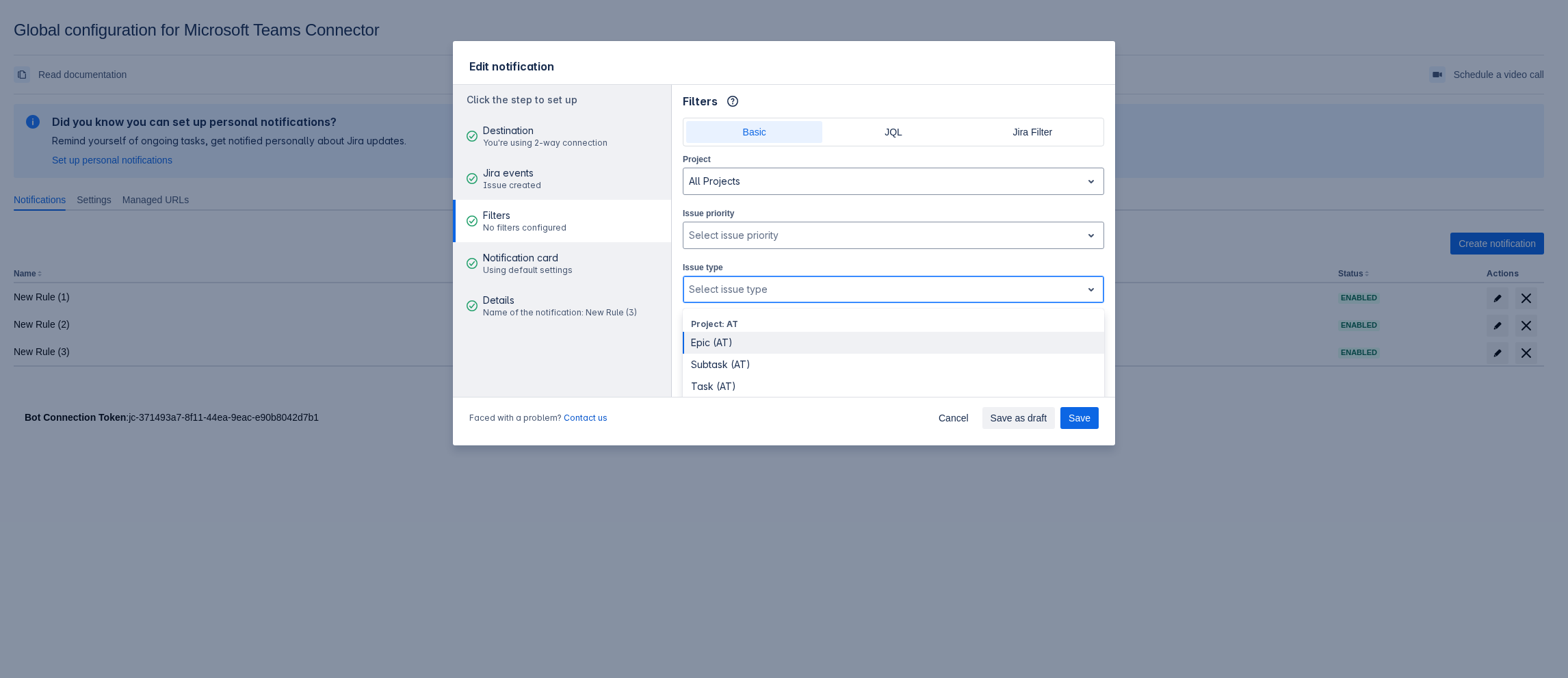
click at [752, 347] on div "Epic (AT)" at bounding box center [894, 342] width 422 height 22
click at [798, 287] on div at bounding box center [905, 289] width 316 height 16
click at [795, 359] on div "Task (AT)" at bounding box center [894, 365] width 422 height 22
click at [798, 289] on span "Clear" at bounding box center [798, 289] width 11 height 11
click at [737, 285] on span "Clear" at bounding box center [737, 289] width 11 height 11
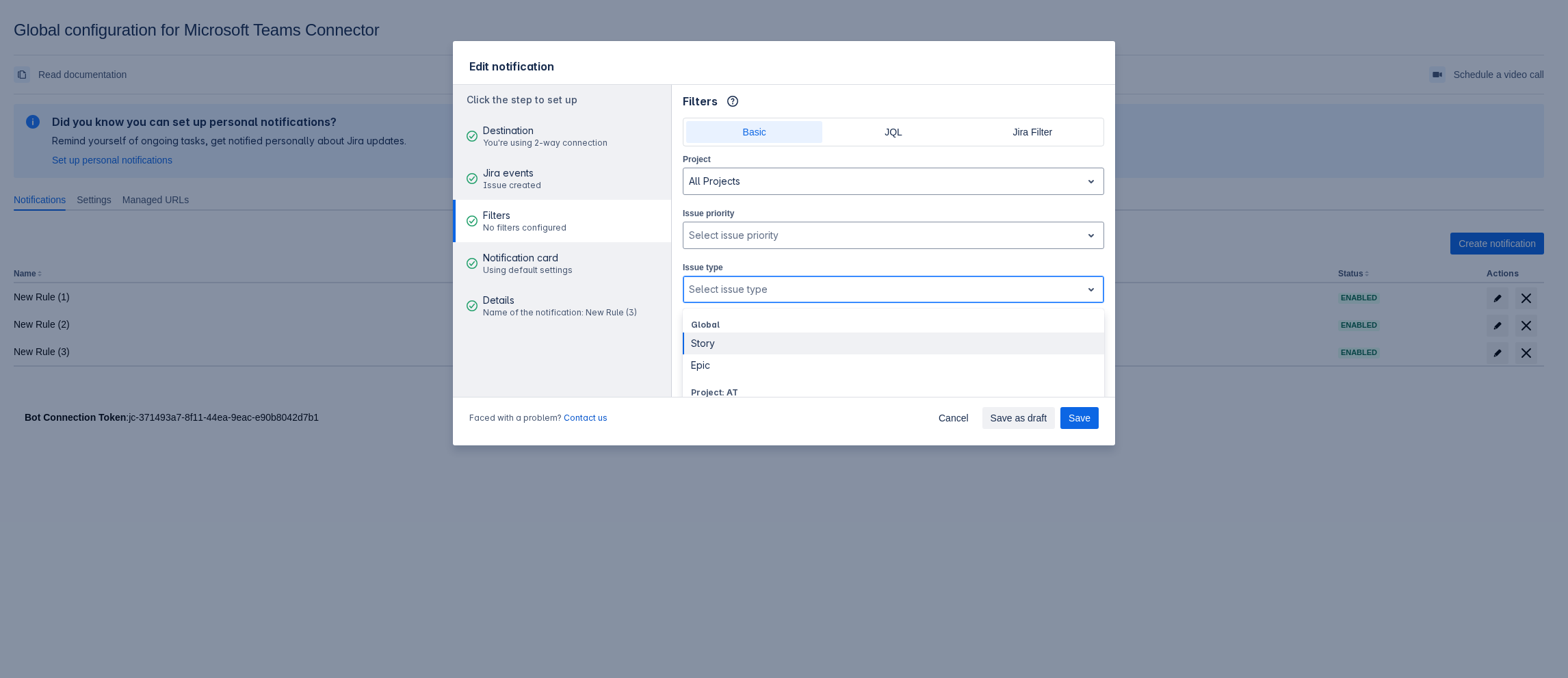
click at [771, 288] on div at bounding box center [882, 289] width 387 height 16
click at [717, 341] on div "Story" at bounding box center [894, 343] width 422 height 22
click at [749, 294] on div at bounding box center [897, 289] width 330 height 16
click at [714, 343] on div "Epic" at bounding box center [894, 343] width 422 height 22
click at [776, 290] on div at bounding box center [917, 289] width 292 height 16
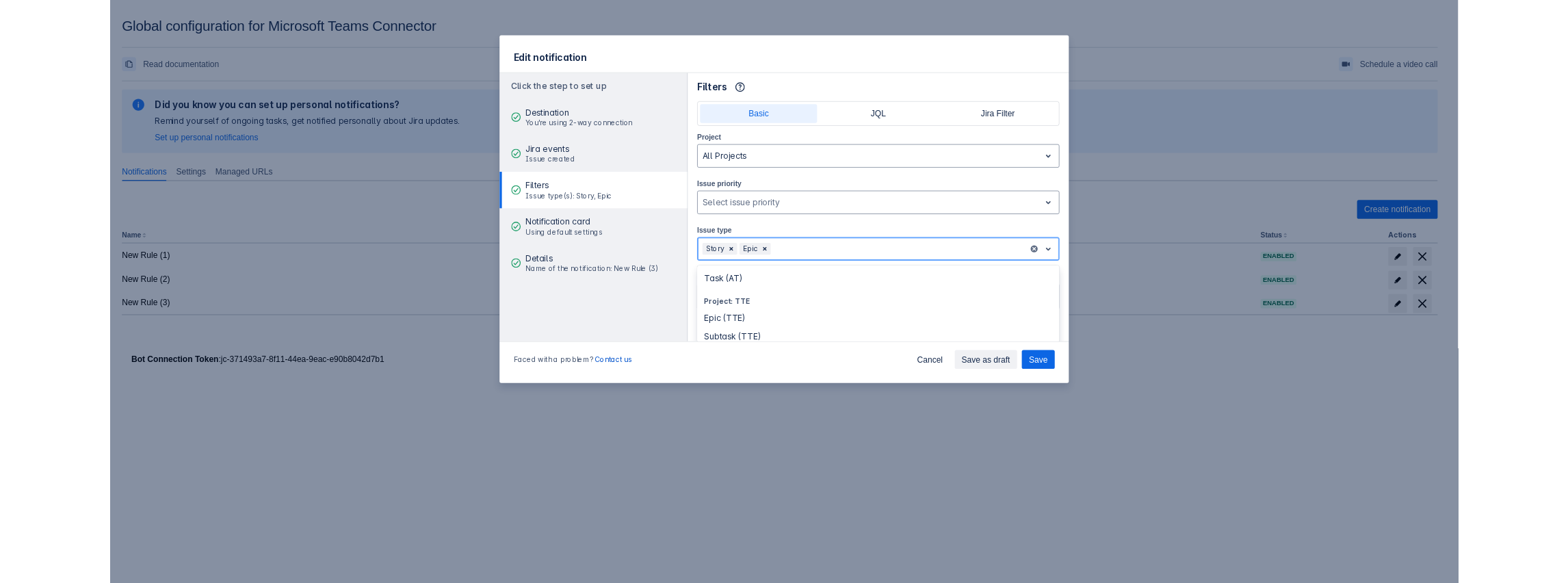
scroll to position [0, 0]
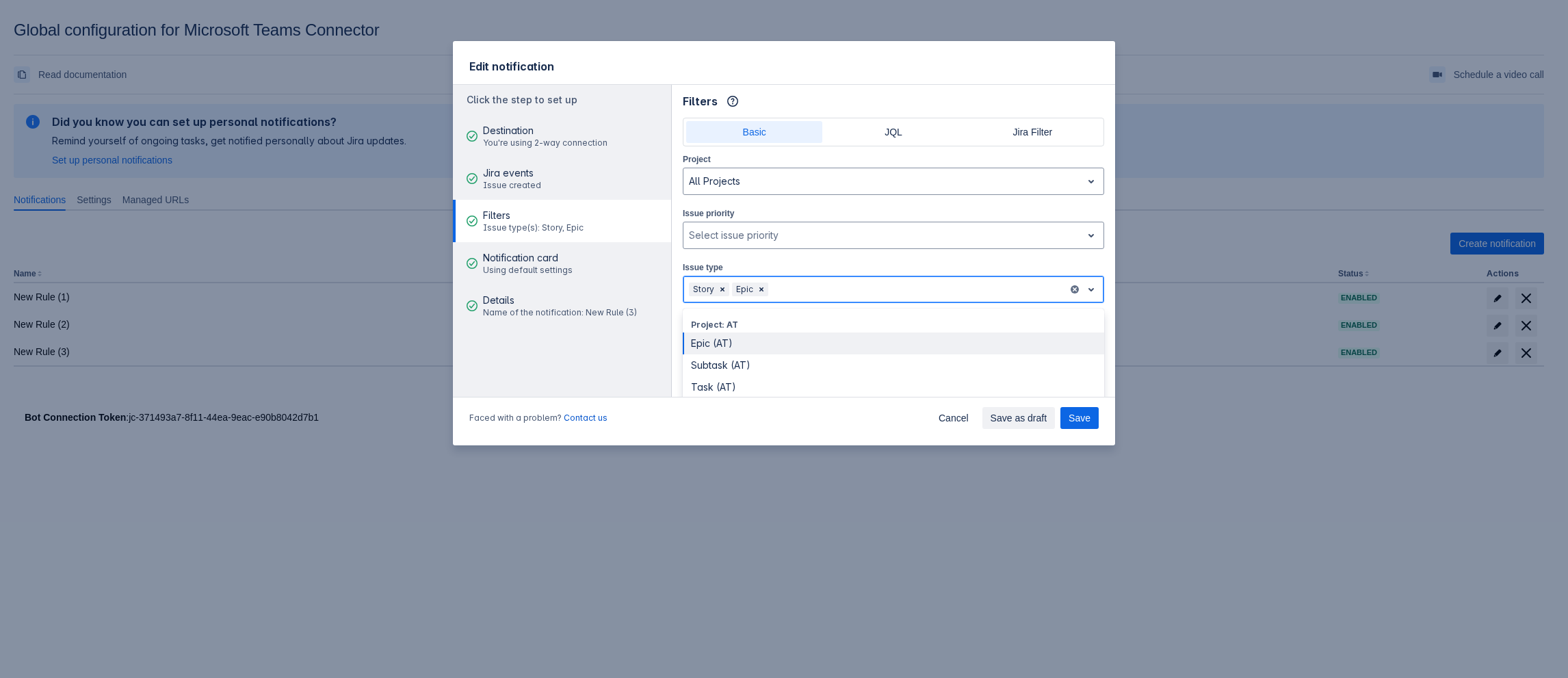
click at [839, 276] on div "Story Epic" at bounding box center [894, 289] width 422 height 27
click at [794, 285] on div at bounding box center [917, 289] width 292 height 16
click at [829, 278] on div "Story Epic" at bounding box center [875, 289] width 384 height 22
click at [951, 296] on div "Story Epic" at bounding box center [875, 289] width 384 height 22
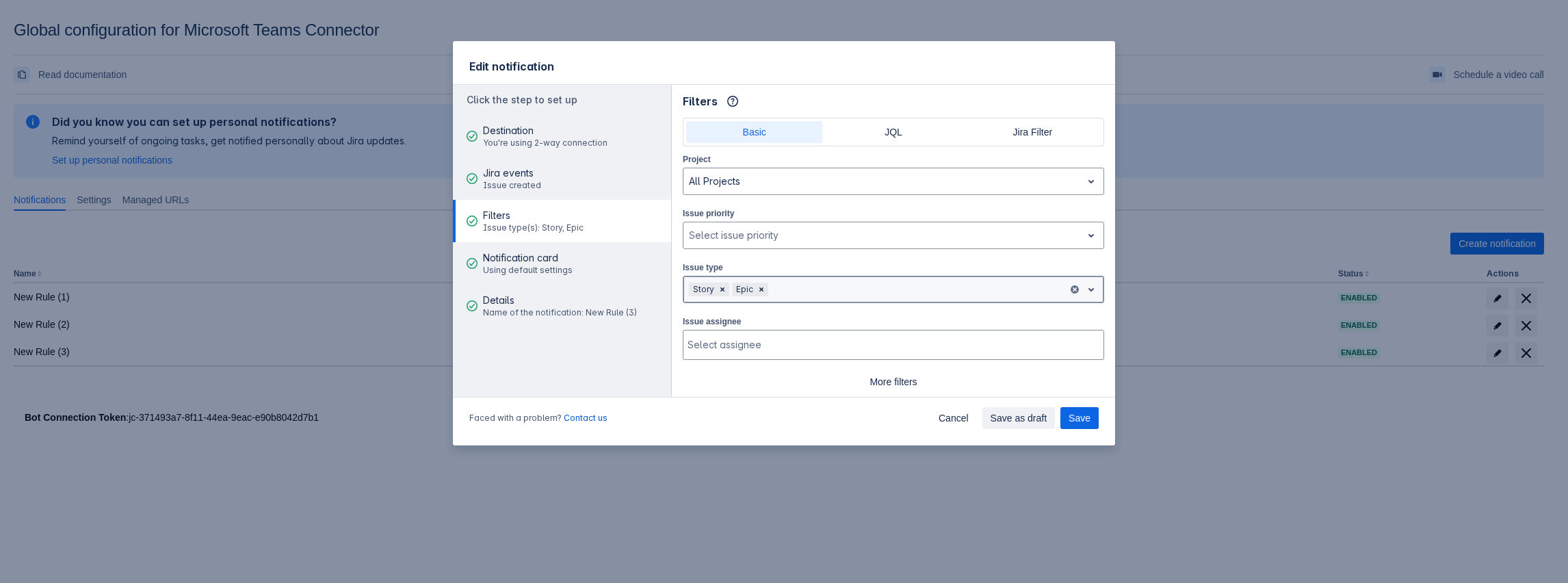
click at [847, 278] on div "Story Epic" at bounding box center [875, 289] width 384 height 22
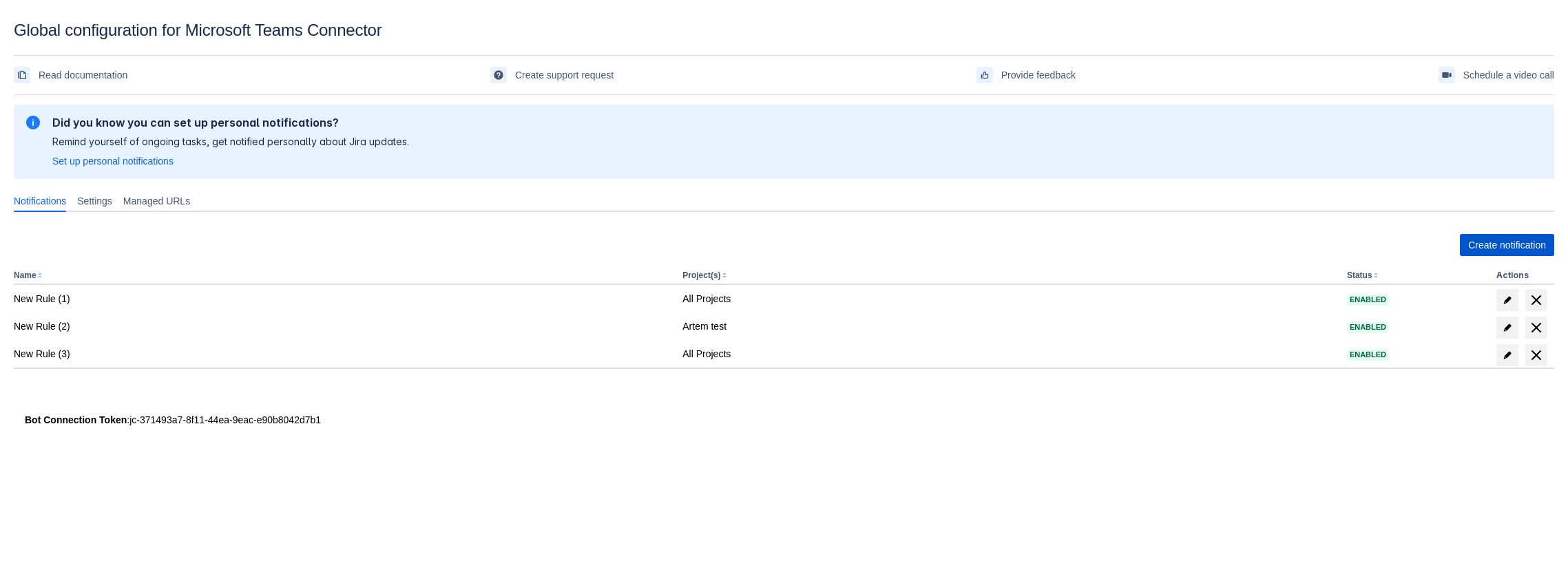
click at [1530, 249] on span "Create notification" at bounding box center [1507, 245] width 78 height 22
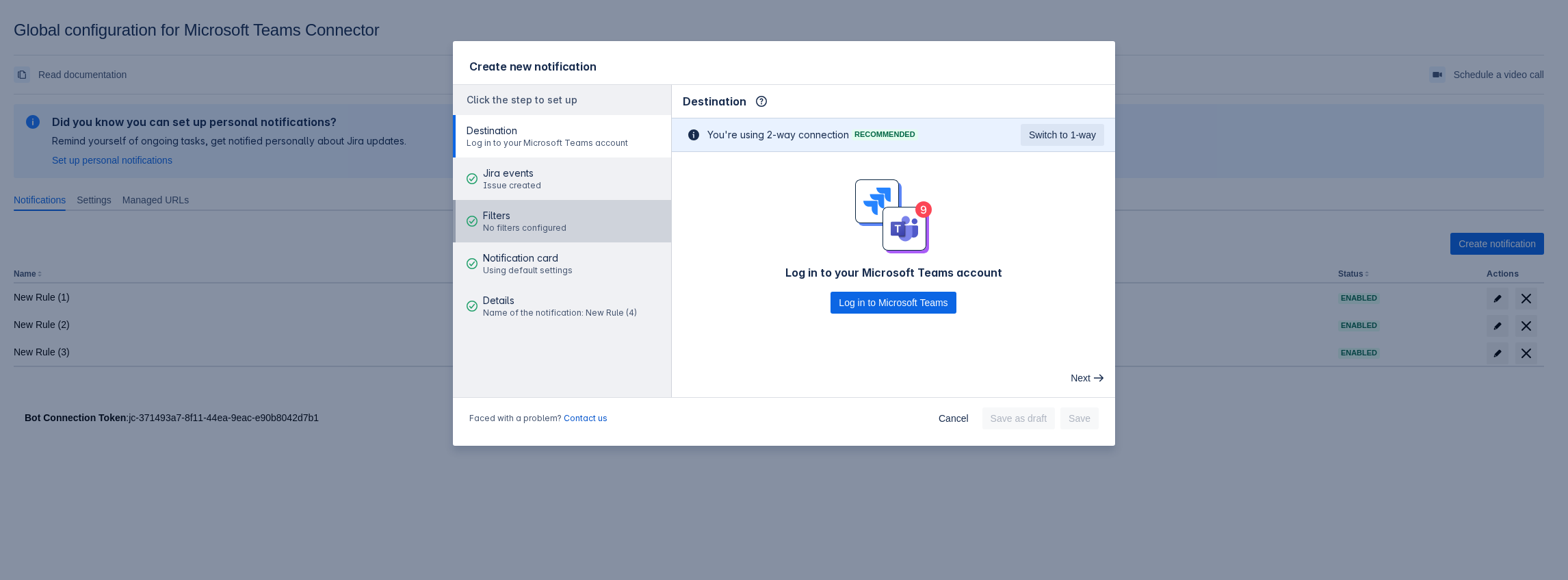
click at [535, 218] on span "Filters" at bounding box center [525, 215] width 84 height 13
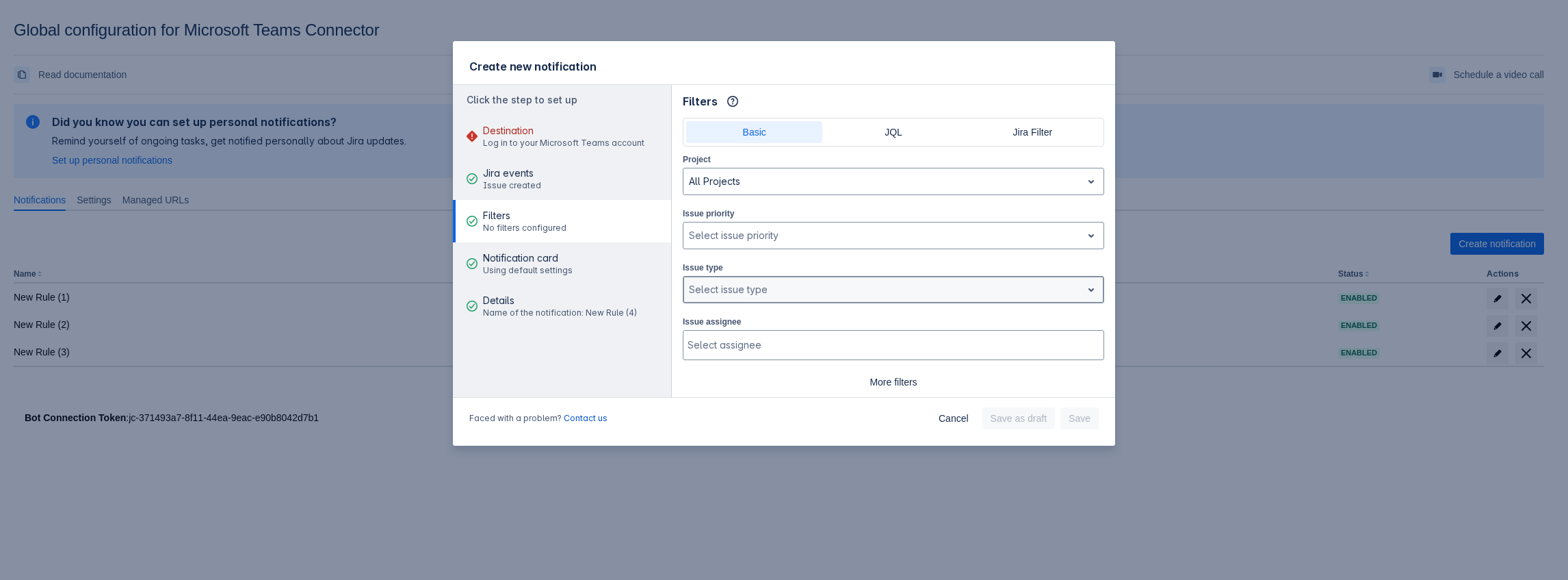
click at [724, 283] on div at bounding box center [882, 289] width 387 height 16
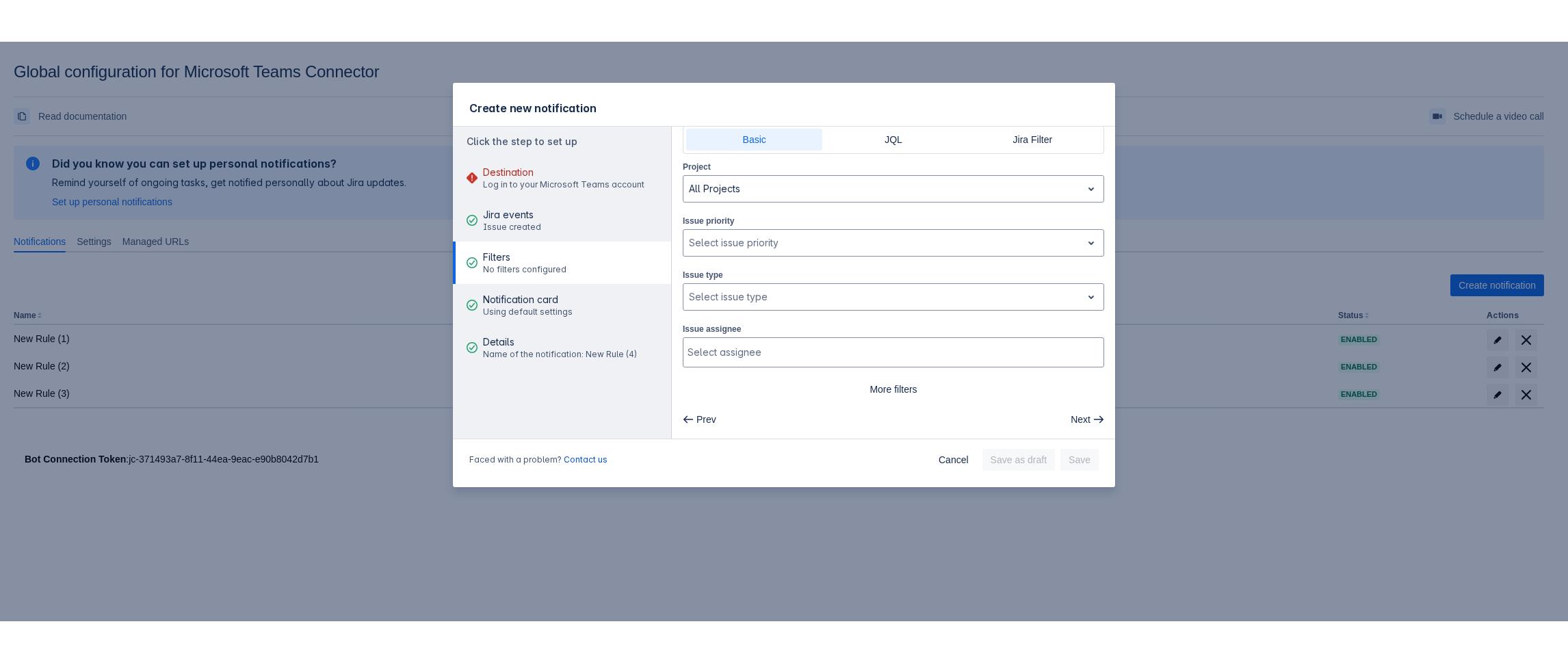
scroll to position [32, 0]
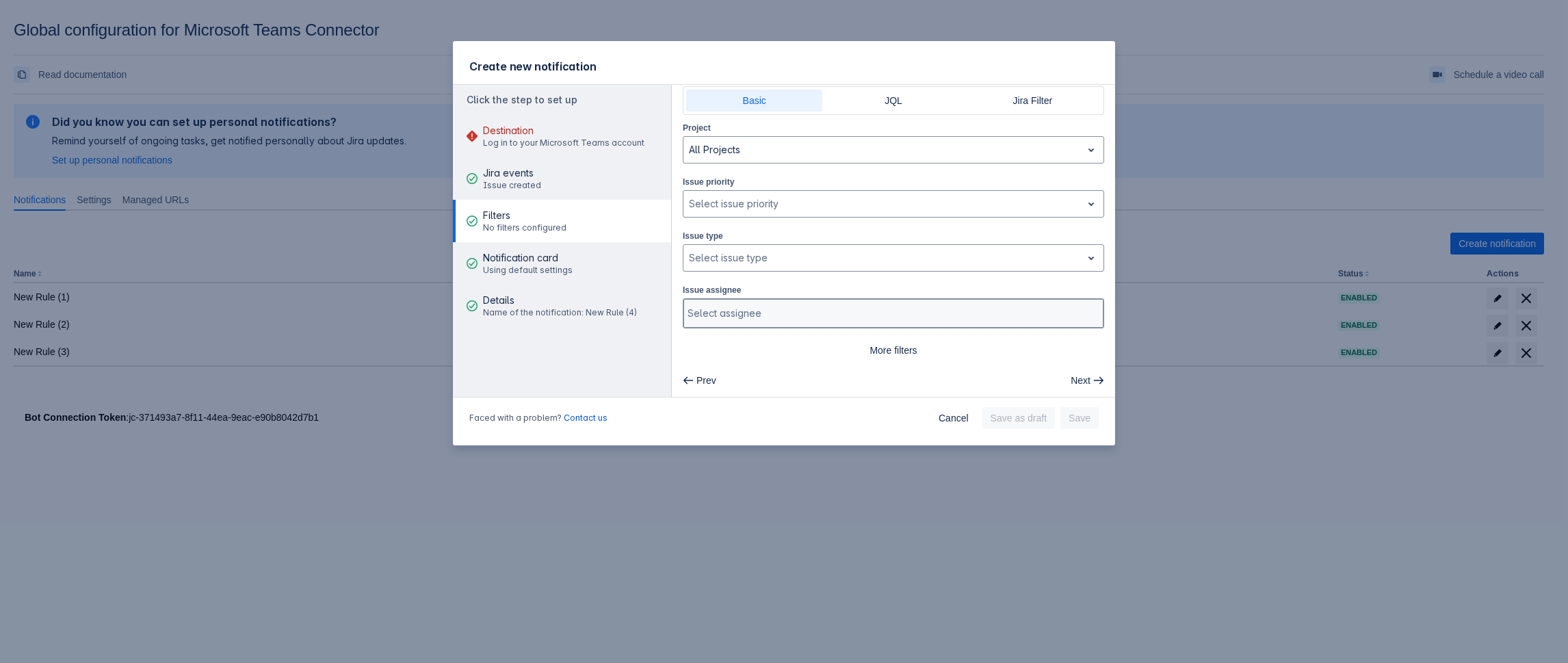
click at [734, 308] on div at bounding box center [892, 313] width 409 height 13
click at [797, 256] on div at bounding box center [882, 258] width 387 height 16
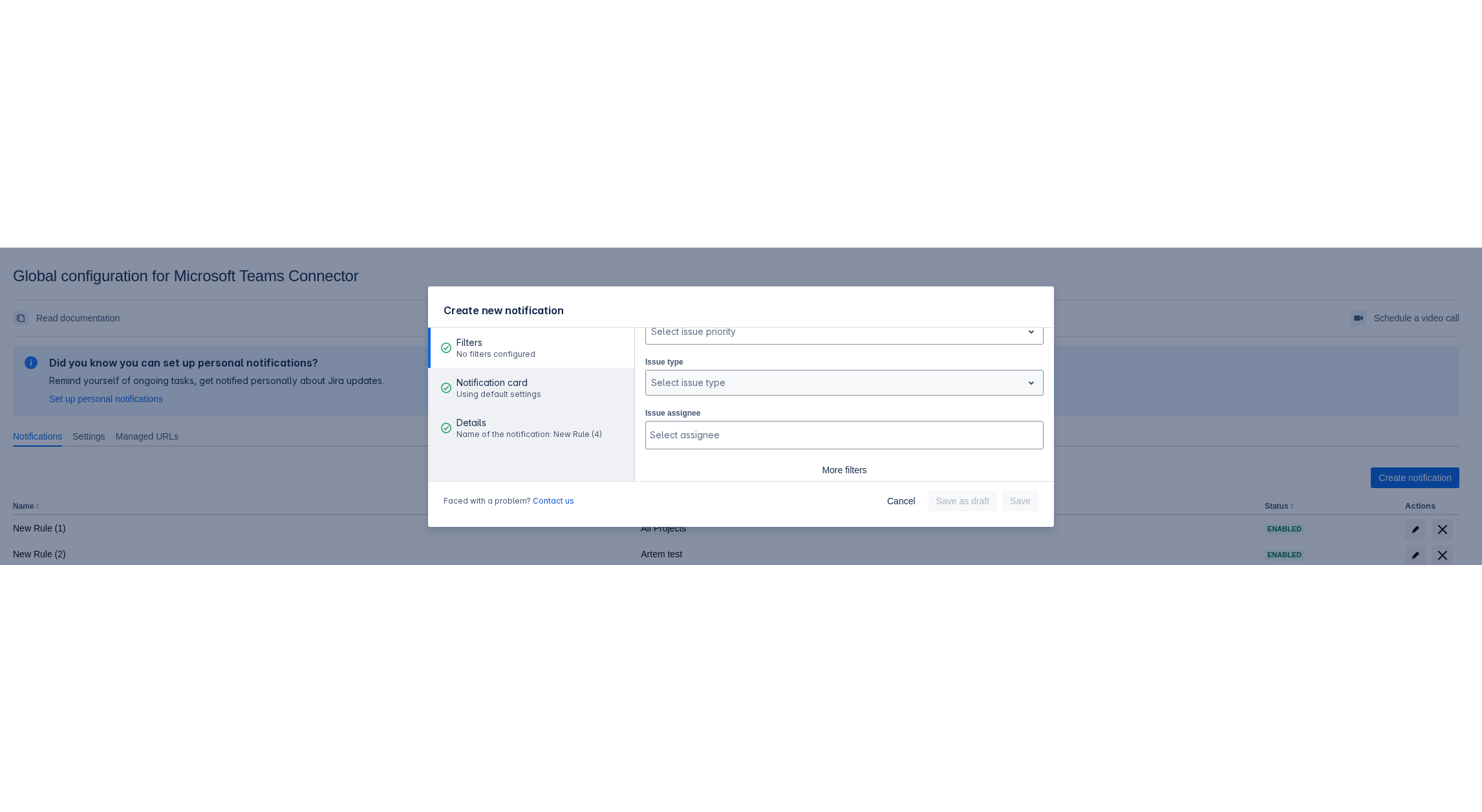
scroll to position [129, 0]
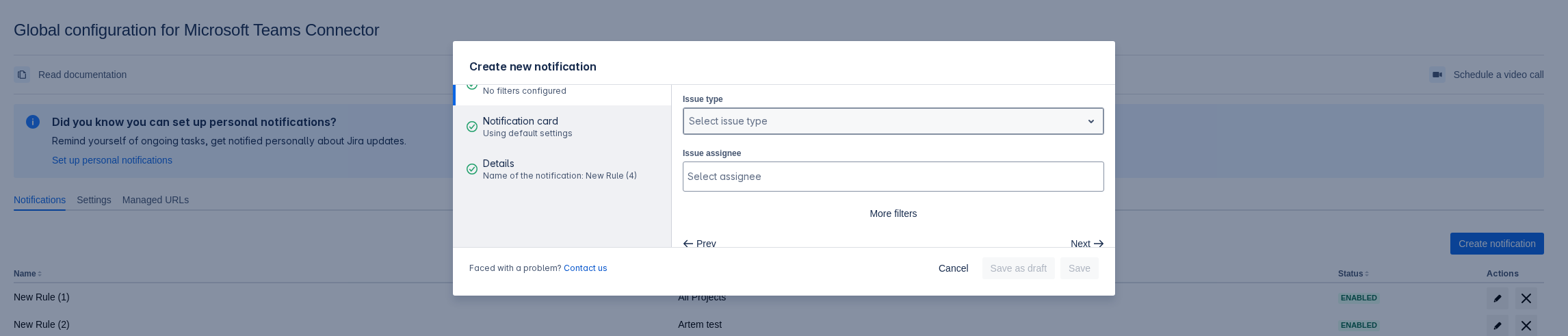
click at [766, 120] on div at bounding box center [882, 121] width 387 height 16
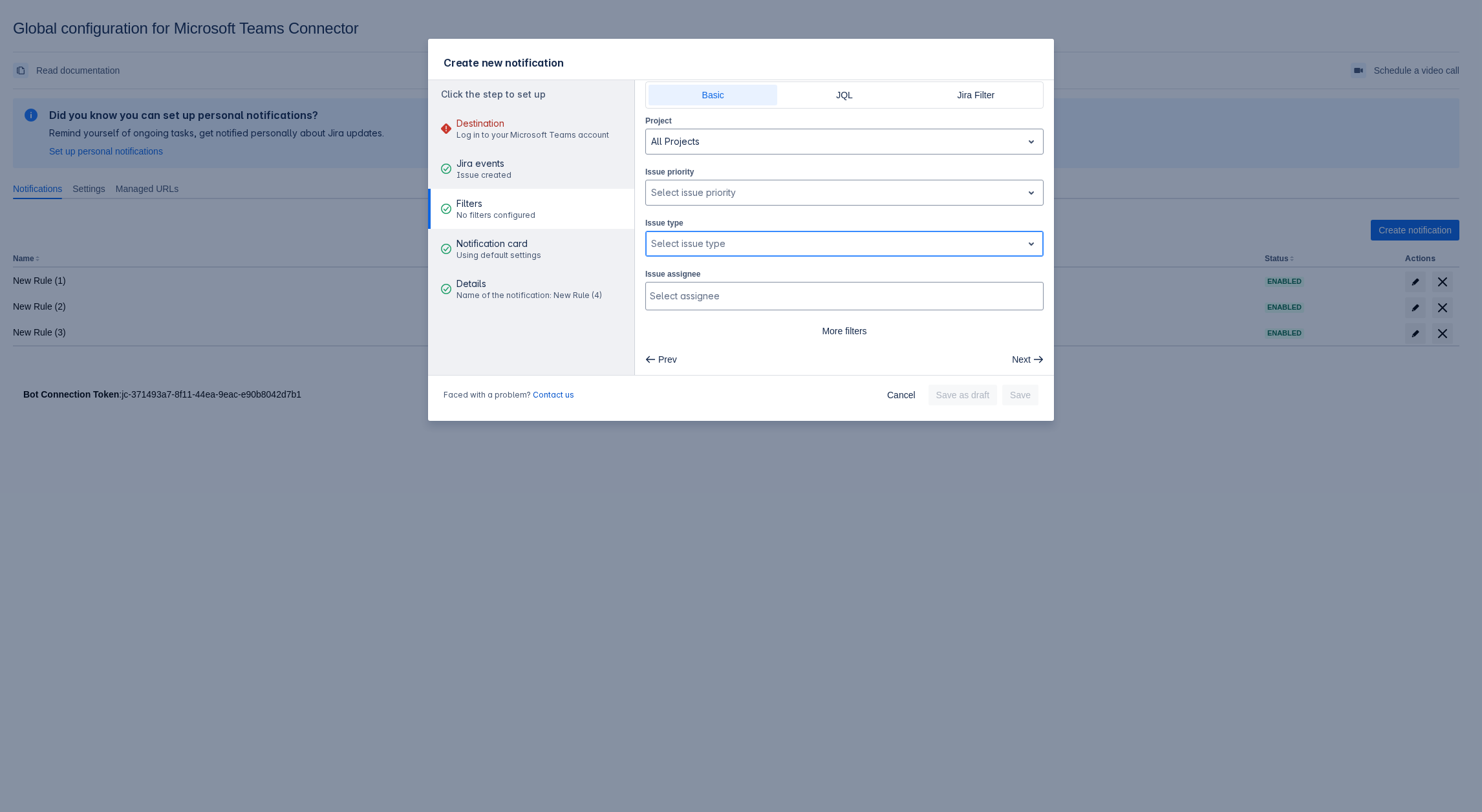
scroll to position [0, 0]
click at [696, 244] on div at bounding box center [834, 244] width 366 height 15
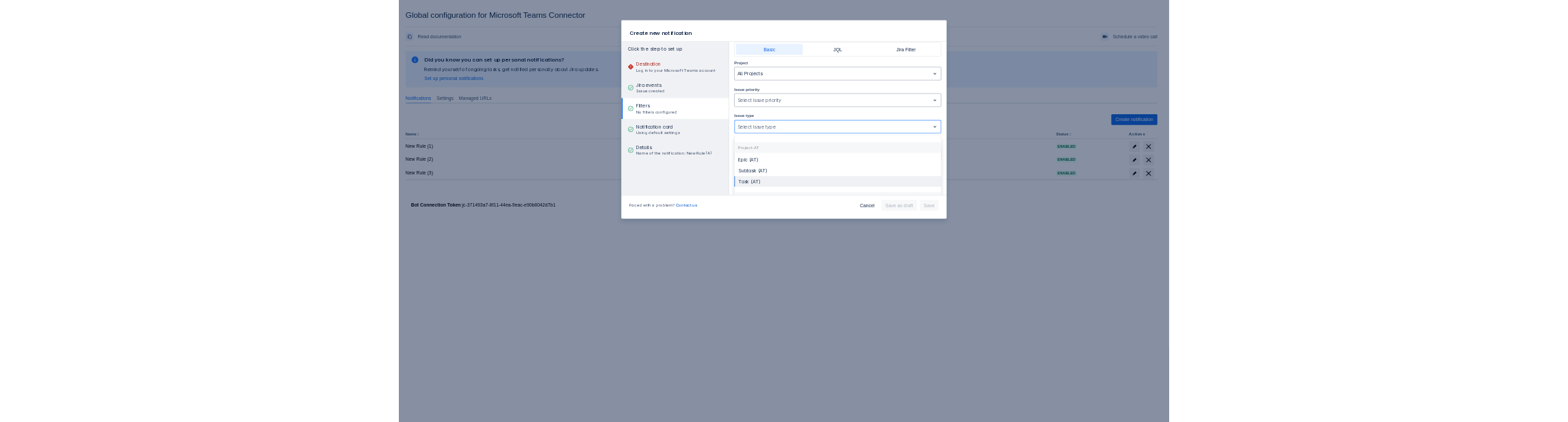
scroll to position [98, 0]
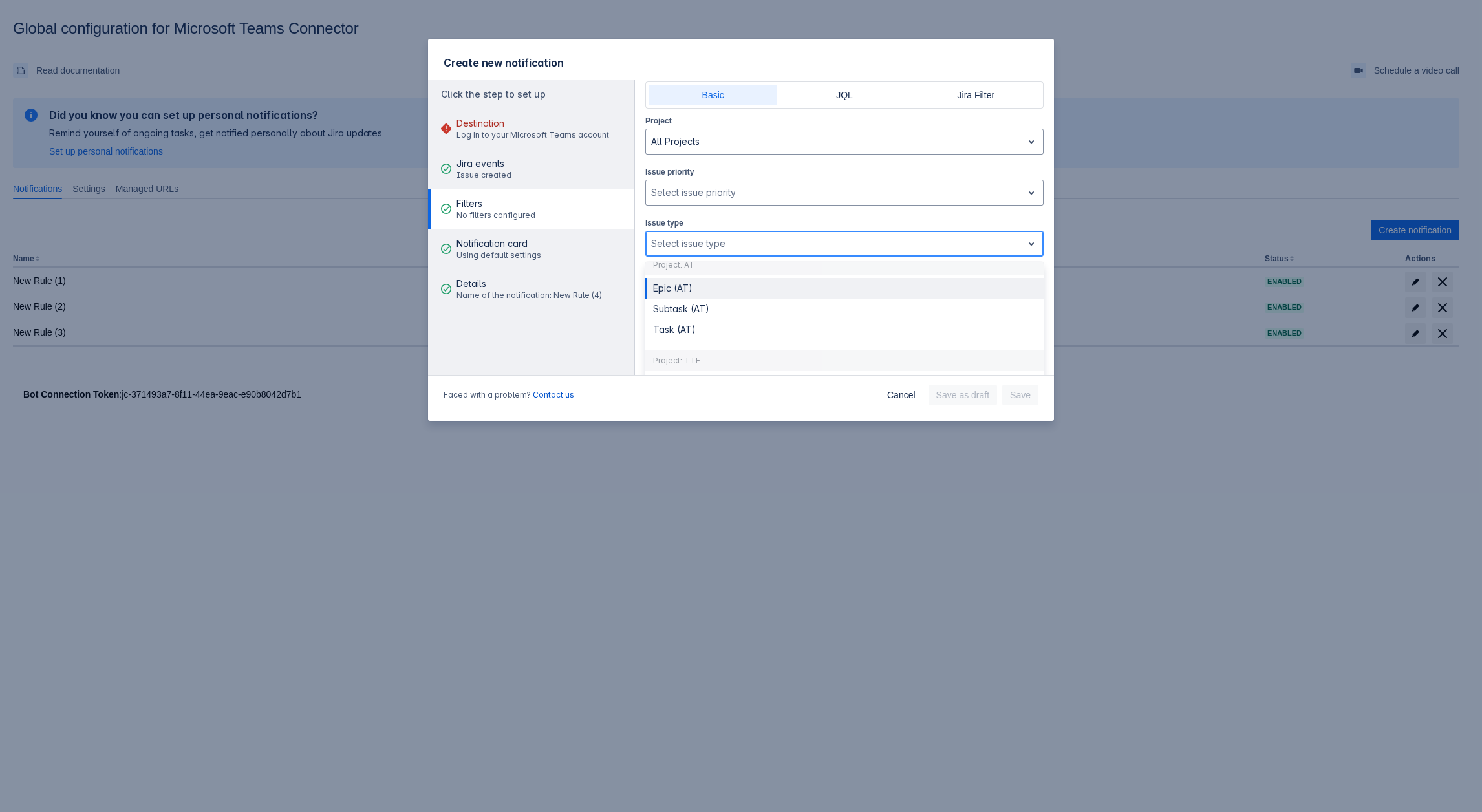
click at [679, 290] on div "Epic (AT)" at bounding box center [845, 288] width 398 height 21
click at [731, 244] on div at bounding box center [855, 244] width 299 height 15
click at [713, 309] on div "Story" at bounding box center [845, 305] width 398 height 21
click at [791, 244] on div at bounding box center [875, 244] width 258 height 15
click at [671, 361] on div "Subtask (AT)" at bounding box center [845, 360] width 398 height 21
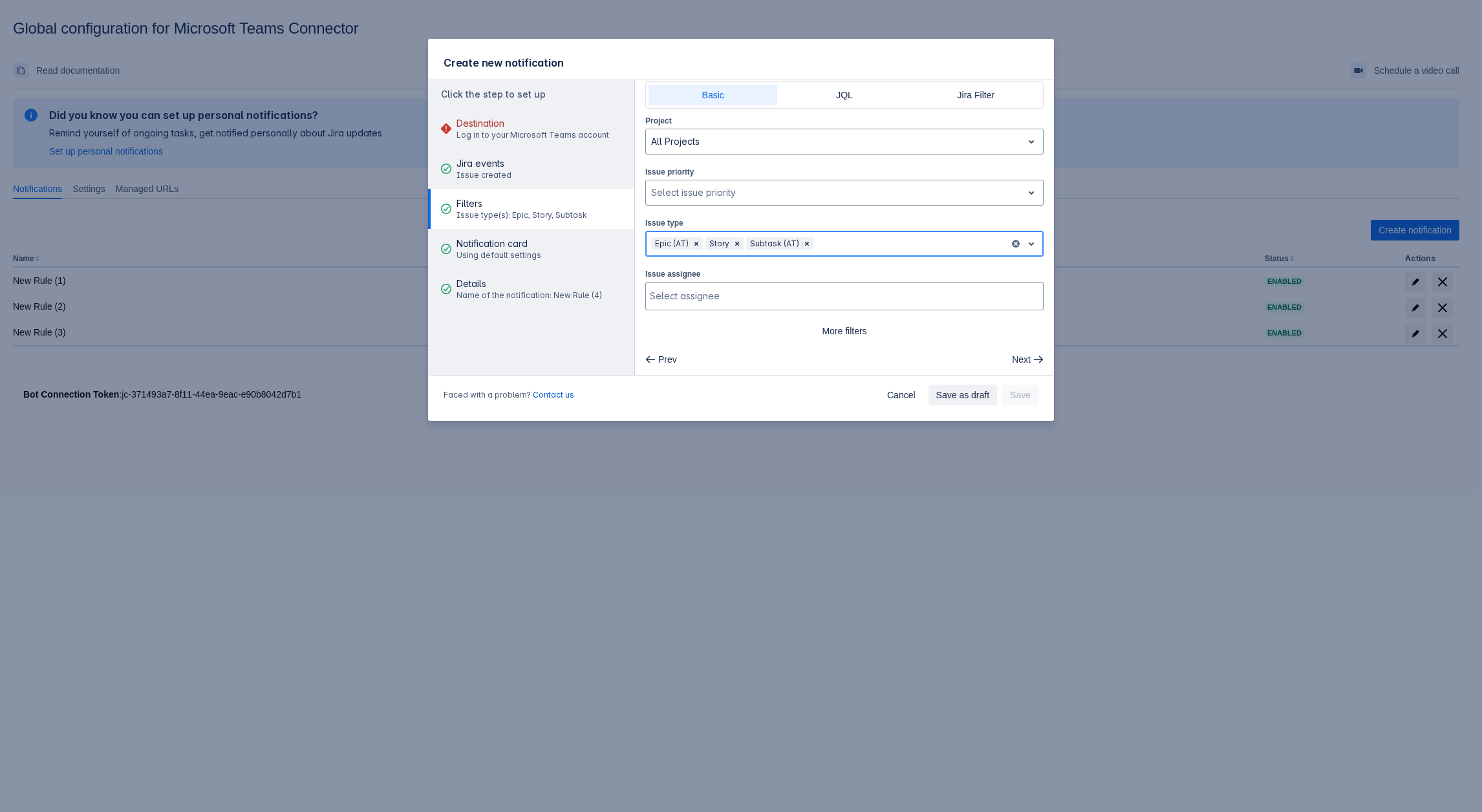
click at [857, 238] on div at bounding box center [910, 244] width 188 height 15
click at [707, 359] on div "Task (AT)" at bounding box center [845, 360] width 398 height 21
click at [925, 238] on div at bounding box center [939, 244] width 131 height 15
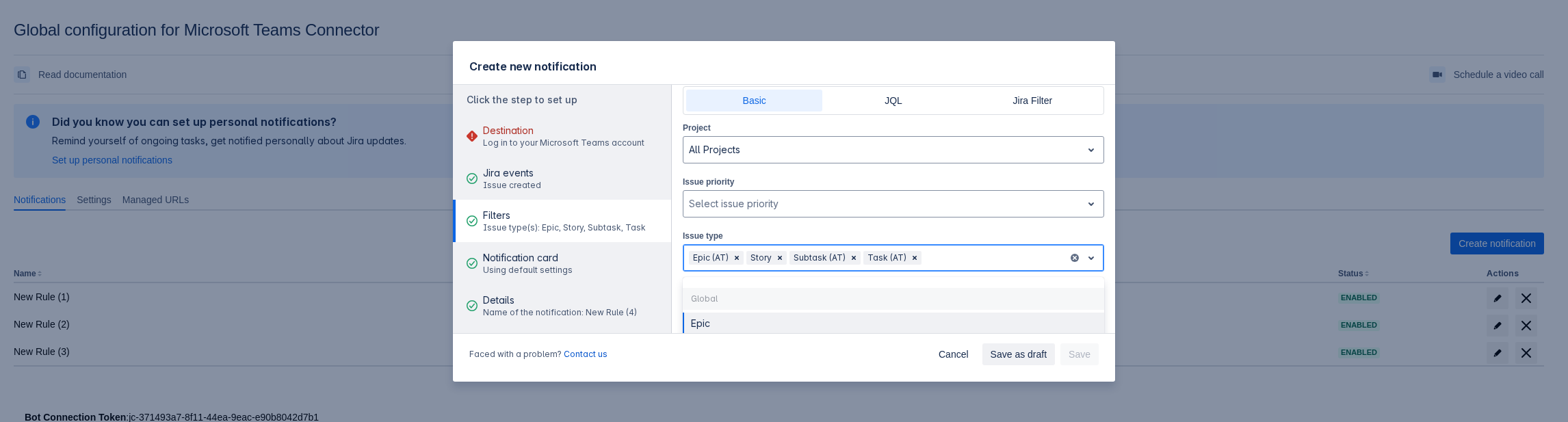
click at [984, 251] on div at bounding box center [993, 258] width 138 height 16
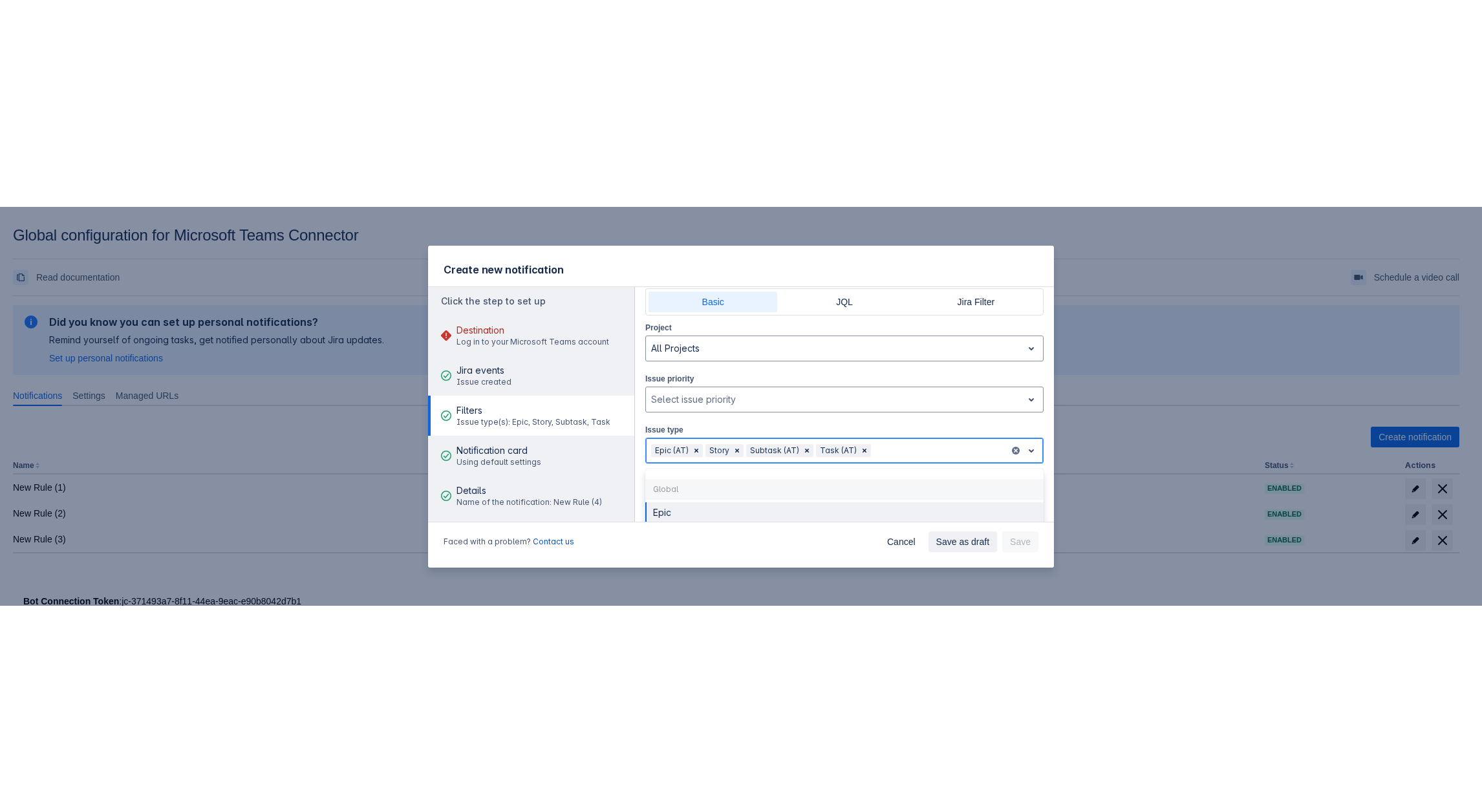
scroll to position [41, 0]
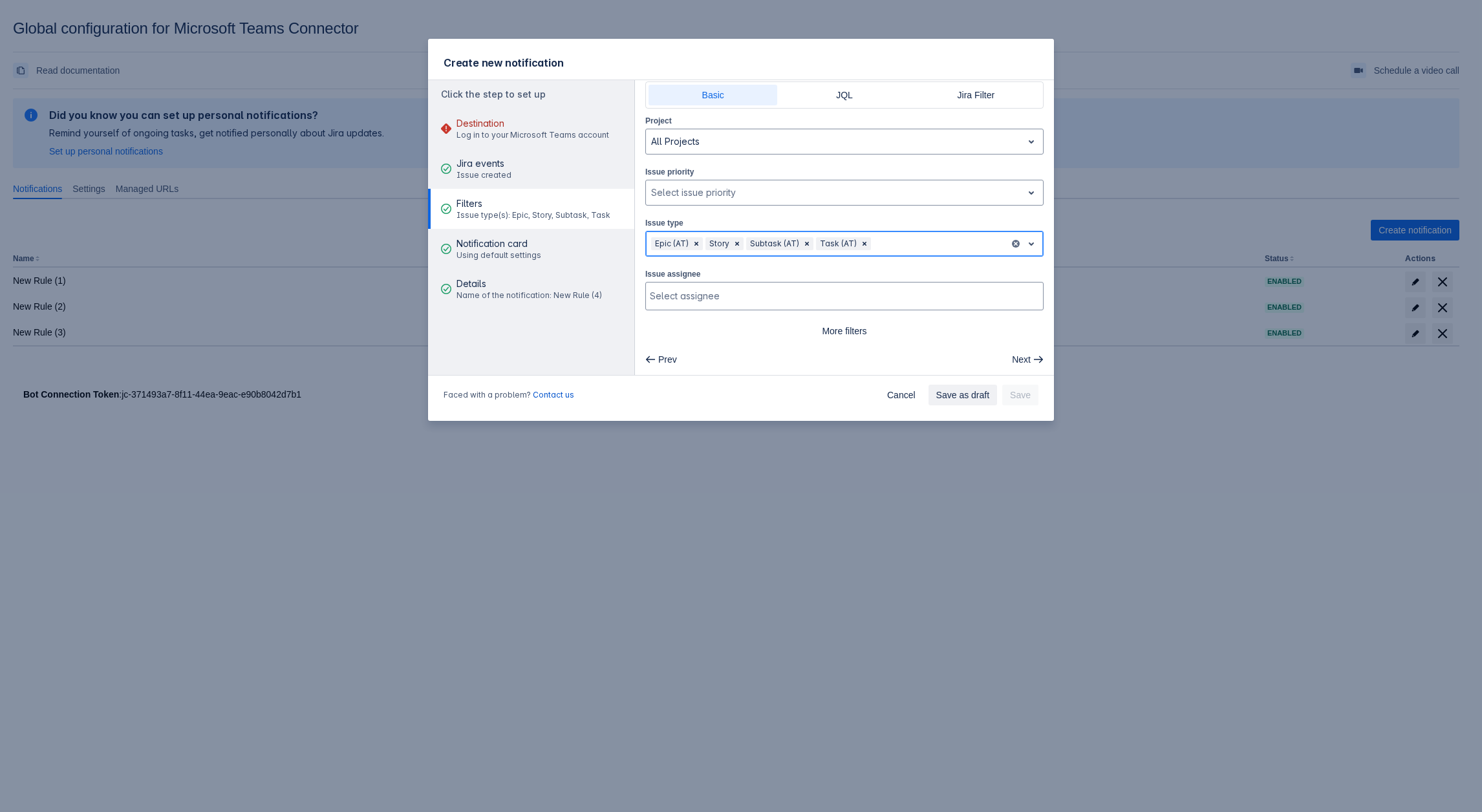
click at [926, 237] on div at bounding box center [939, 244] width 131 height 15
click at [529, 256] on span "Using default settings" at bounding box center [499, 256] width 85 height 11
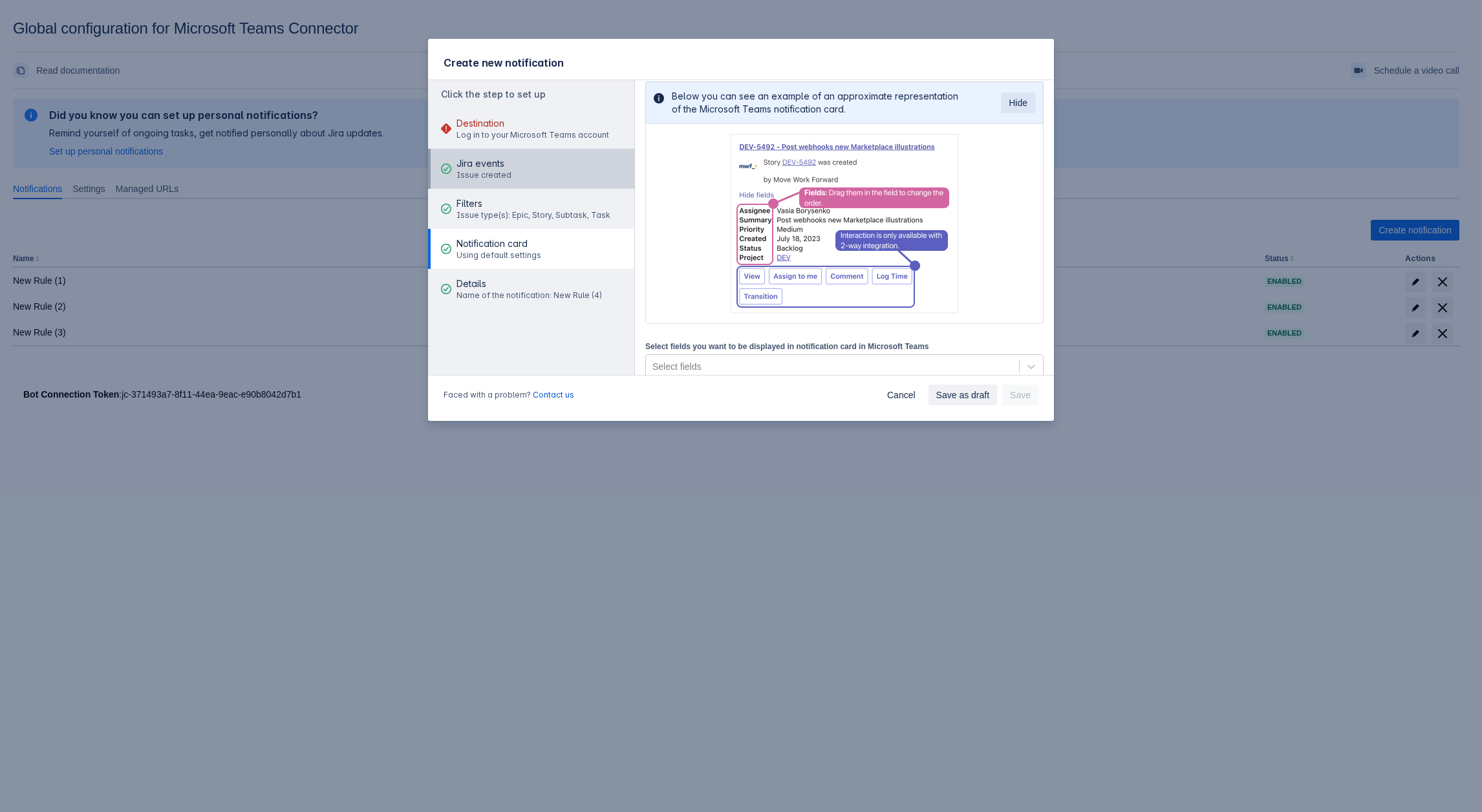
click at [504, 163] on span "Jira events" at bounding box center [484, 163] width 55 height 13
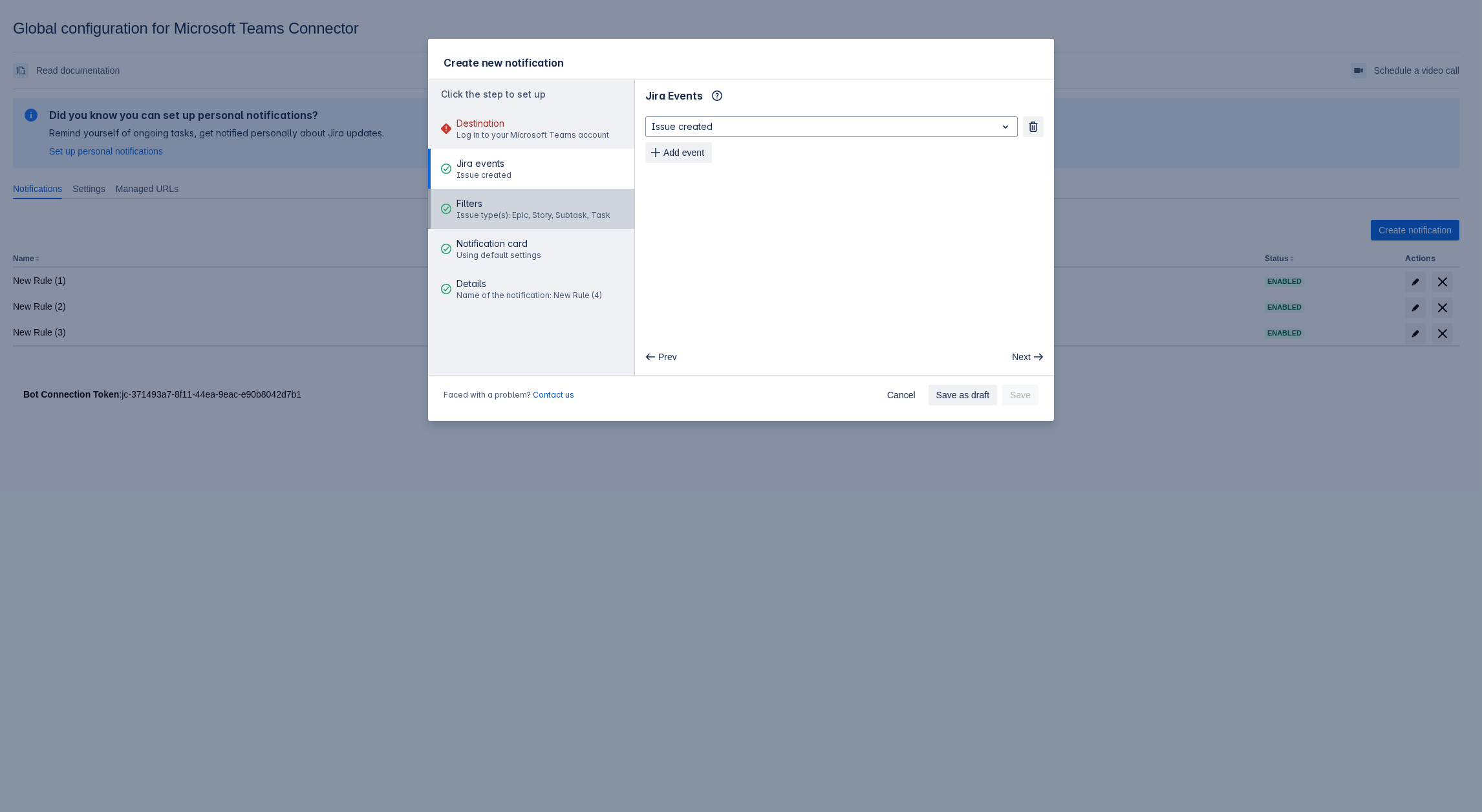
click at [527, 208] on span "Filters" at bounding box center [534, 203] width 154 height 13
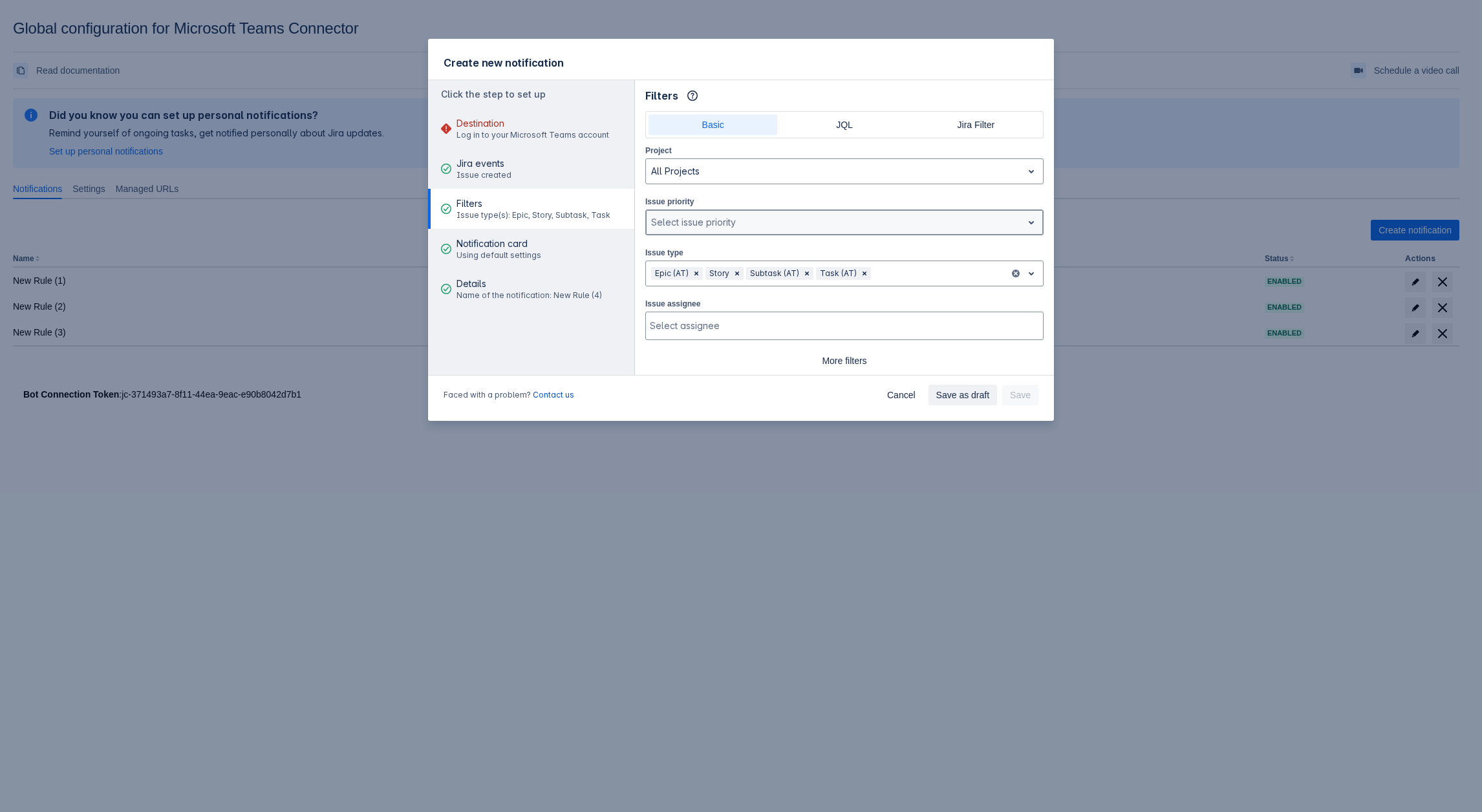
click at [764, 214] on div at bounding box center [834, 222] width 366 height 15
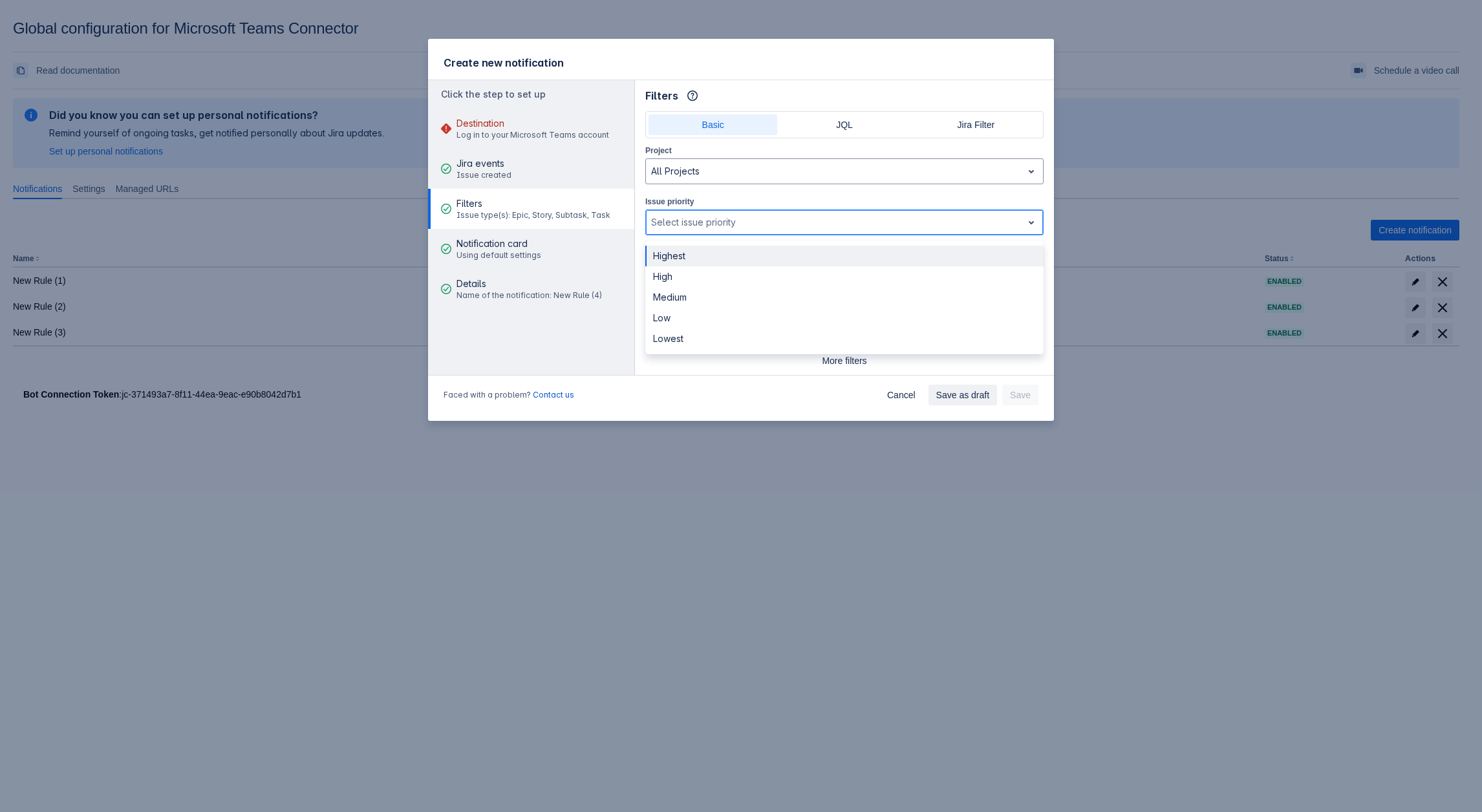
click at [764, 214] on div at bounding box center [834, 222] width 366 height 15
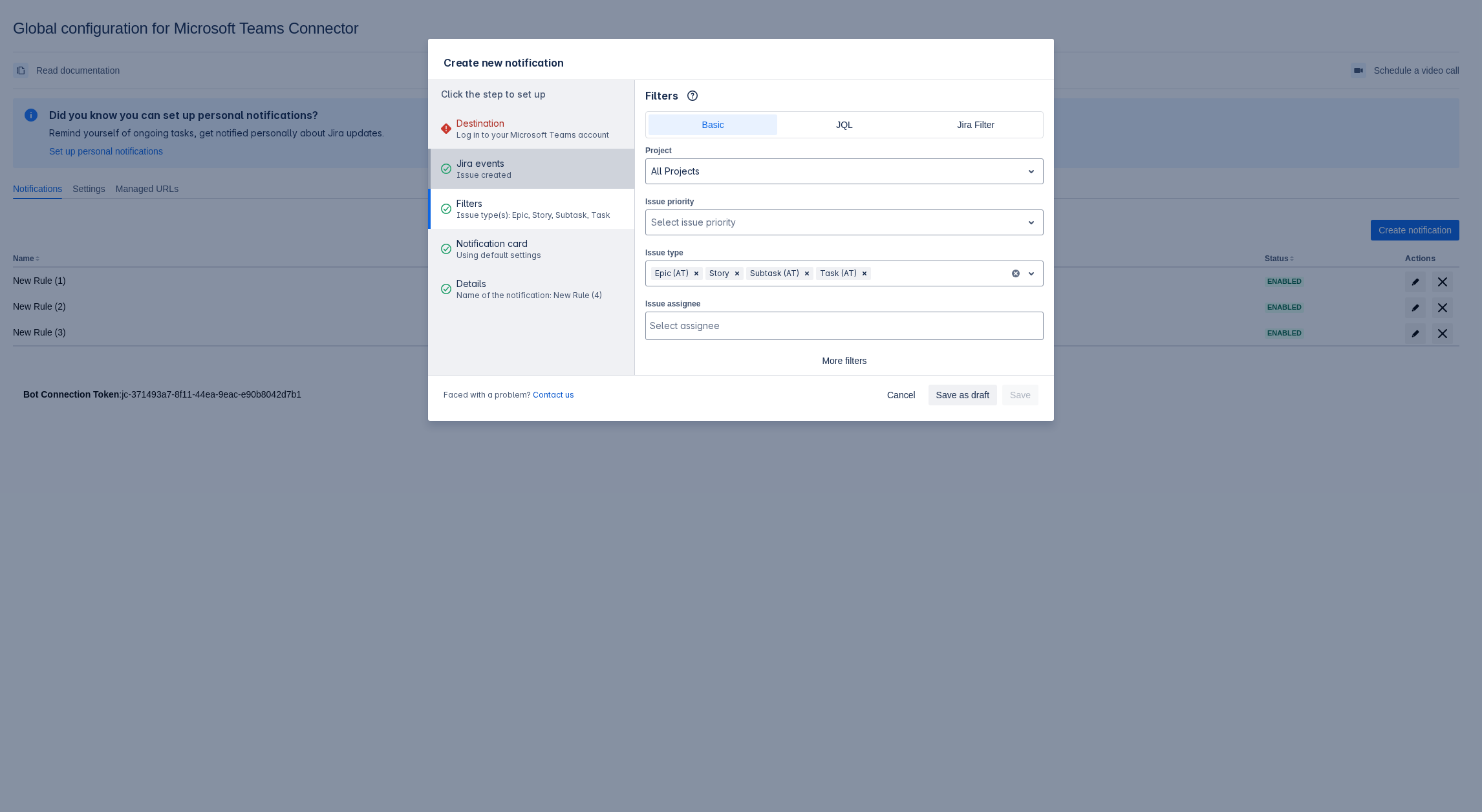
click at [486, 159] on span "Jira events" at bounding box center [484, 163] width 55 height 13
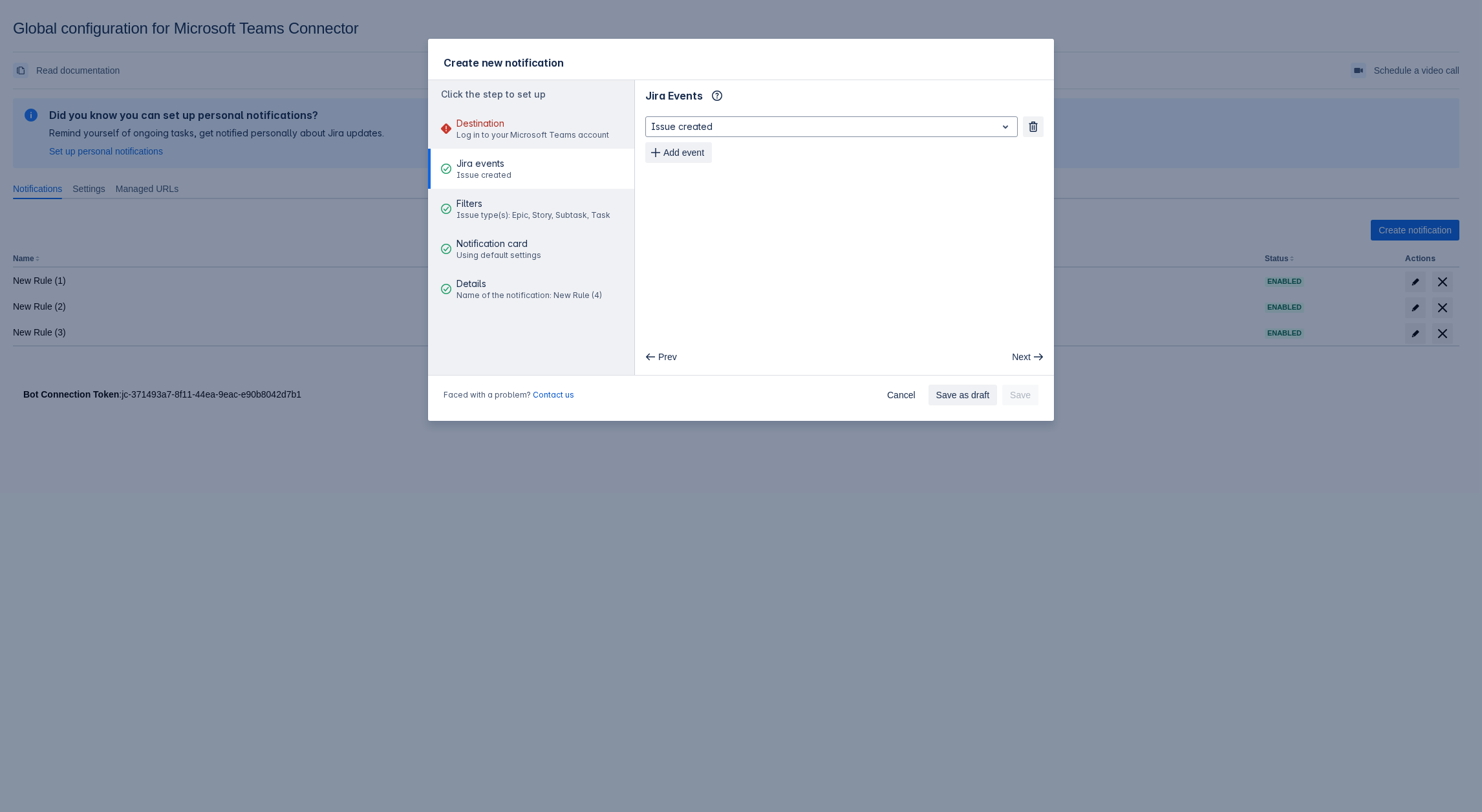
click at [535, 177] on button "Jira events Issue created" at bounding box center [531, 169] width 206 height 40
click at [519, 204] on span "Filters" at bounding box center [534, 203] width 154 height 13
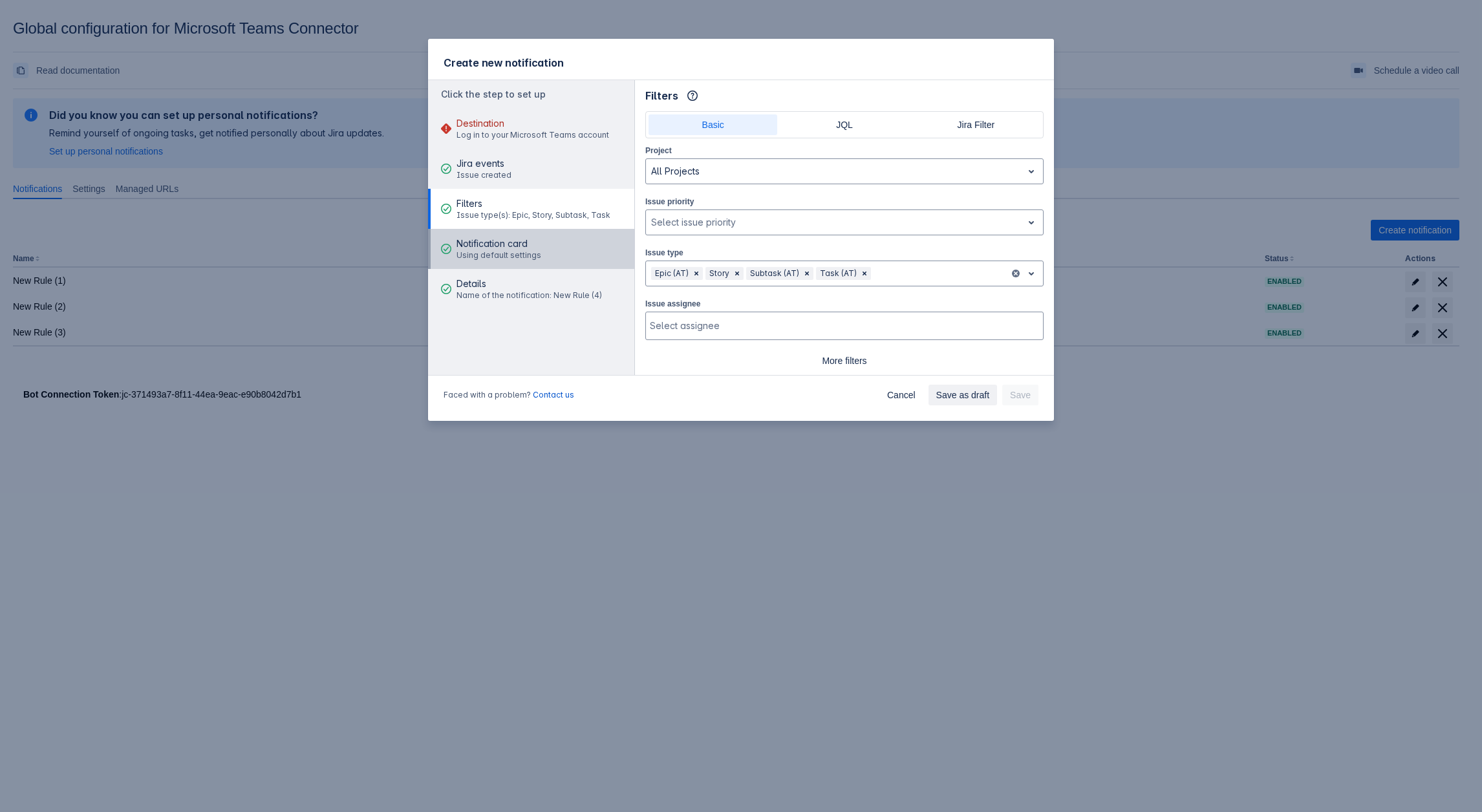
click at [481, 254] on span "Using default settings" at bounding box center [499, 256] width 85 height 11
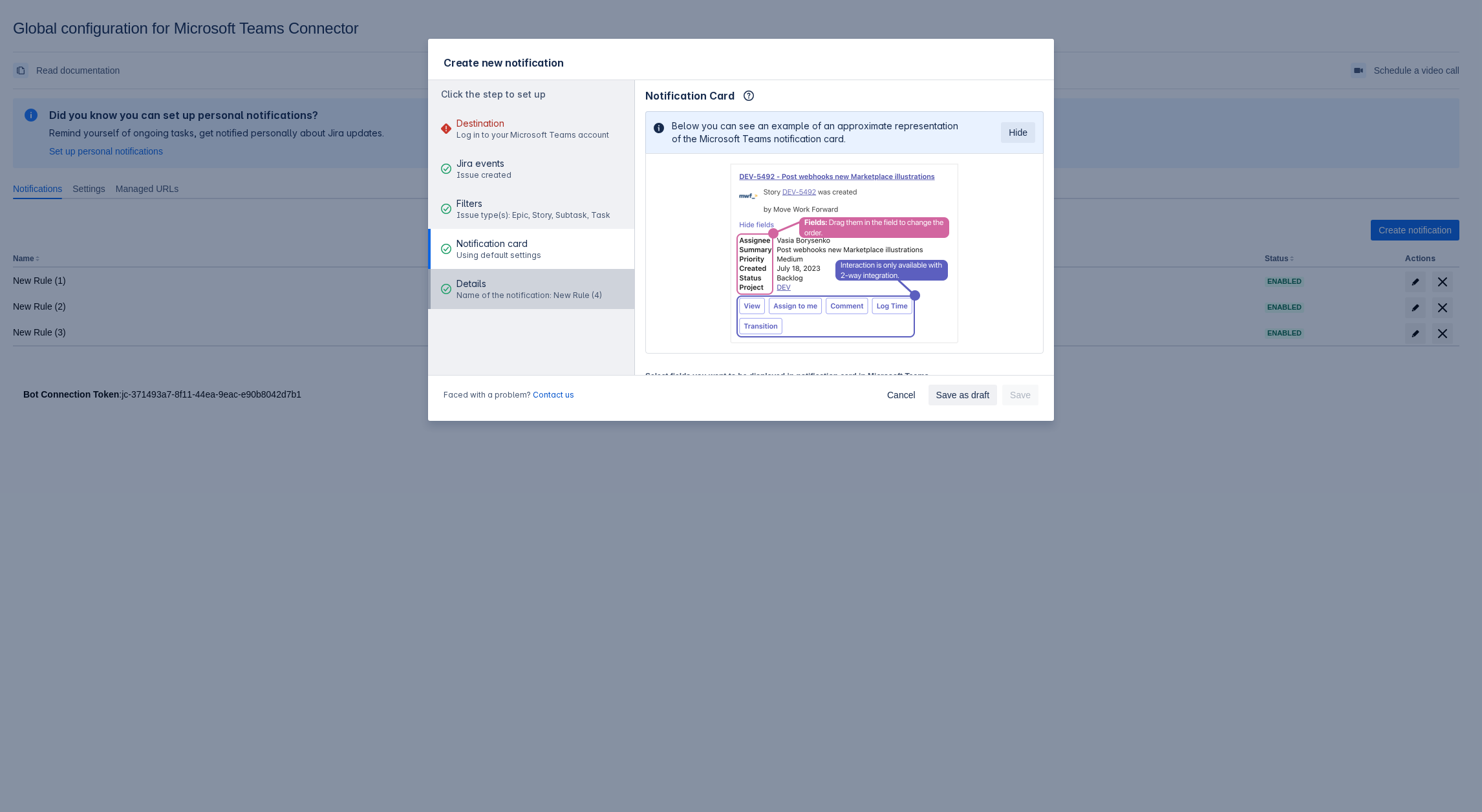
click at [511, 291] on span "Name of the notification: New Rule (4)" at bounding box center [529, 295] width 145 height 11
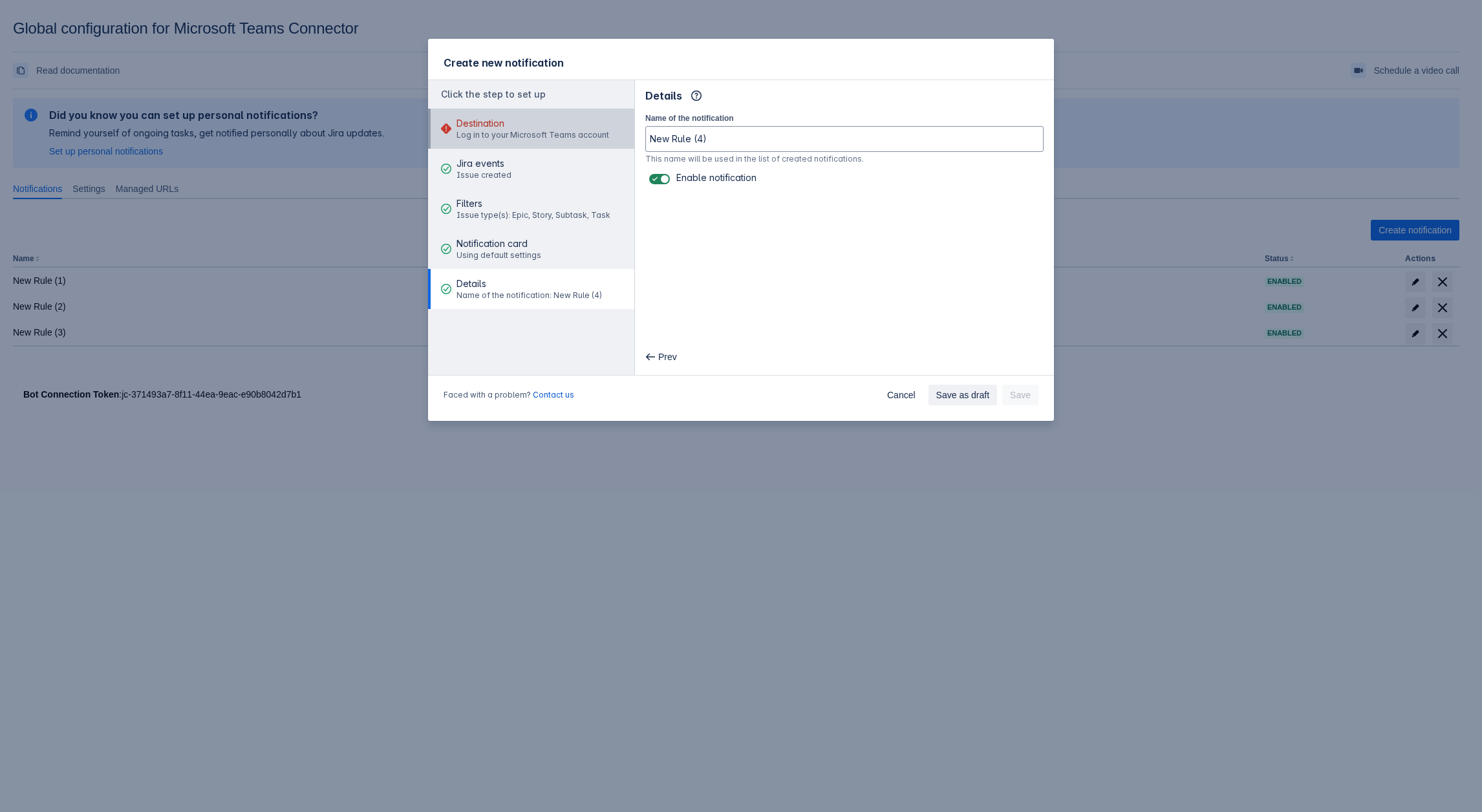
click at [470, 141] on div "Destination Log in to your Microsoft Teams account" at bounding box center [533, 129] width 153 height 39
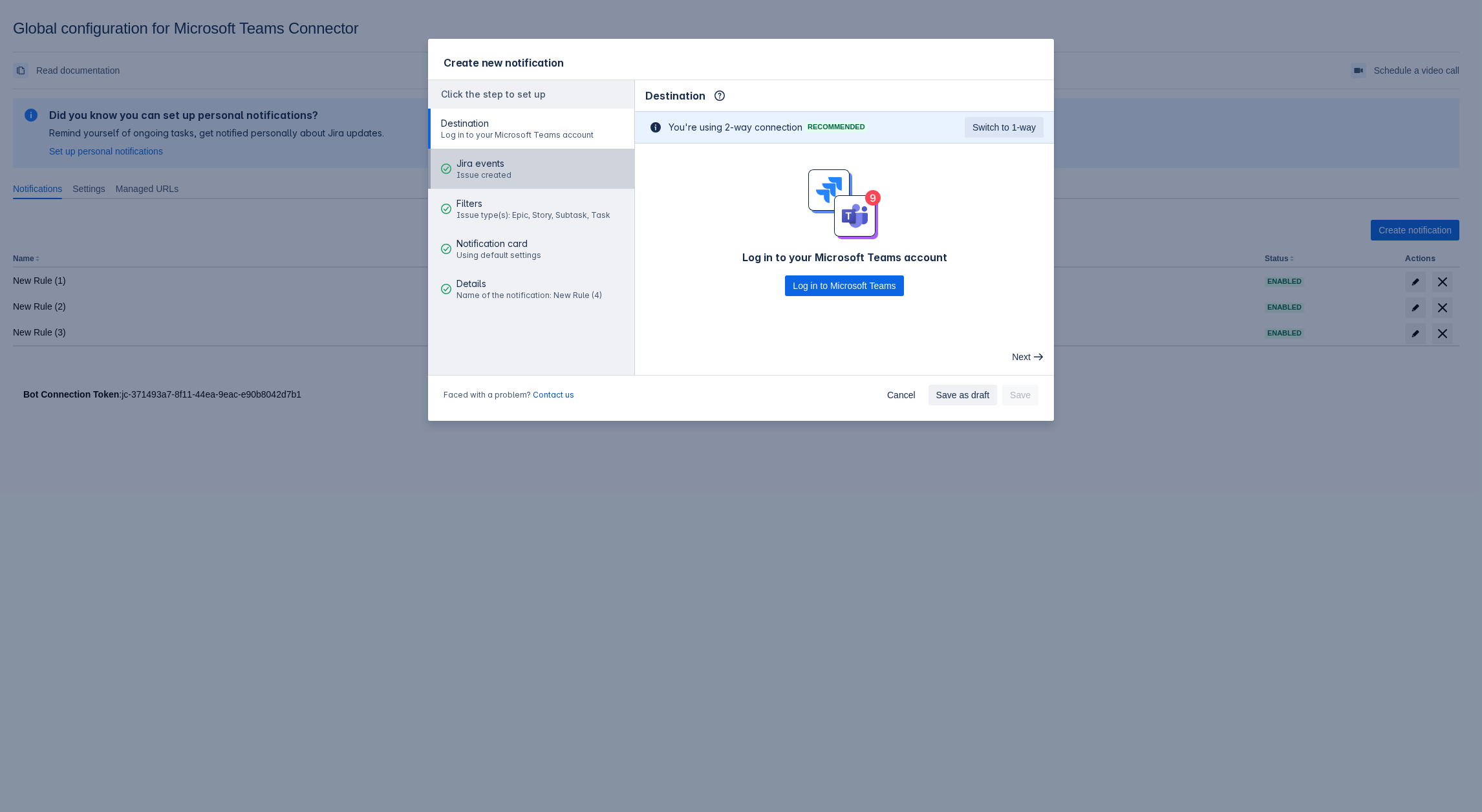
click at [535, 172] on button "Jira events Issue created" at bounding box center [531, 169] width 206 height 40
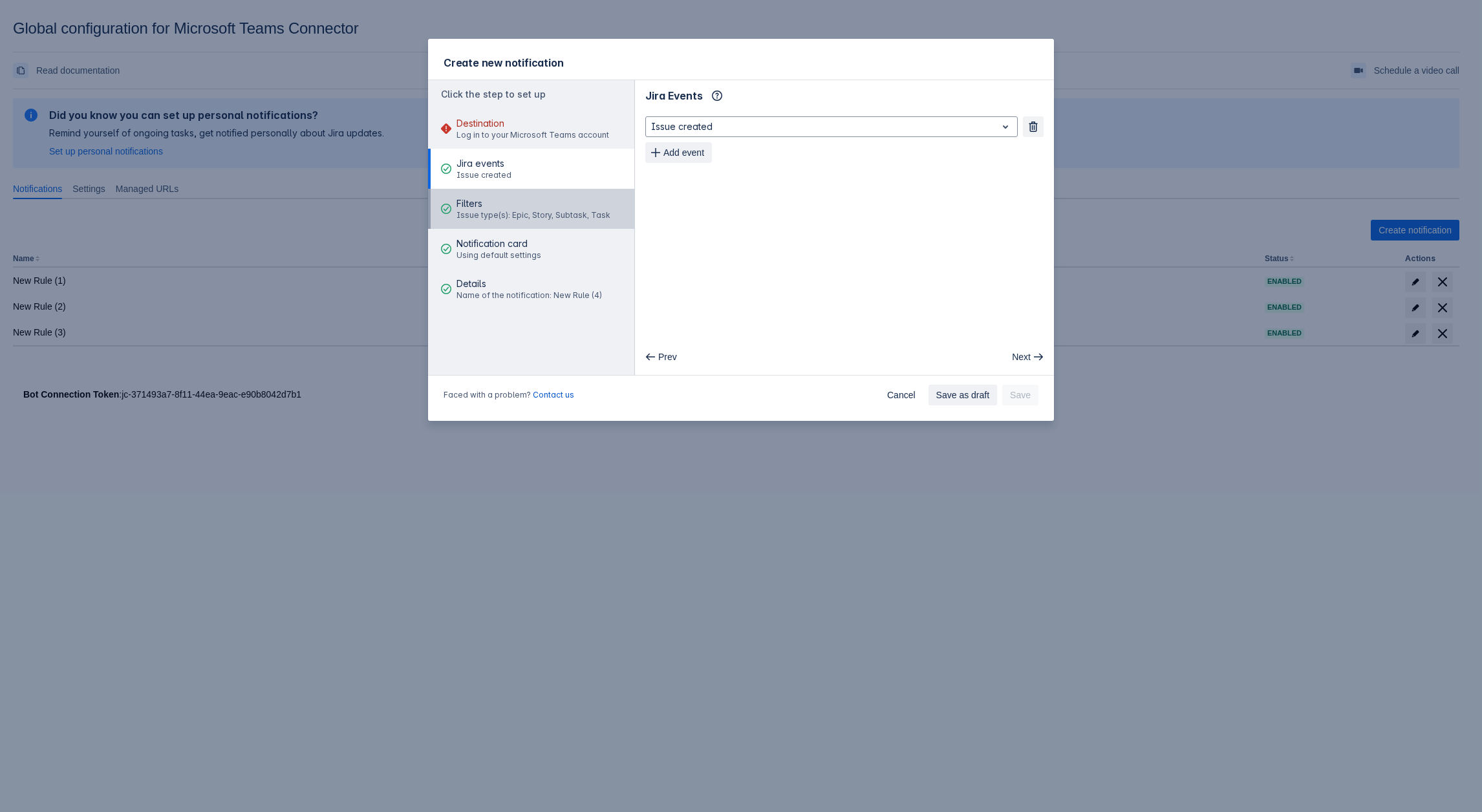
click at [493, 203] on span "Filters" at bounding box center [534, 203] width 154 height 13
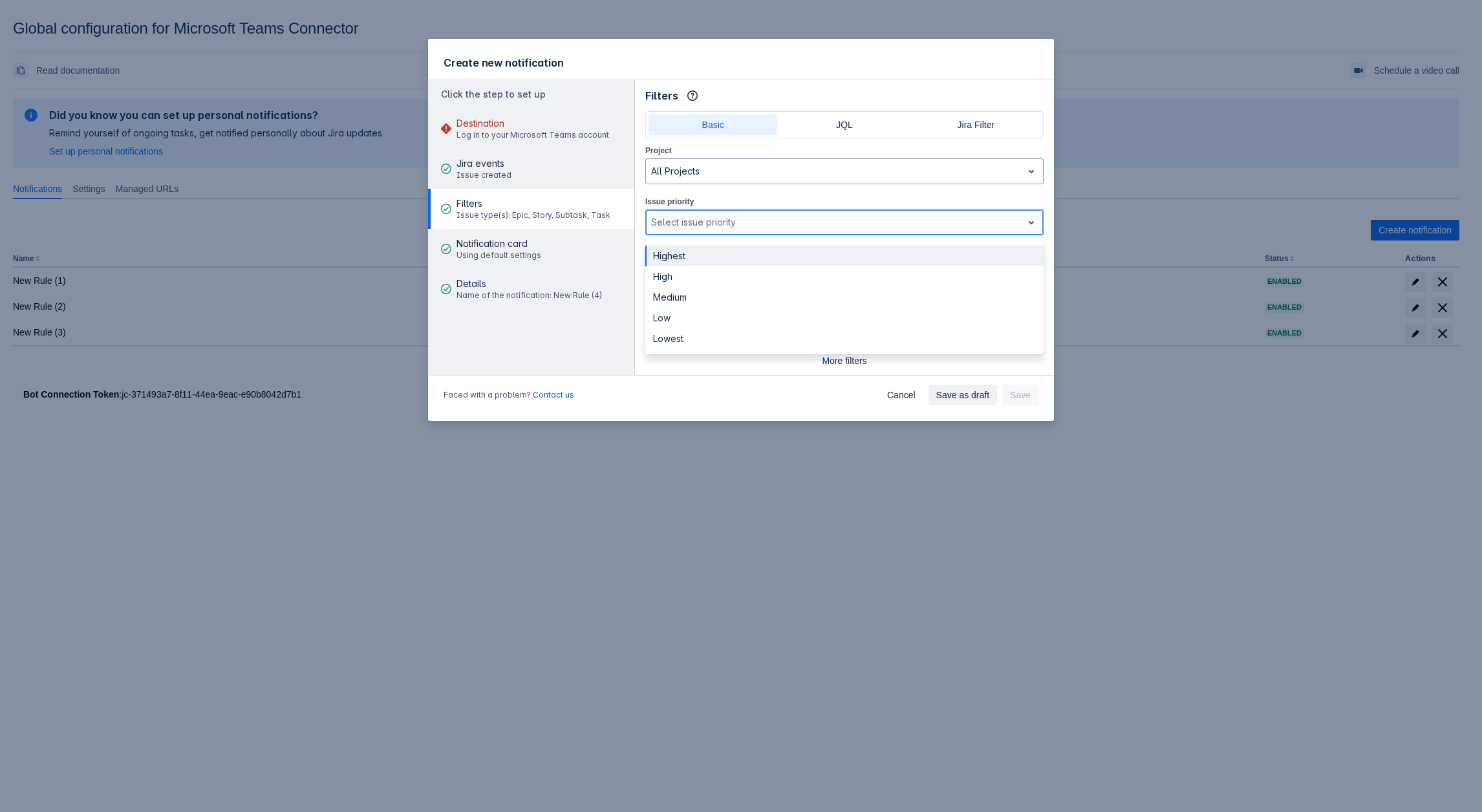
click at [718, 224] on div at bounding box center [834, 222] width 366 height 15
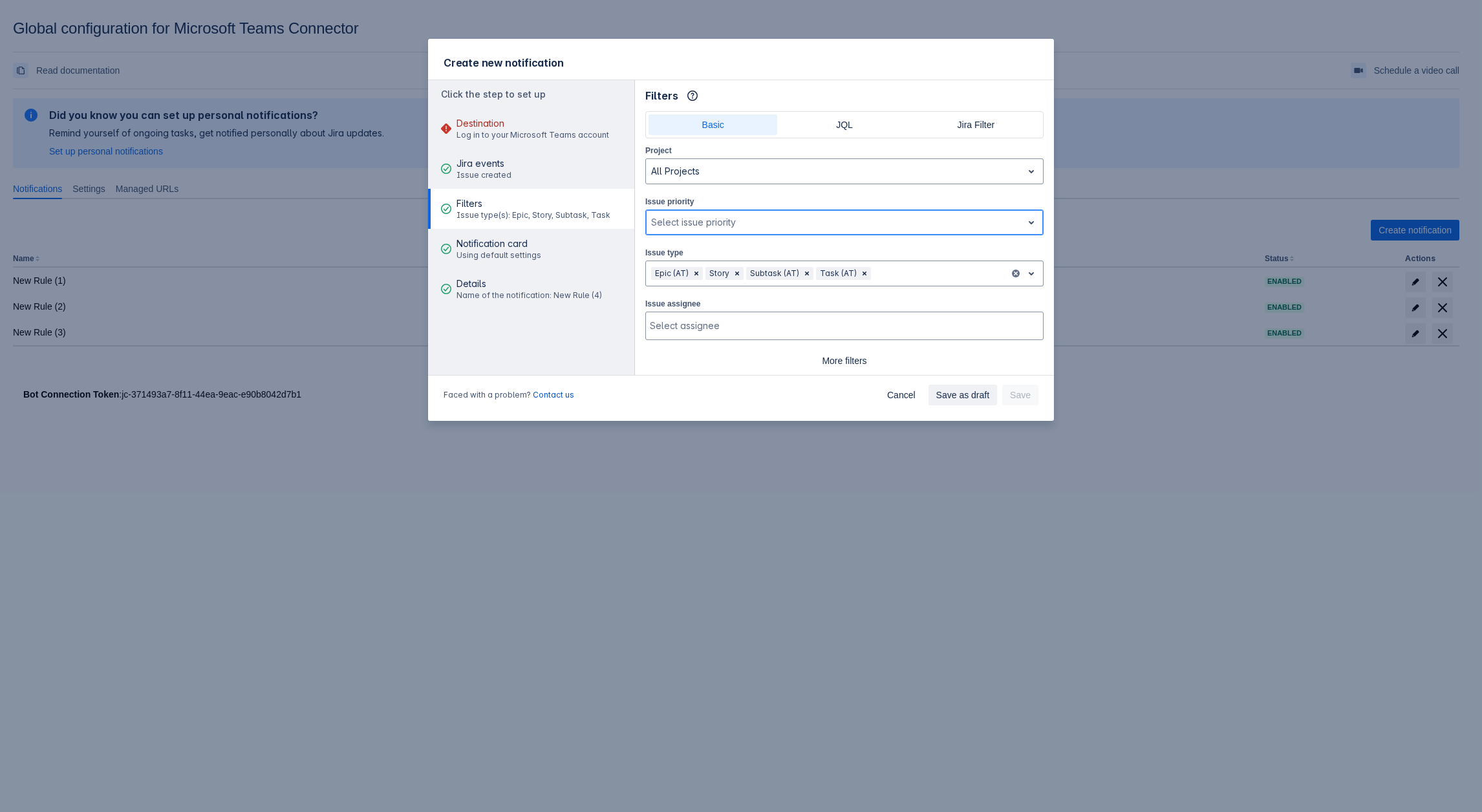
click at [718, 224] on div at bounding box center [834, 222] width 366 height 15
click at [489, 118] on span "Destination" at bounding box center [533, 123] width 153 height 13
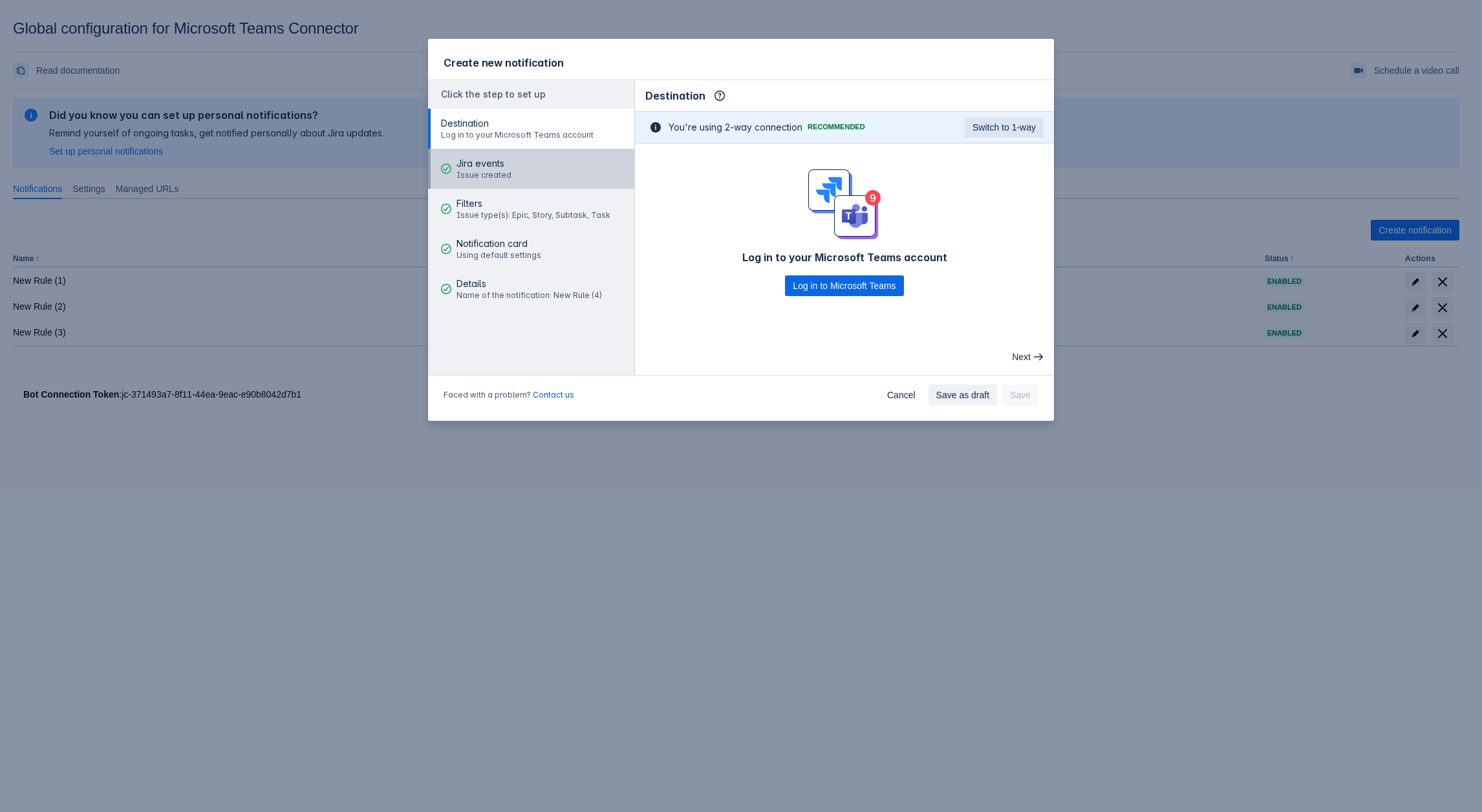
click at [458, 175] on span "Issue created" at bounding box center [484, 175] width 55 height 11
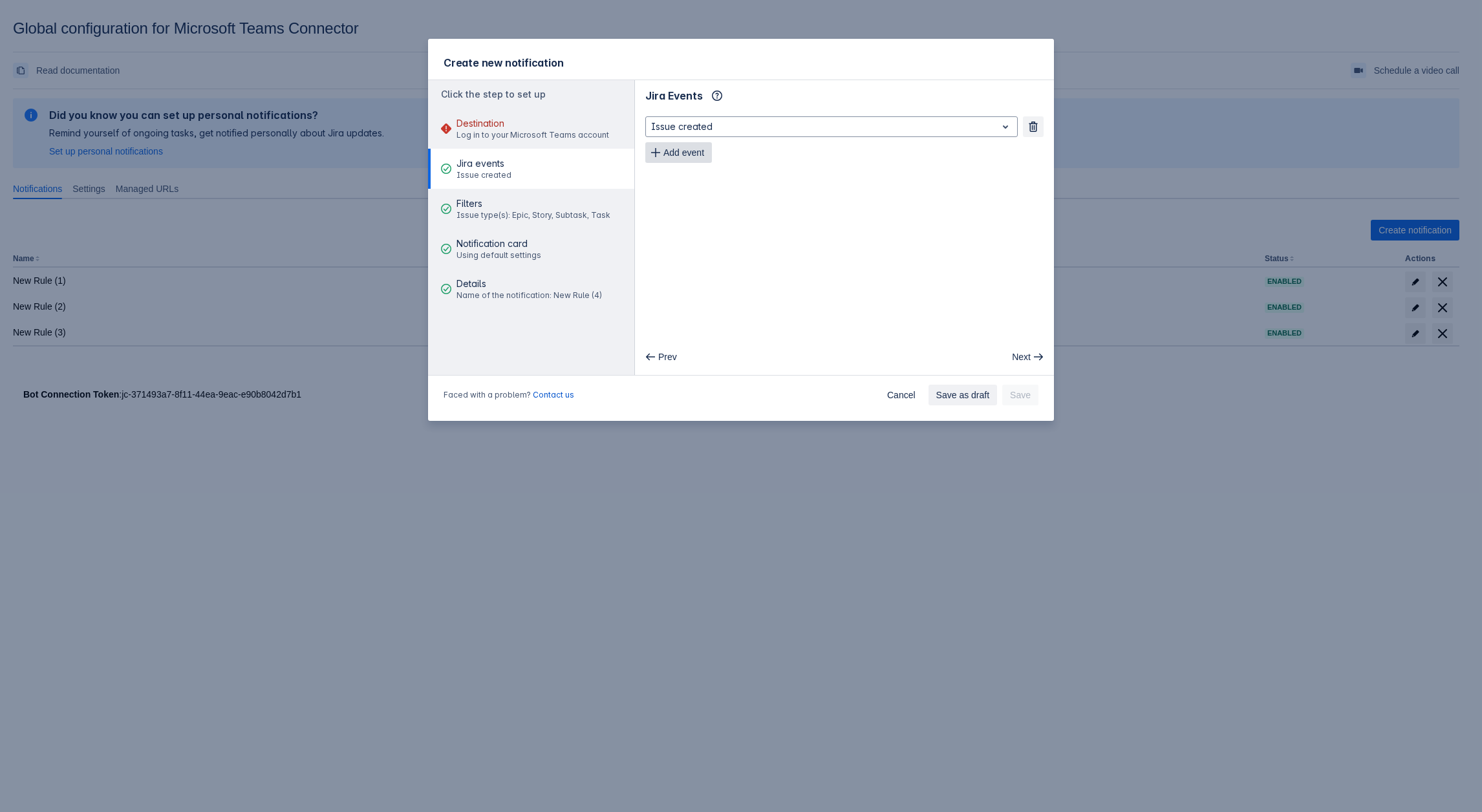
click at [695, 157] on span "Add event" at bounding box center [683, 152] width 41 height 21
click at [493, 291] on span "Name of the notification: New Rule (4)" at bounding box center [529, 295] width 145 height 11
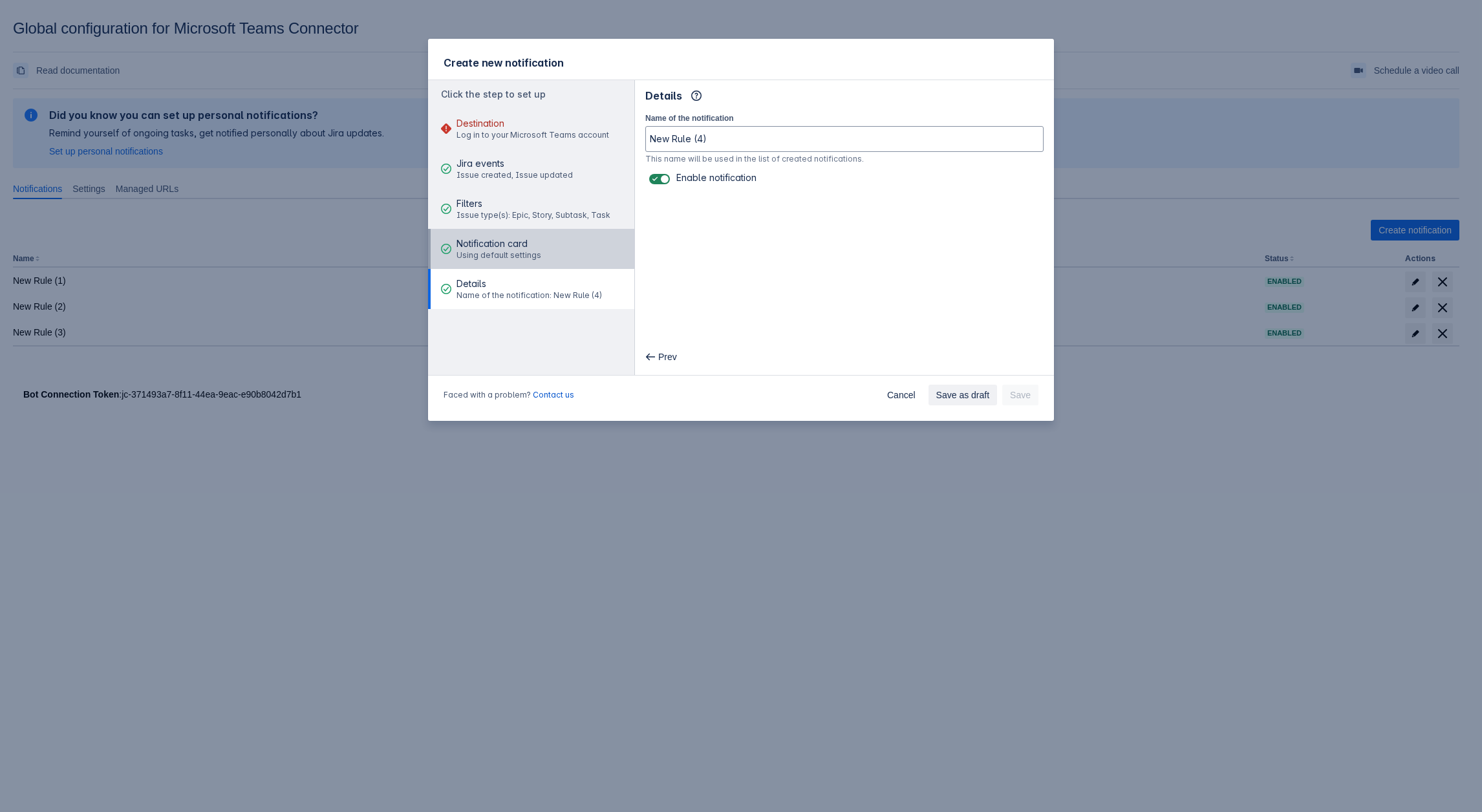
click at [515, 262] on div "Notification card Using default settings" at bounding box center [499, 249] width 85 height 39
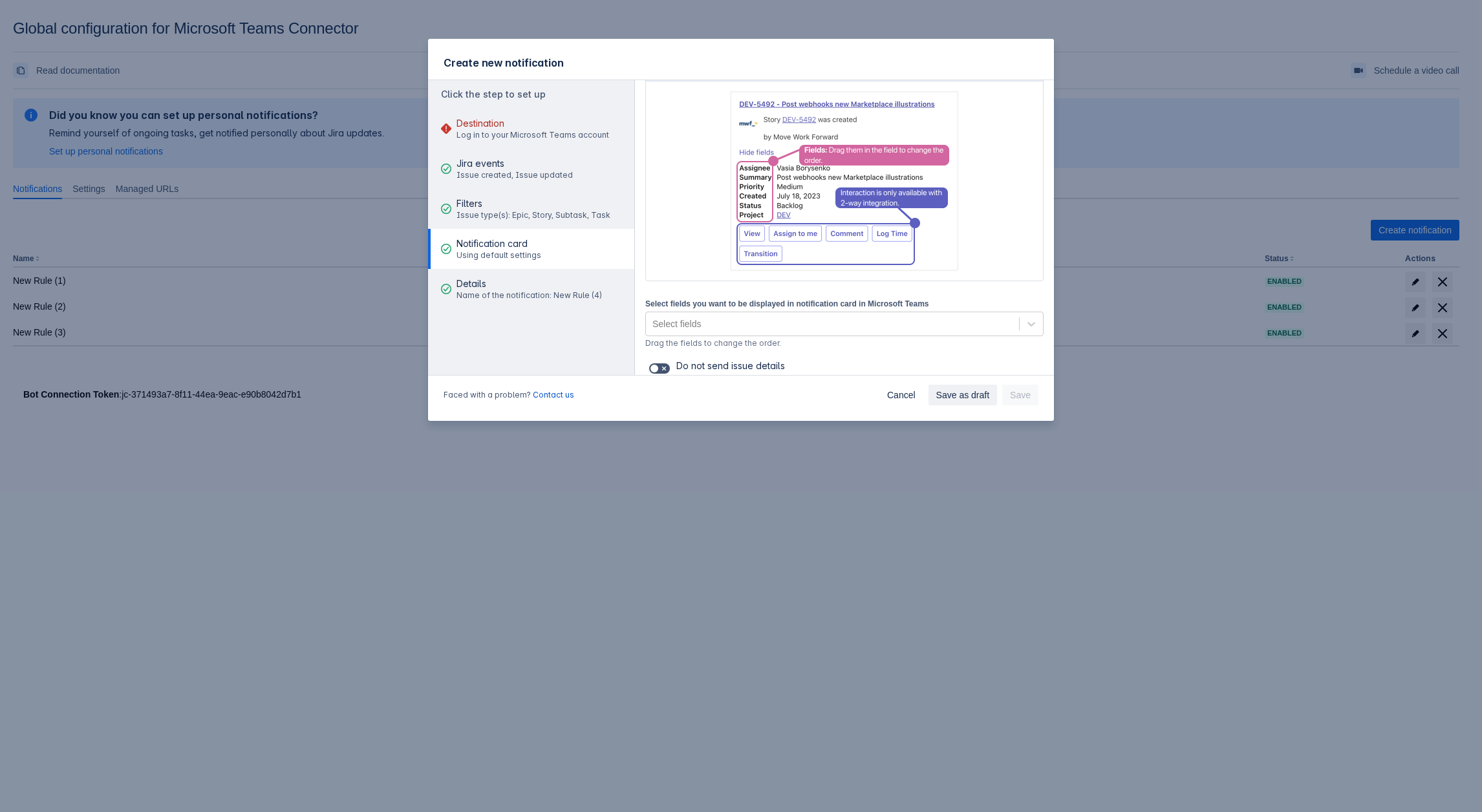
scroll to position [155, 0]
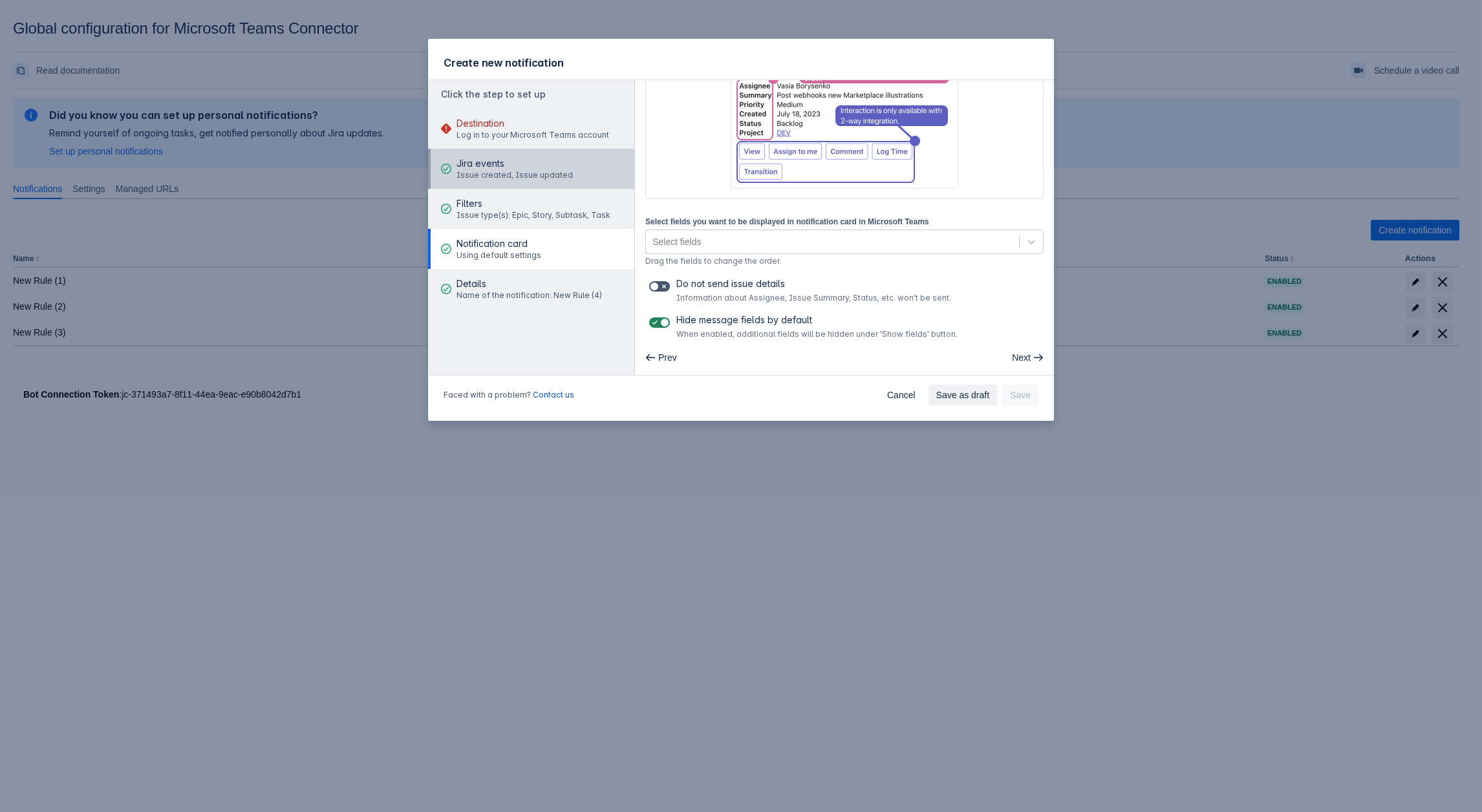
click at [491, 171] on span "Issue created, Issue updated" at bounding box center [515, 175] width 116 height 11
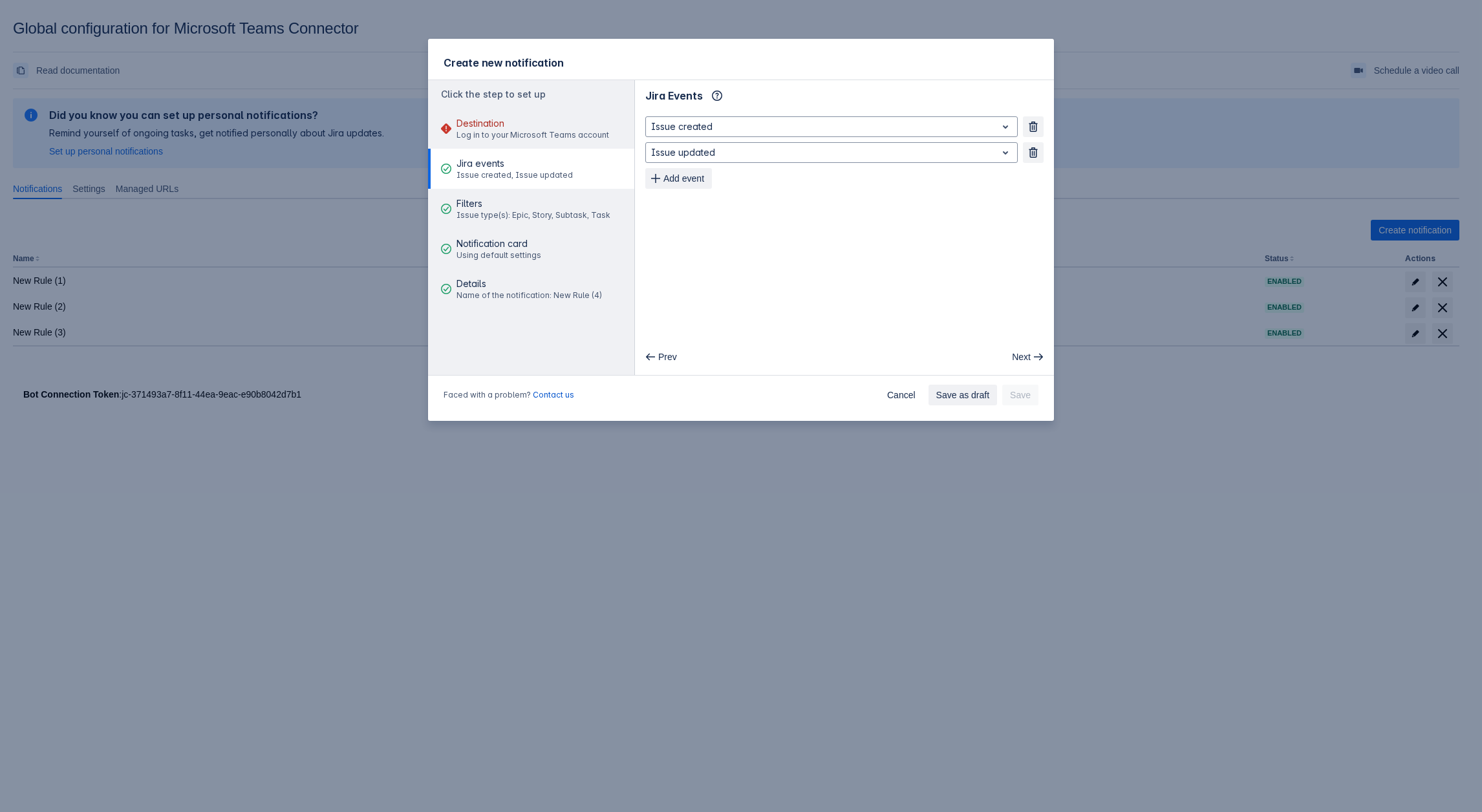
click at [500, 153] on div "Jira events Issue created, Issue updated" at bounding box center [515, 169] width 116 height 39
click at [510, 135] on span "Log in to your Microsoft Teams account" at bounding box center [533, 135] width 153 height 11
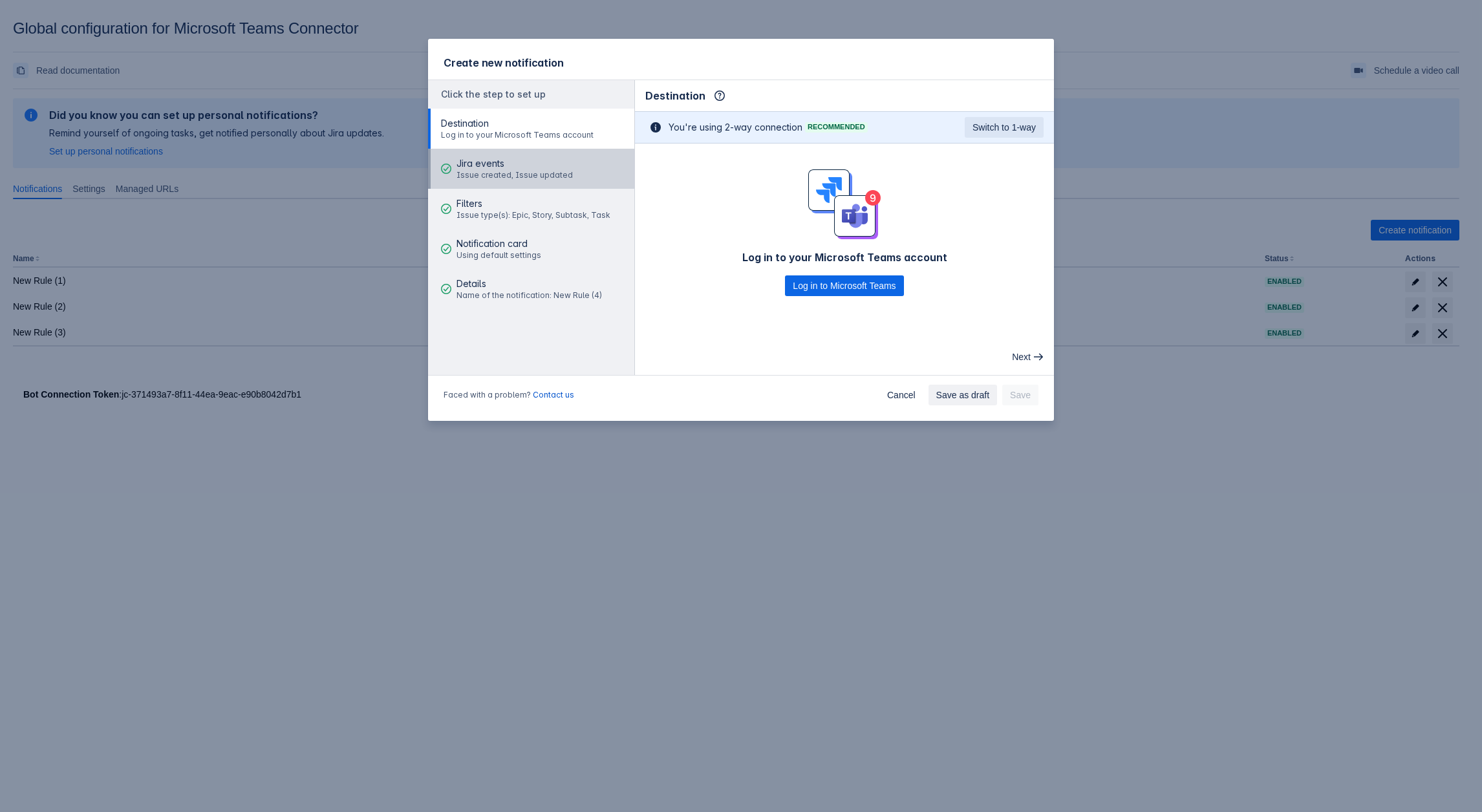
click at [470, 161] on span "Jira events" at bounding box center [515, 163] width 116 height 13
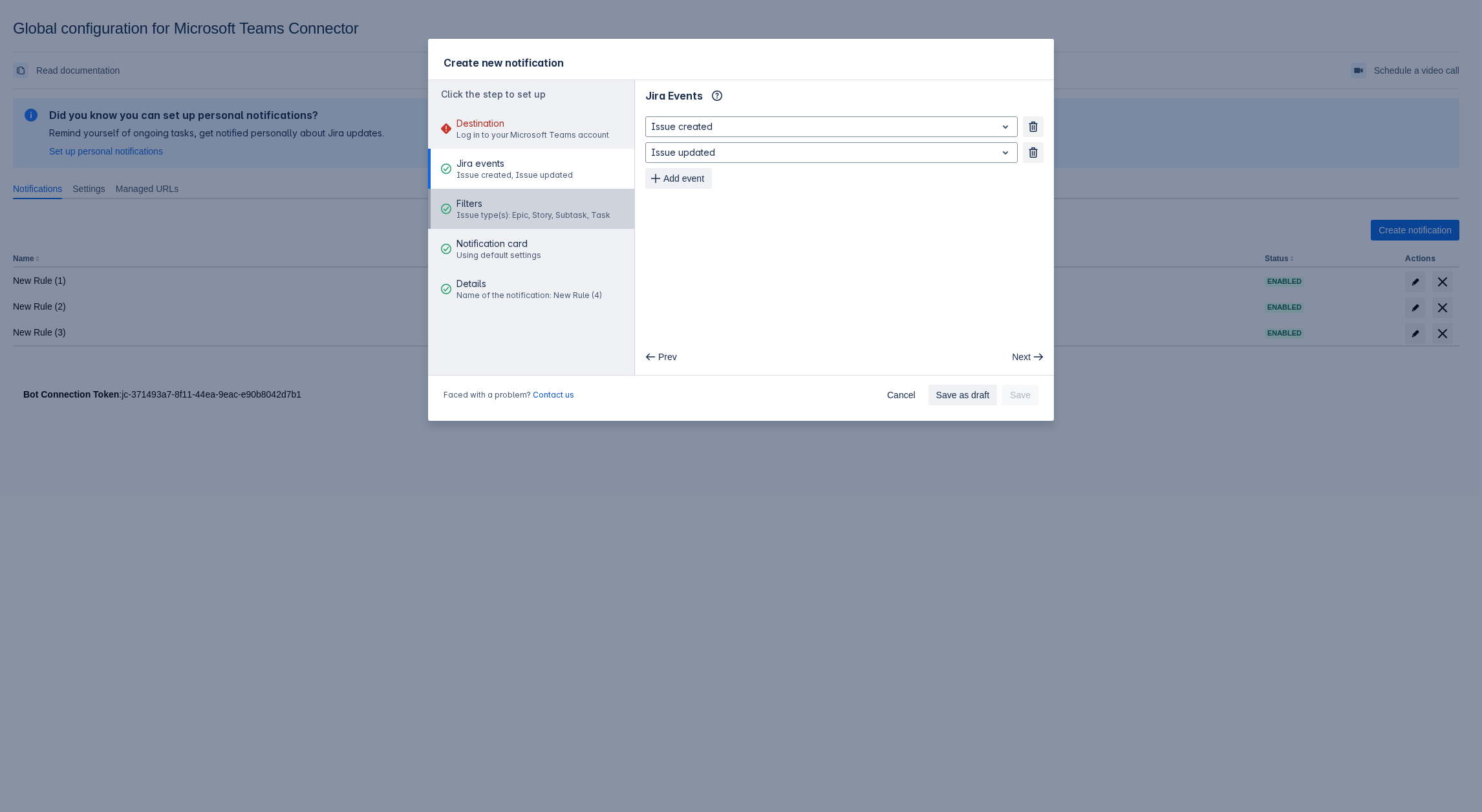
click at [487, 208] on span "Filters" at bounding box center [534, 203] width 154 height 13
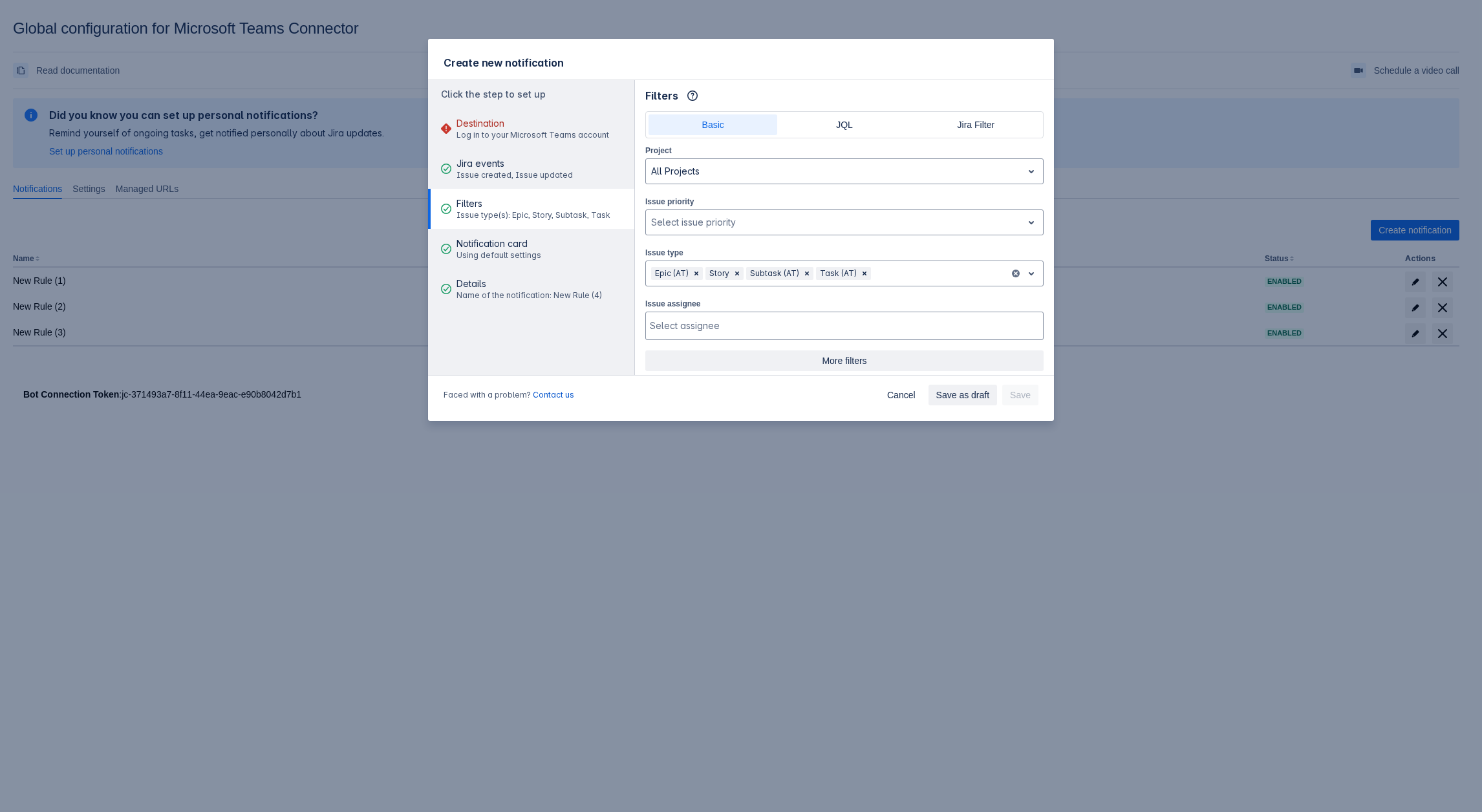
click at [823, 359] on span "More filters" at bounding box center [845, 361] width 383 height 21
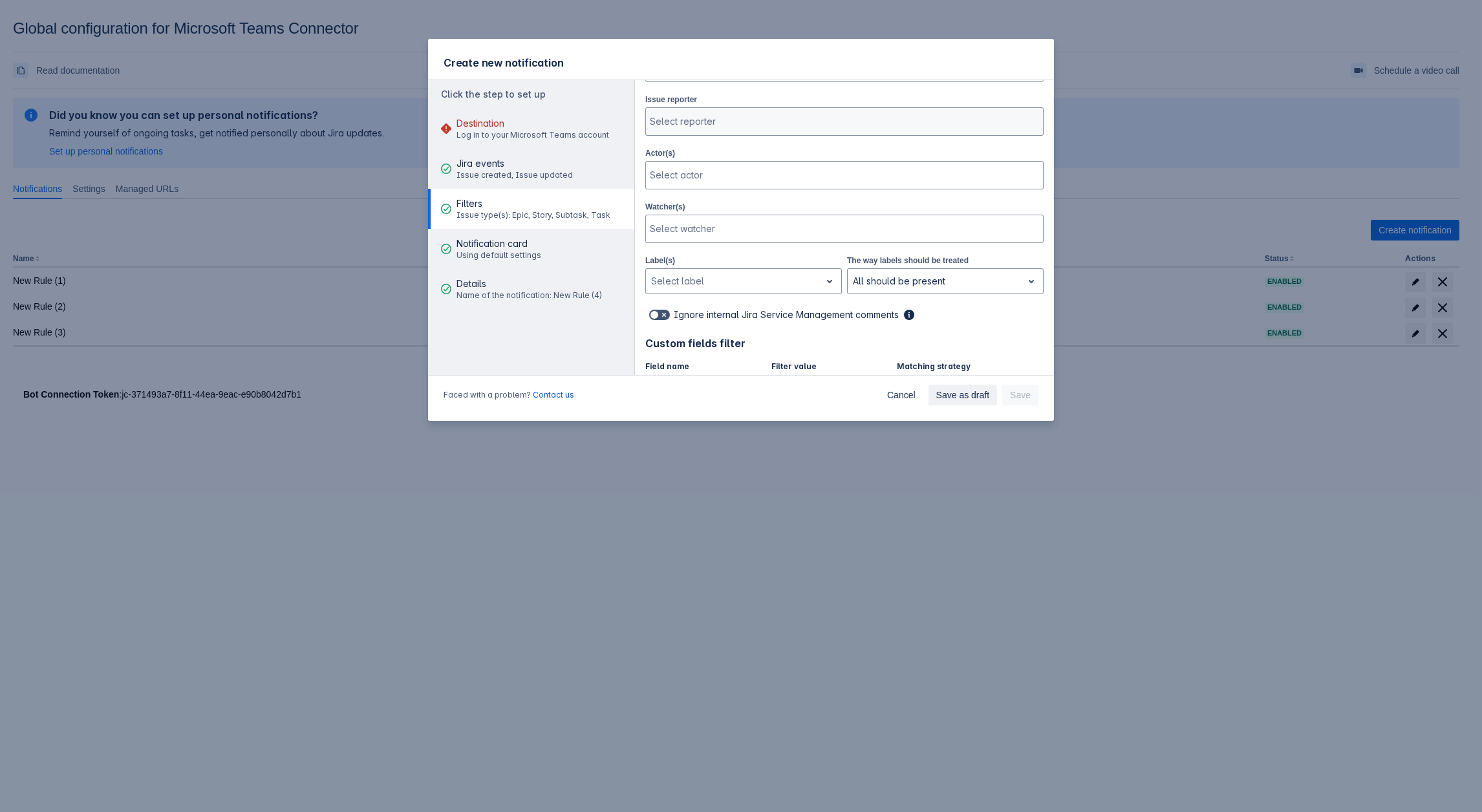
scroll to position [259, 0]
